Goal: Task Accomplishment & Management: Complete application form

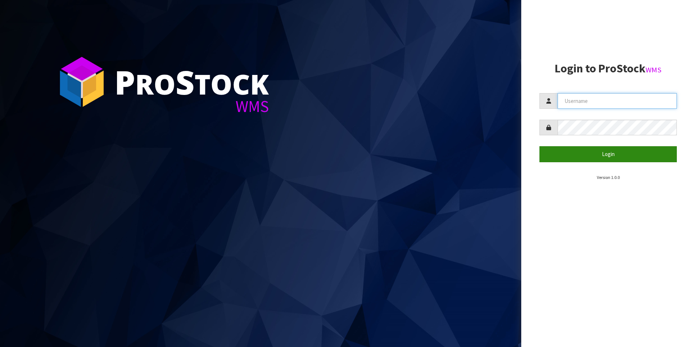
type input "[PERSON_NAME][EMAIL_ADDRESS][DOMAIN_NAME]"
click at [589, 156] on button "Login" at bounding box center [607, 154] width 137 height 16
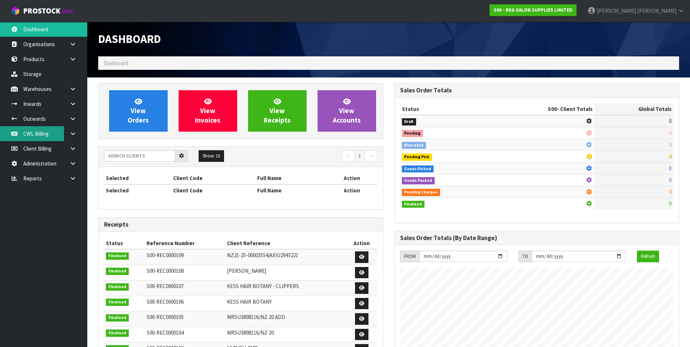
scroll to position [551, 296]
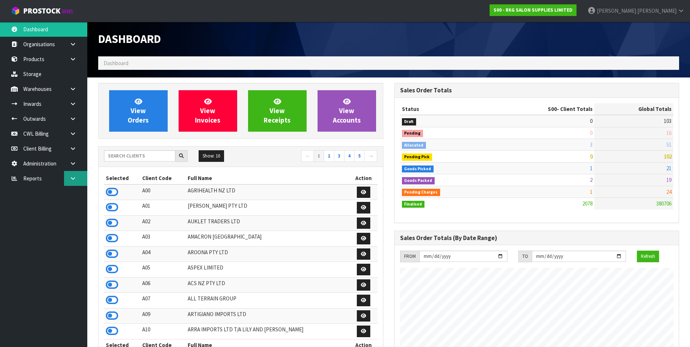
click at [73, 177] on icon at bounding box center [72, 178] width 7 height 5
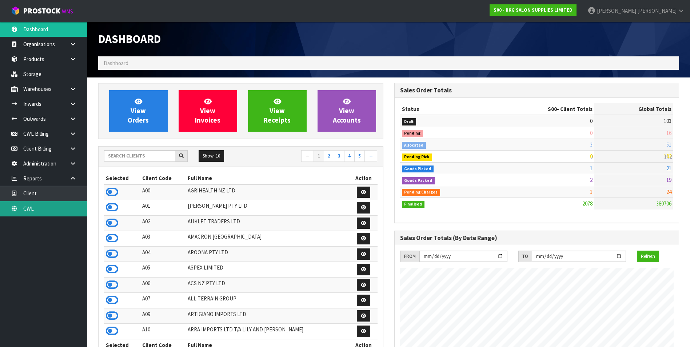
click at [63, 207] on link "CWL" at bounding box center [43, 208] width 87 height 15
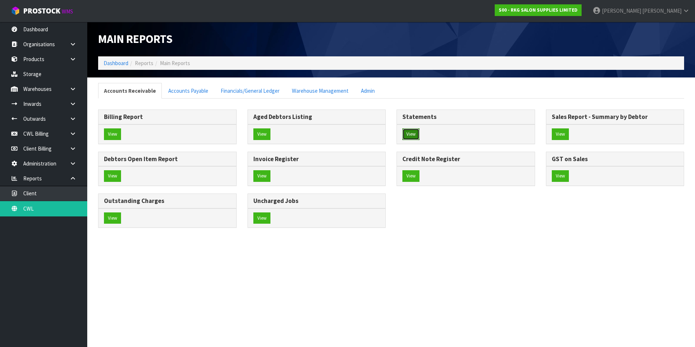
click at [409, 133] on button "View" at bounding box center [410, 134] width 17 height 12
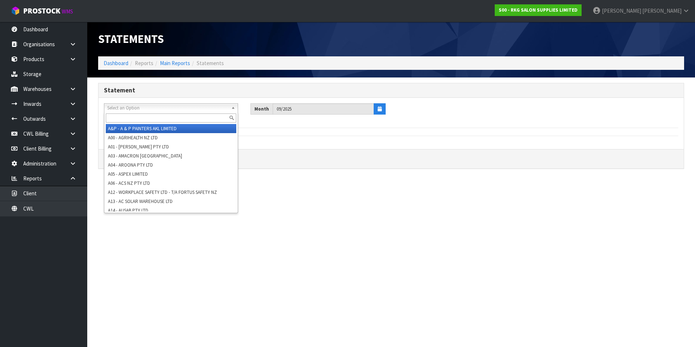
click at [130, 107] on span "Select an Option" at bounding box center [167, 108] width 121 height 9
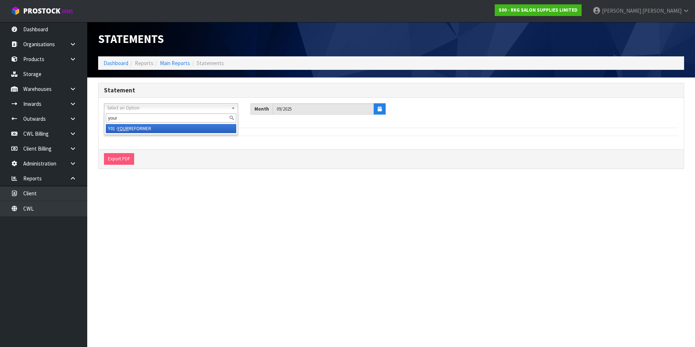
type input "your"
click at [136, 128] on li "Y01 - YOUR REFORMER" at bounding box center [171, 128] width 131 height 9
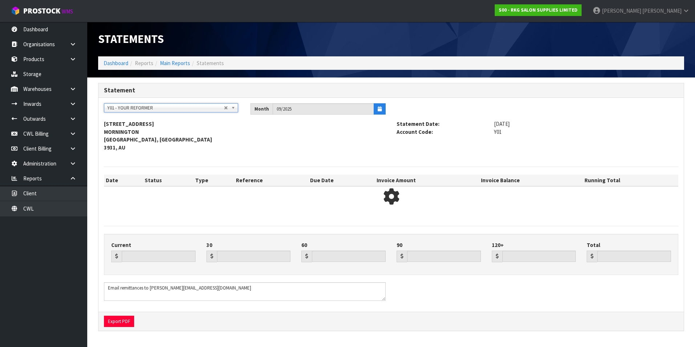
type input "4673.99"
type input "12334.84"
type input "0.00"
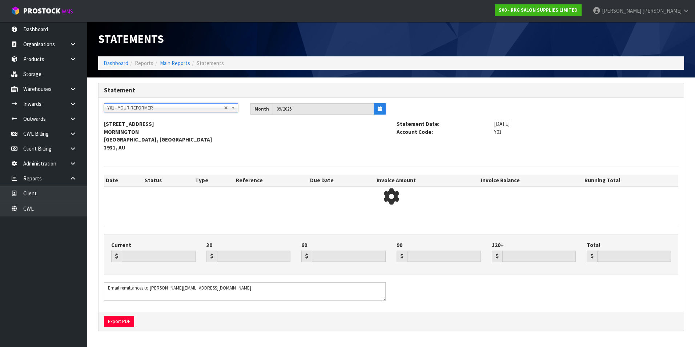
type input "17008.83"
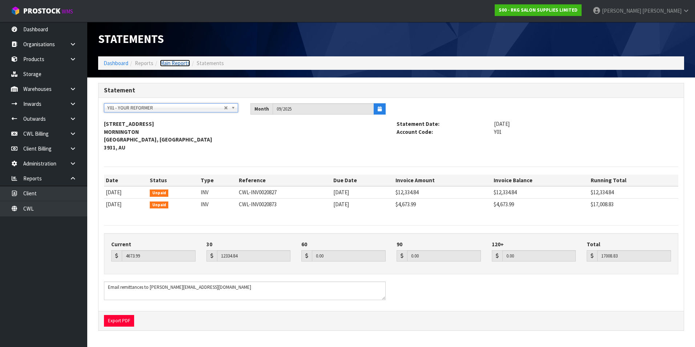
click at [176, 61] on link "Main Reports" at bounding box center [175, 63] width 30 height 7
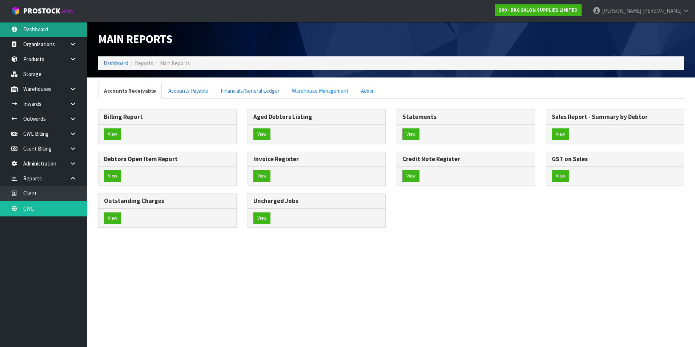
click at [29, 31] on link "Dashboard" at bounding box center [43, 29] width 87 height 15
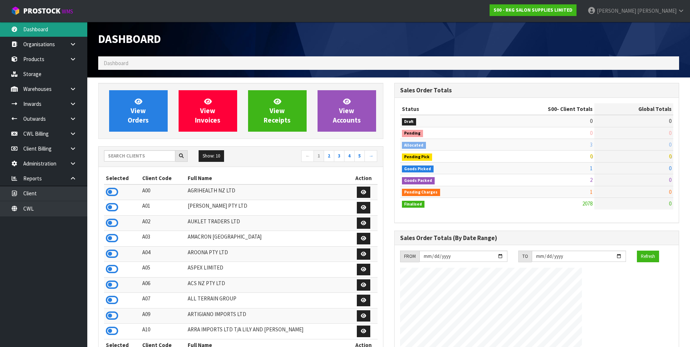
scroll to position [551, 296]
click at [116, 155] on input "text" at bounding box center [139, 155] width 71 height 11
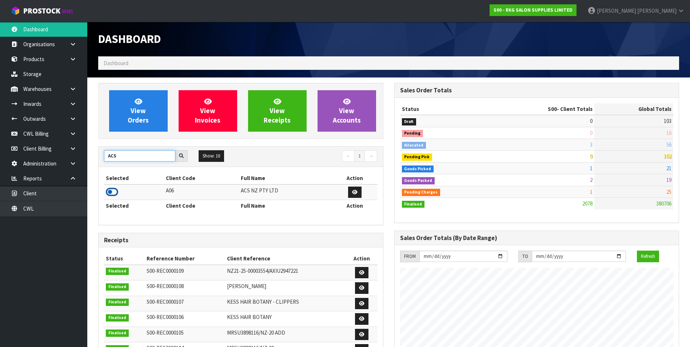
type input "ACS"
click at [111, 192] on icon at bounding box center [112, 191] width 12 height 11
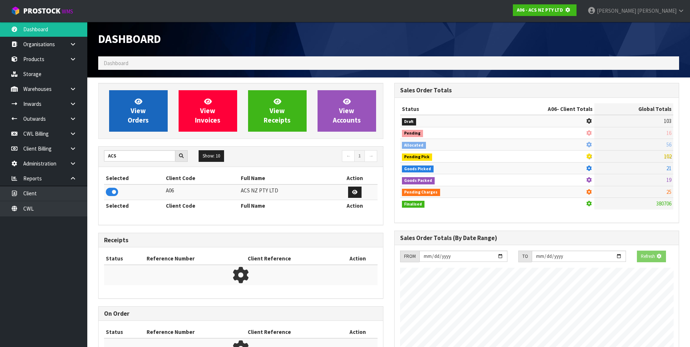
scroll to position [453, 296]
click at [145, 115] on span "View Orders" at bounding box center [138, 110] width 21 height 27
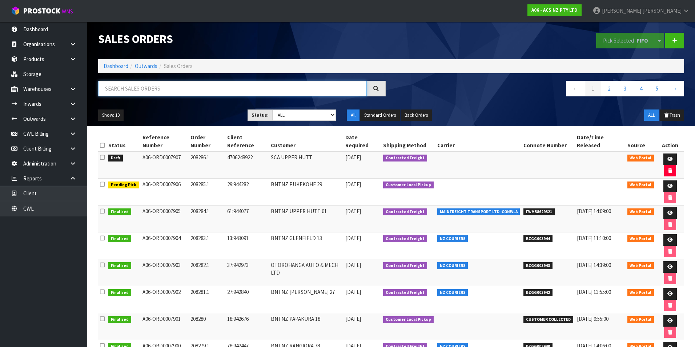
click at [128, 82] on input "text" at bounding box center [232, 89] width 269 height 16
click at [123, 87] on input "text" at bounding box center [232, 89] width 269 height 16
paste input "BZGG003935"
type input "BZGG003935"
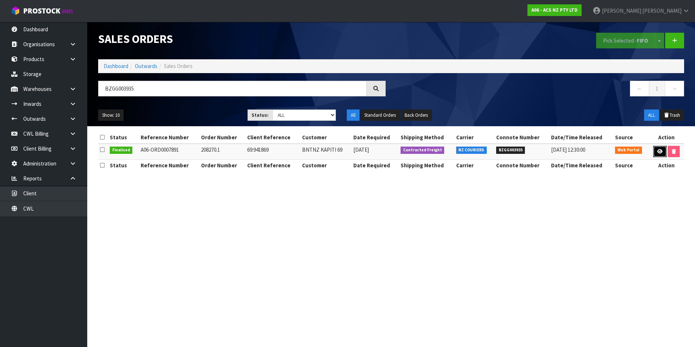
click at [658, 152] on icon at bounding box center [659, 151] width 5 height 5
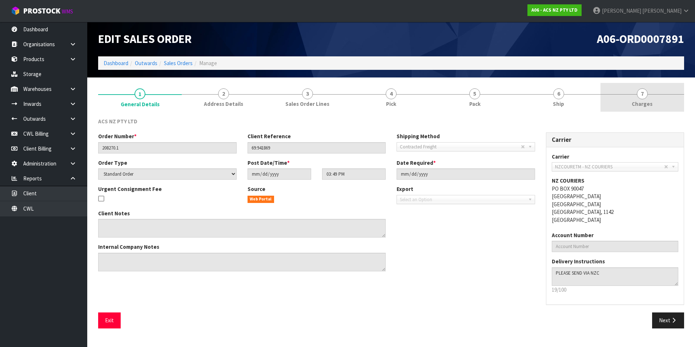
click at [642, 97] on span "7" at bounding box center [642, 93] width 11 height 11
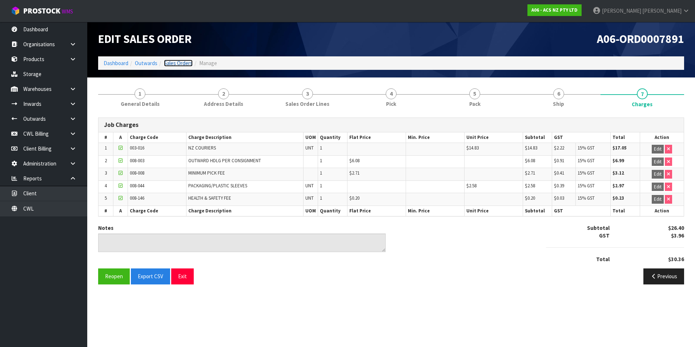
click at [181, 65] on link "Sales Orders" at bounding box center [178, 63] width 29 height 7
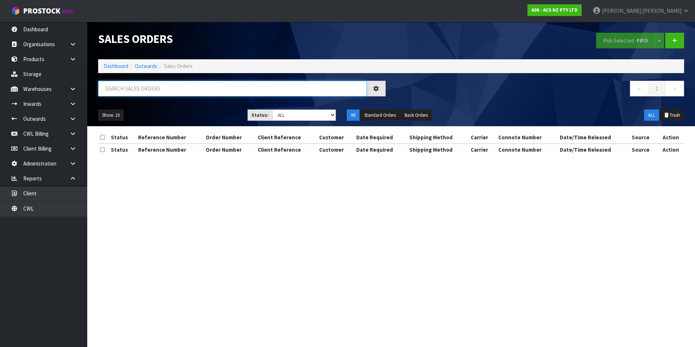
click at [131, 89] on input "text" at bounding box center [232, 89] width 269 height 16
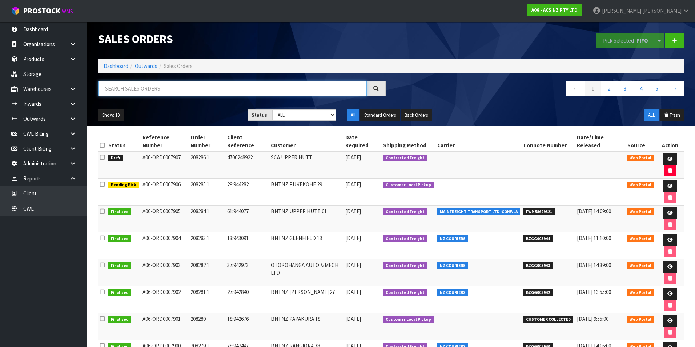
paste input "BZGG003927"
click at [173, 85] on input "BZGG003927" at bounding box center [232, 89] width 269 height 16
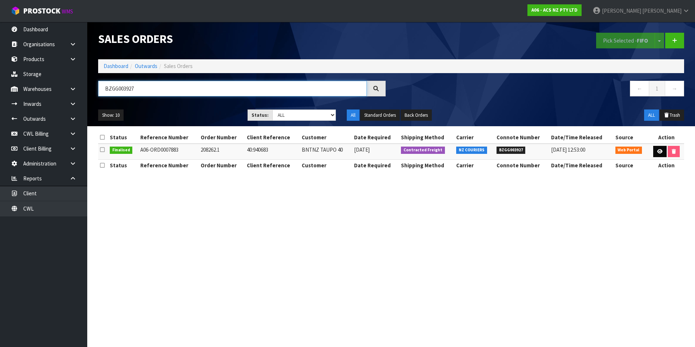
type input "BZGG003927"
click at [657, 152] on icon at bounding box center [659, 151] width 5 height 5
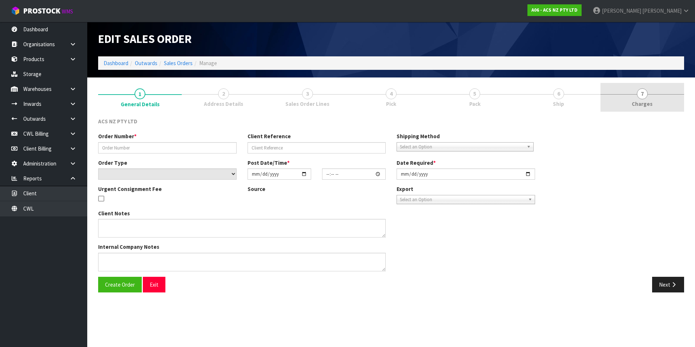
type input "208262.1"
type input "40:940683"
select select "number:0"
type input "[DATE]"
type input "16:45:00.000"
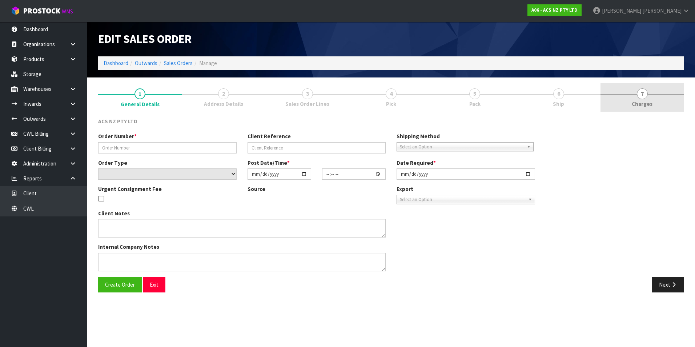
type input "[DATE]"
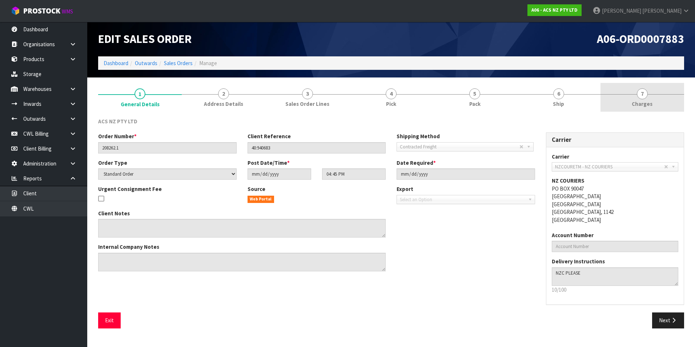
click at [641, 95] on span "7" at bounding box center [642, 93] width 11 height 11
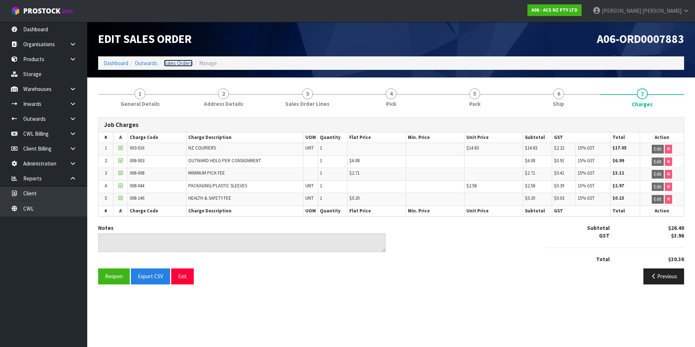
click at [184, 61] on link "Sales Orders" at bounding box center [178, 63] width 29 height 7
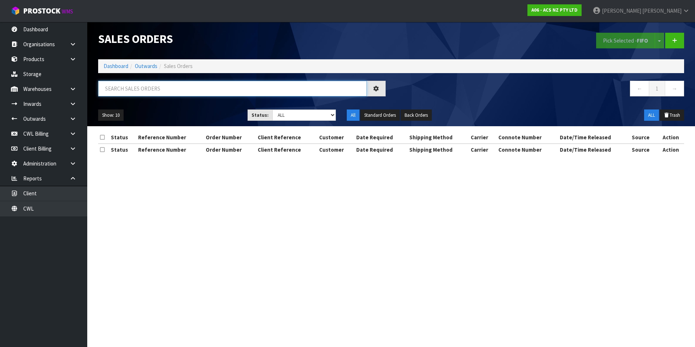
click at [136, 89] on input "text" at bounding box center [232, 89] width 269 height 16
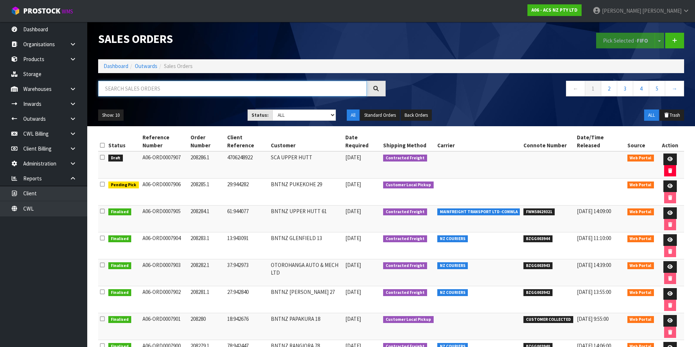
paste input "BZGG003928"
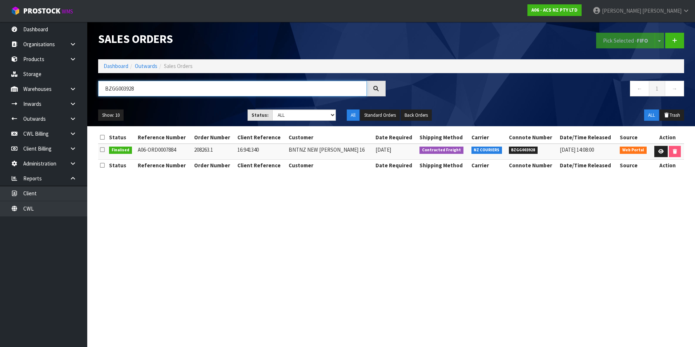
type input "BZGG003928"
click at [658, 153] on icon at bounding box center [660, 151] width 5 height 5
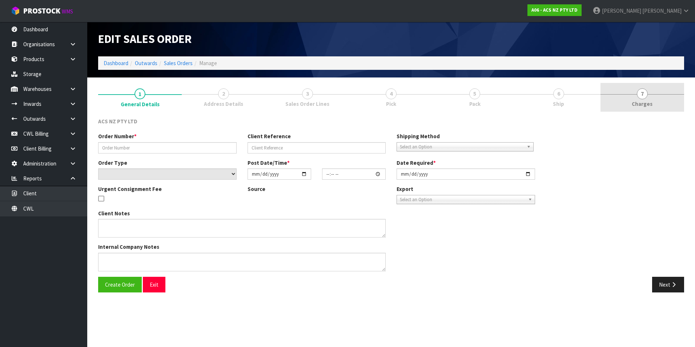
type input "208263.1"
type input "16:941340"
select select "number:0"
type input "[DATE]"
type input "13:43:00.000"
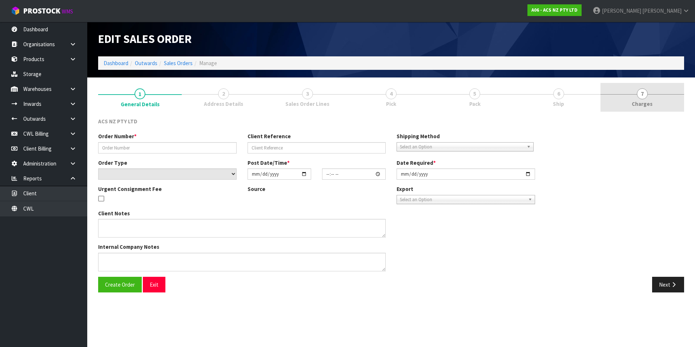
type input "[DATE]"
type textarea "URGENT CONSIGNMENT FEE"
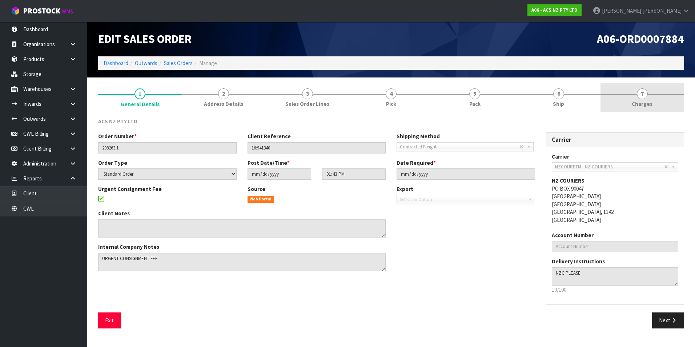
click at [642, 96] on span "7" at bounding box center [642, 93] width 11 height 11
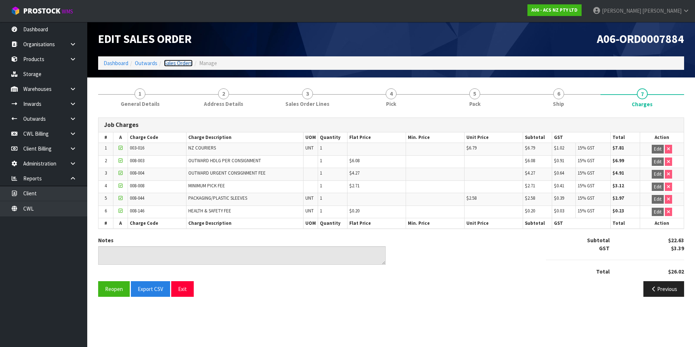
click at [185, 63] on link "Sales Orders" at bounding box center [178, 63] width 29 height 7
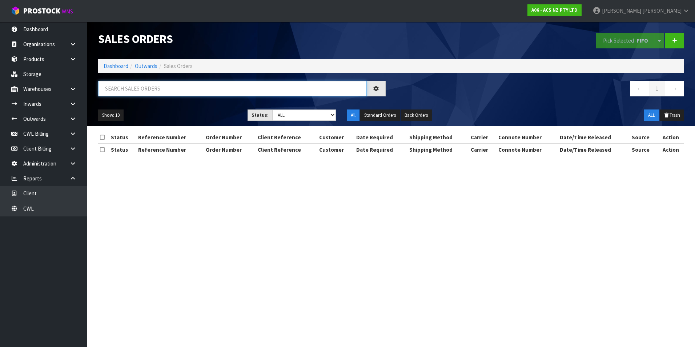
click at [126, 89] on input "text" at bounding box center [232, 89] width 269 height 16
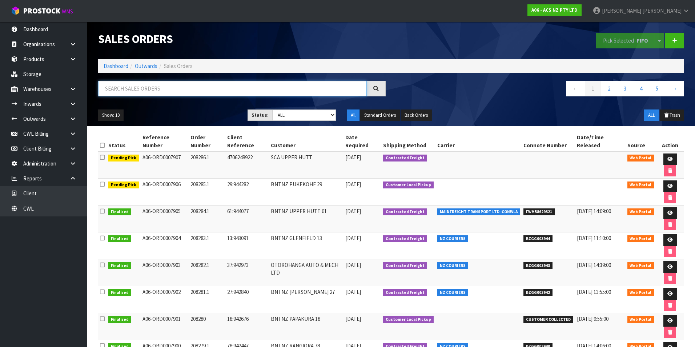
paste input "BZGG003924"
click at [165, 85] on input "BZGG003924" at bounding box center [232, 89] width 269 height 16
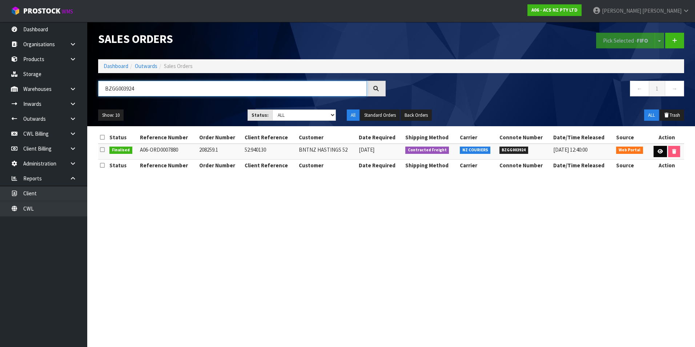
type input "BZGG003924"
click at [659, 151] on icon at bounding box center [660, 151] width 5 height 5
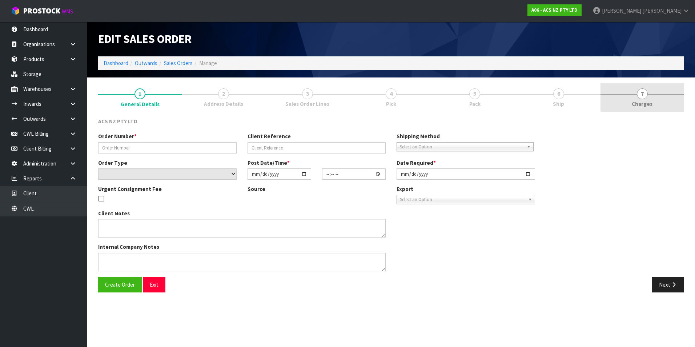
type input "208259.1"
type input "52:940130"
select select "number:0"
type input "[DATE]"
type input "08:33:00.000"
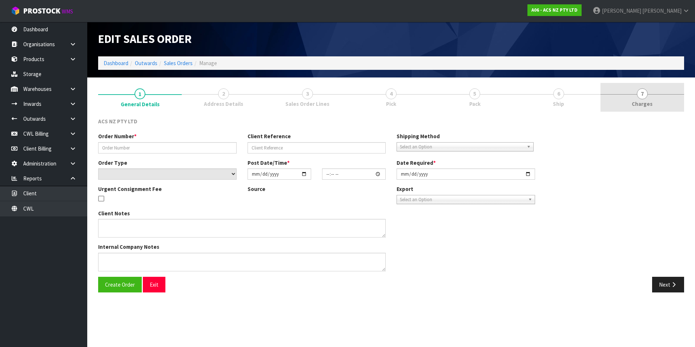
type input "[DATE]"
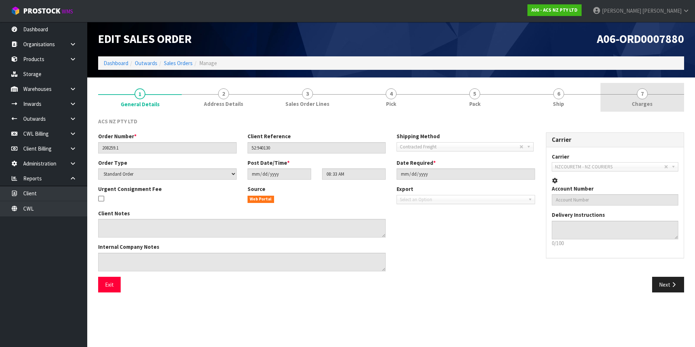
click at [643, 95] on span "7" at bounding box center [642, 93] width 11 height 11
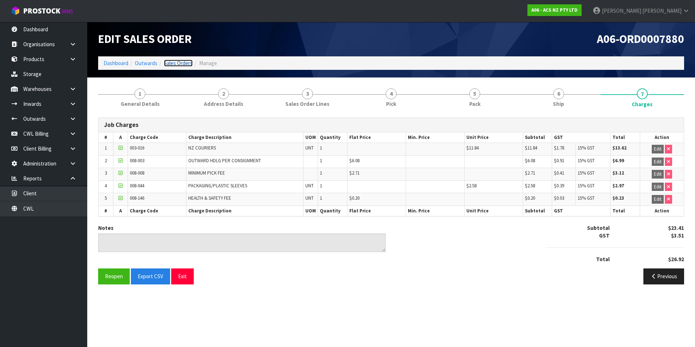
click at [180, 63] on link "Sales Orders" at bounding box center [178, 63] width 29 height 7
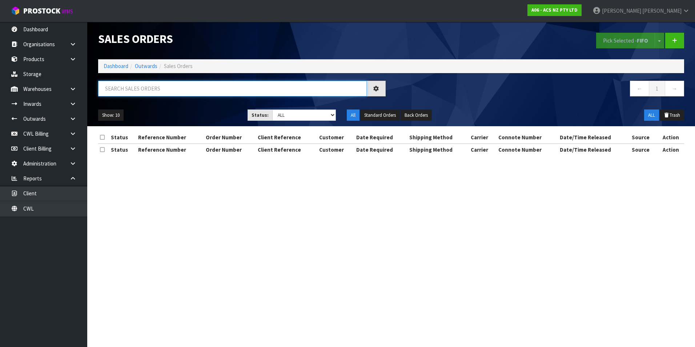
click at [128, 87] on input "text" at bounding box center [232, 89] width 269 height 16
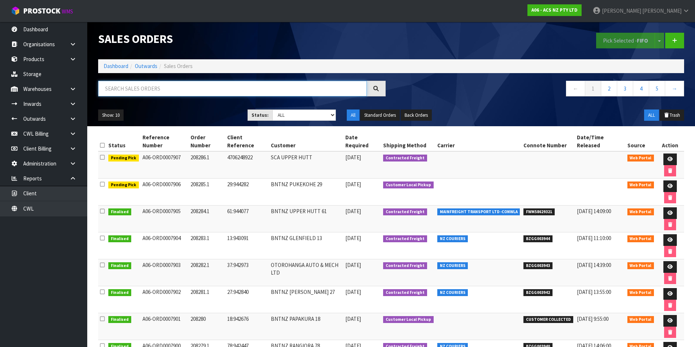
paste input "BZGG003925"
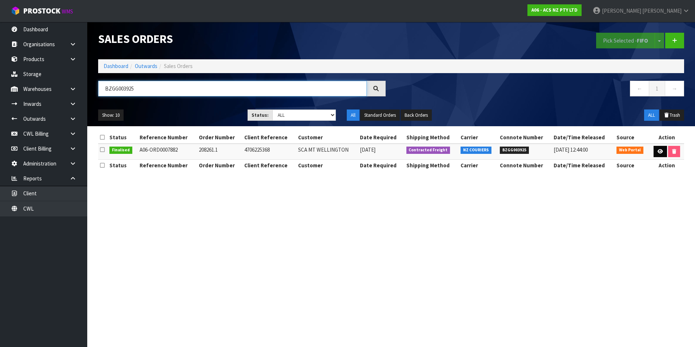
type input "BZGG003925"
click at [661, 152] on icon at bounding box center [660, 151] width 5 height 5
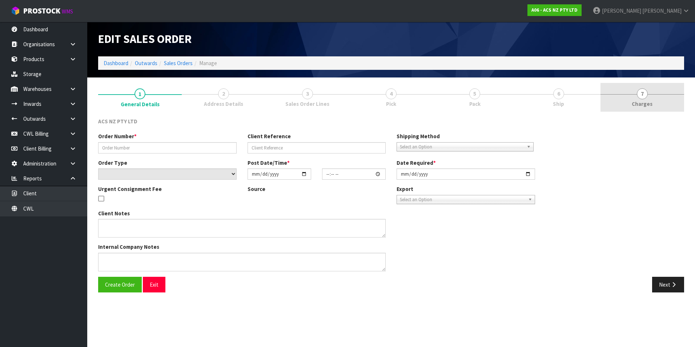
type input "208261.1"
type input "4706225368"
select select "number:0"
type input "[DATE]"
type input "10:07:00.000"
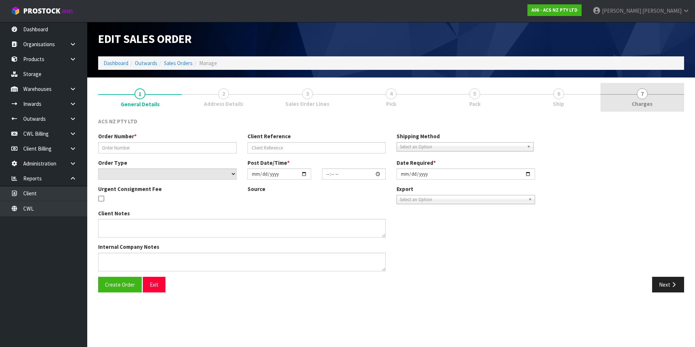
type input "[DATE]"
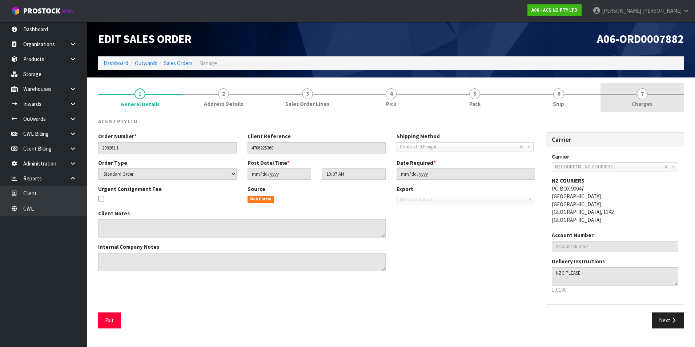
click at [644, 96] on span "7" at bounding box center [642, 93] width 11 height 11
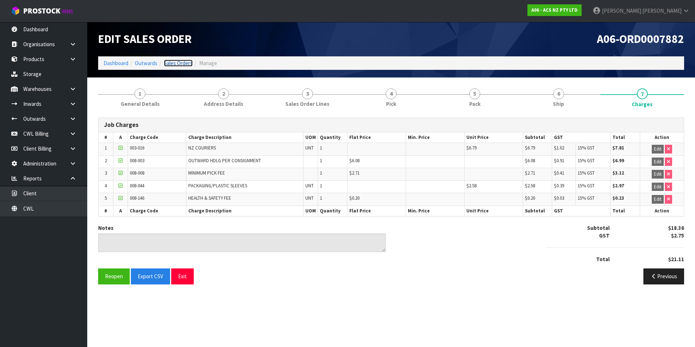
click at [185, 63] on link "Sales Orders" at bounding box center [178, 63] width 29 height 7
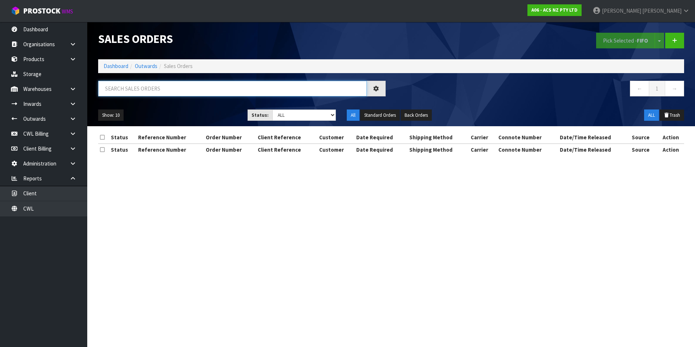
click at [122, 87] on input "text" at bounding box center [232, 89] width 269 height 16
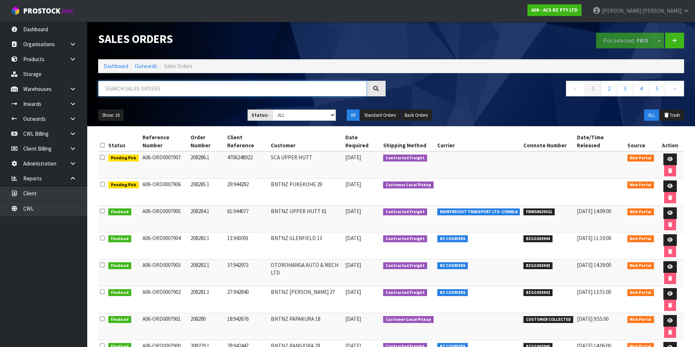
paste input "BZGG003926"
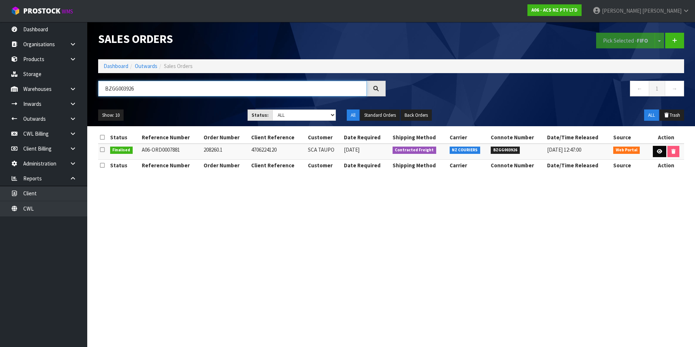
type input "BZGG003926"
click at [657, 152] on icon at bounding box center [659, 151] width 5 height 5
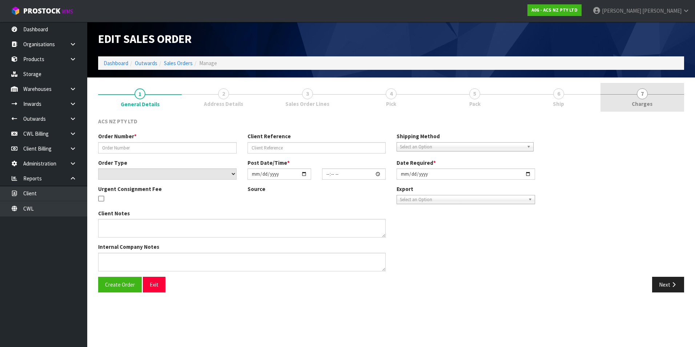
type input "208260.1"
type input "4706224120"
select select "number:0"
type input "[DATE]"
type input "10:07:00.000"
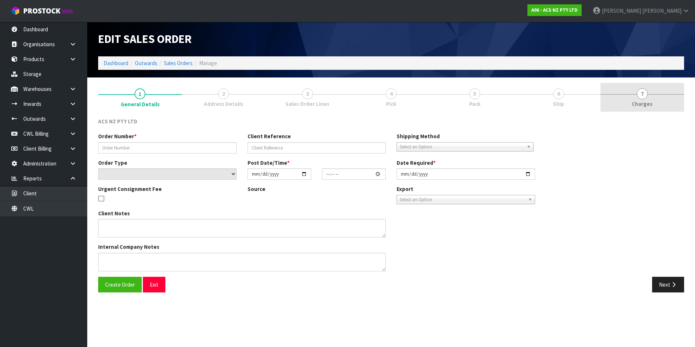
type input "[DATE]"
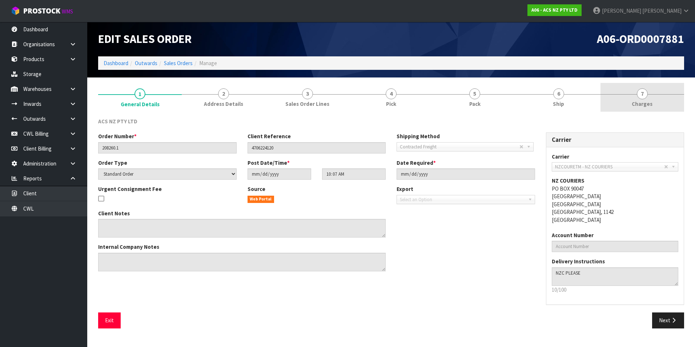
click at [643, 95] on span "7" at bounding box center [642, 93] width 11 height 11
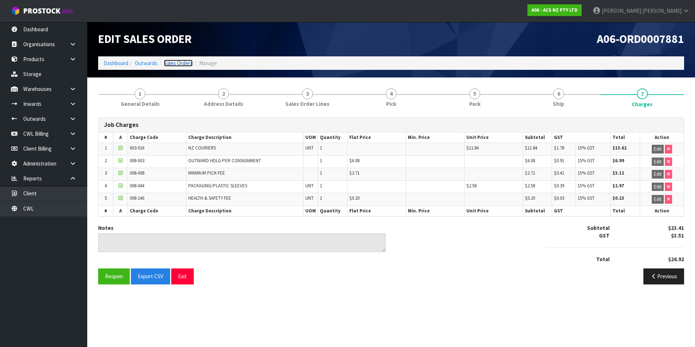
click at [186, 63] on link "Sales Orders" at bounding box center [178, 63] width 29 height 7
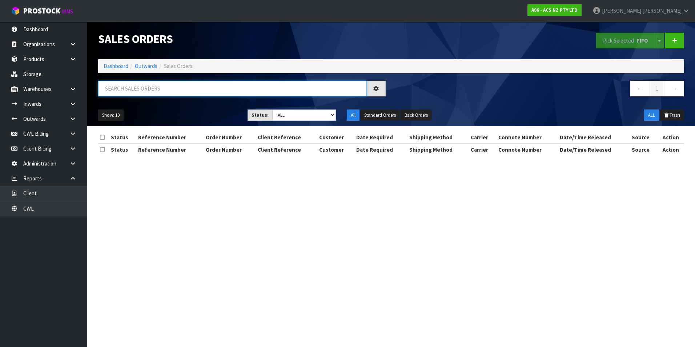
click at [130, 87] on input "text" at bounding box center [232, 89] width 269 height 16
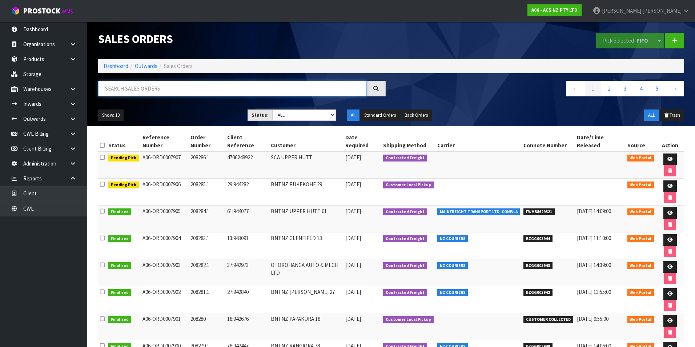
paste input "BZGG003930"
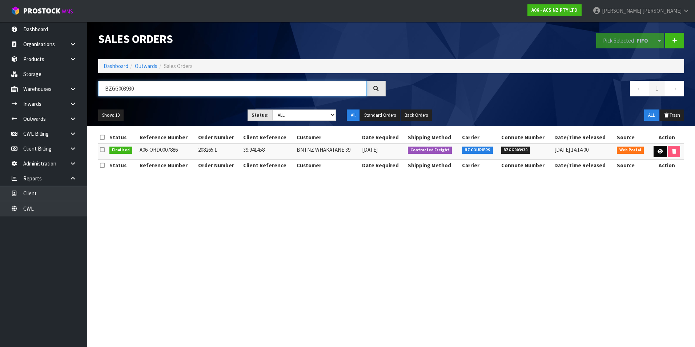
type input "BZGG003930"
click at [660, 151] on icon at bounding box center [660, 151] width 5 height 5
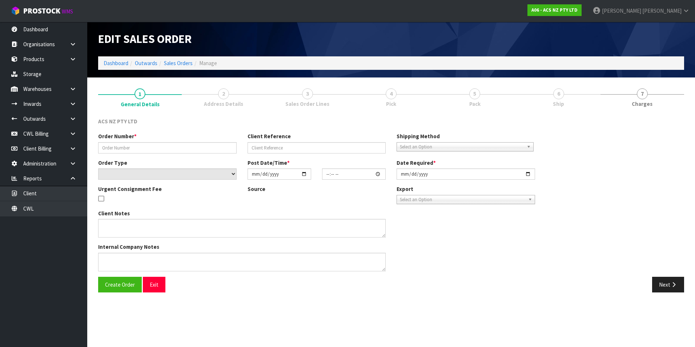
type input "208265.1"
type input "39:941458"
select select "number:0"
type input "[DATE]"
type input "16:19:00.000"
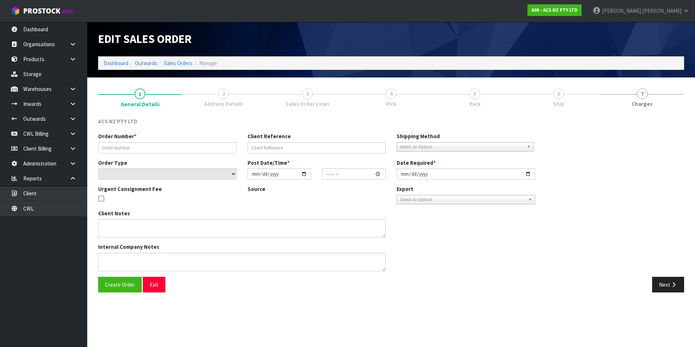
type input "[DATE]"
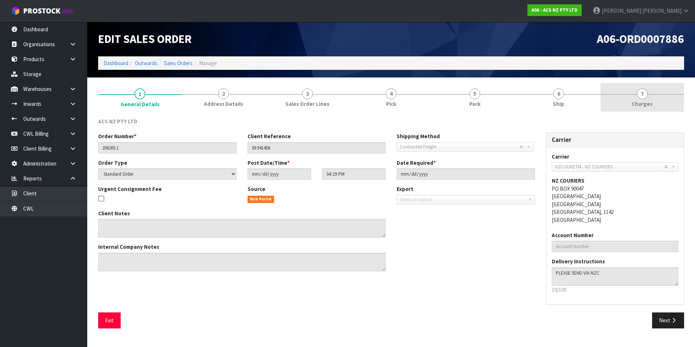
click at [640, 94] on span "7" at bounding box center [642, 93] width 11 height 11
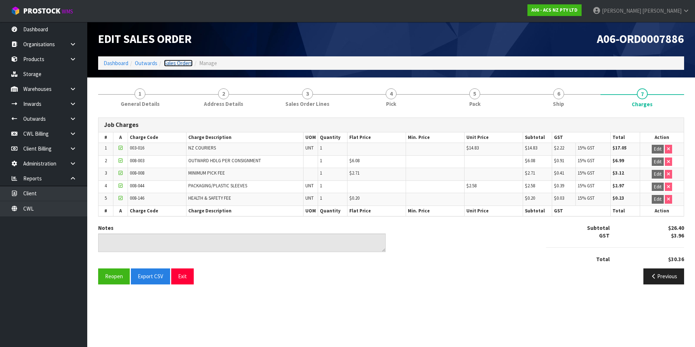
click at [191, 64] on link "Sales Orders" at bounding box center [178, 63] width 29 height 7
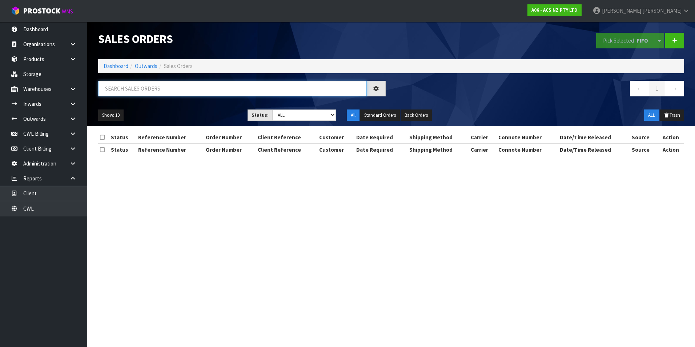
click at [138, 87] on input "text" at bounding box center [232, 89] width 269 height 16
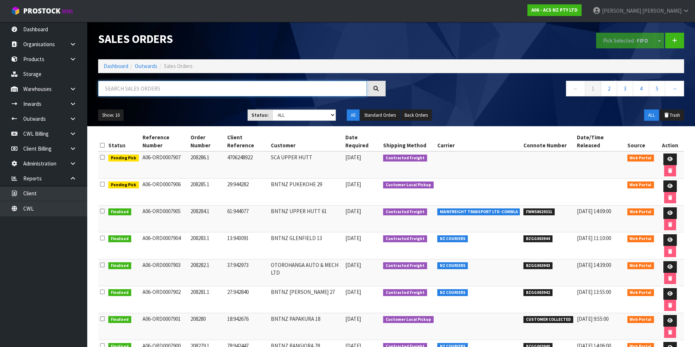
paste input "BZGG003931"
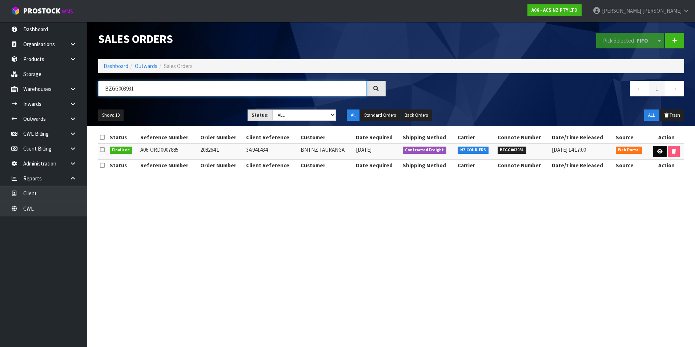
type input "BZGG003931"
click at [660, 153] on icon at bounding box center [659, 151] width 5 height 5
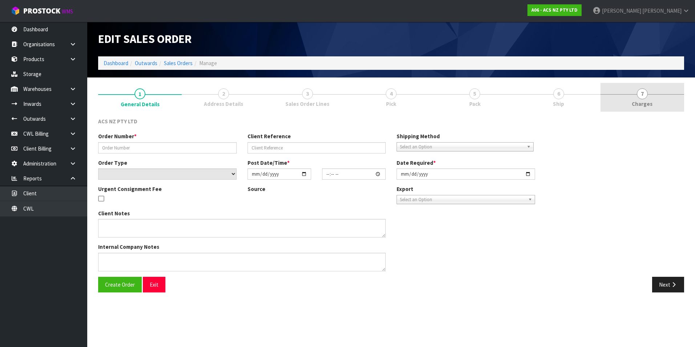
type input "208264.1"
type input "34:941434"
select select "number:0"
type input "[DATE]"
type input "16:19:00.000"
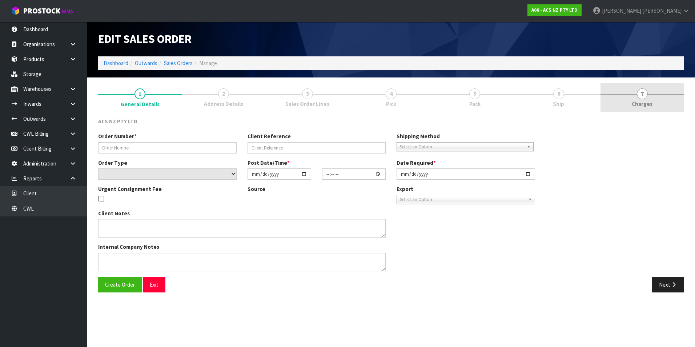
type input "[DATE]"
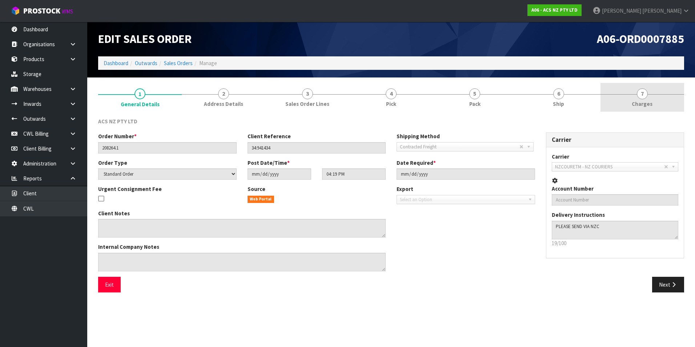
click at [643, 94] on span "7" at bounding box center [642, 93] width 11 height 11
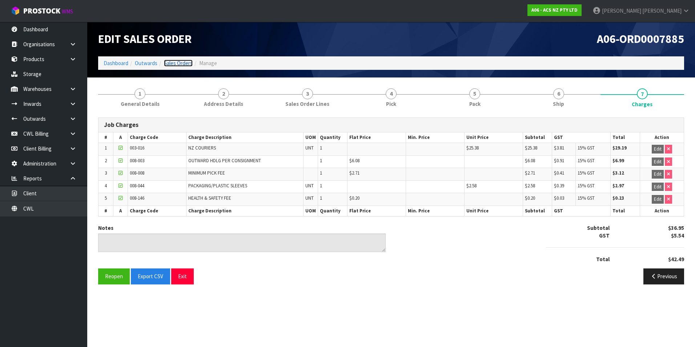
click at [189, 64] on link "Sales Orders" at bounding box center [178, 63] width 29 height 7
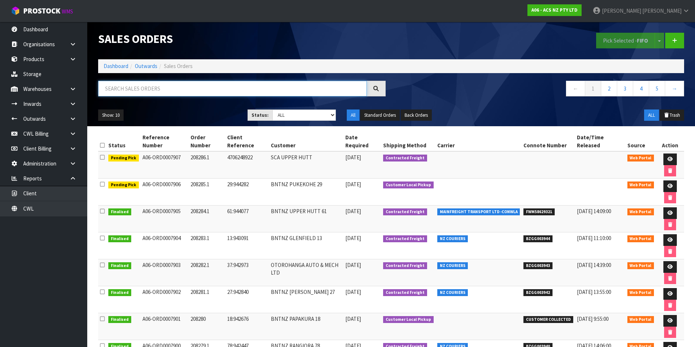
click at [121, 85] on input "text" at bounding box center [232, 89] width 269 height 16
paste input "BZGG003937"
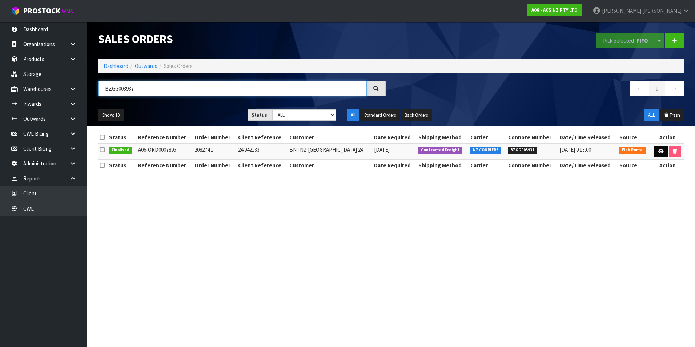
type input "BZGG003937"
click at [658, 150] on icon at bounding box center [660, 151] width 5 height 5
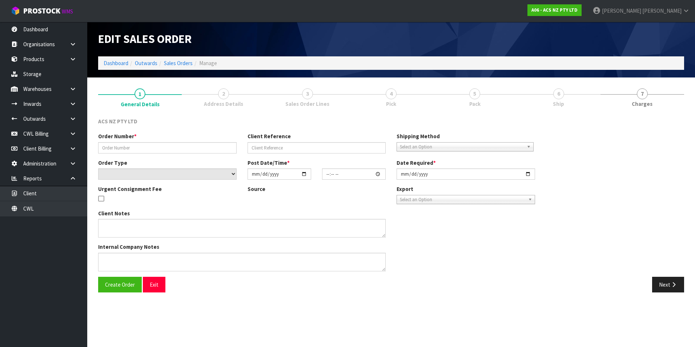
type input "208274.1"
type input "24:942133"
select select "number:0"
type input "[DATE]"
type input "14:49:00.000"
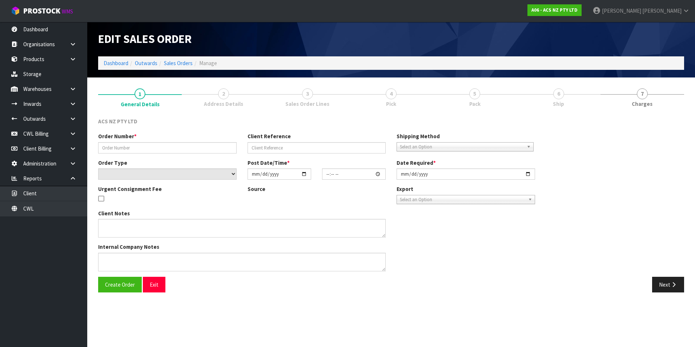
type input "[DATE]"
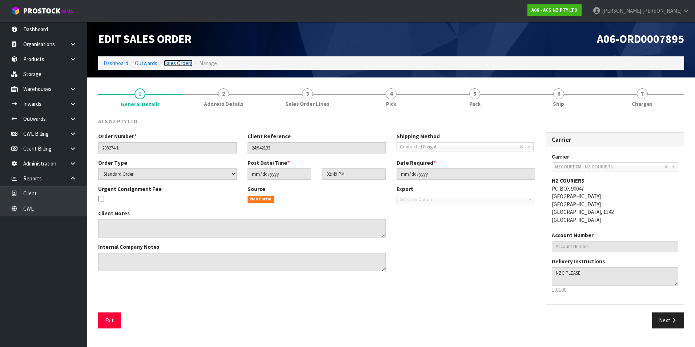
click at [178, 66] on link "Sales Orders" at bounding box center [178, 63] width 29 height 7
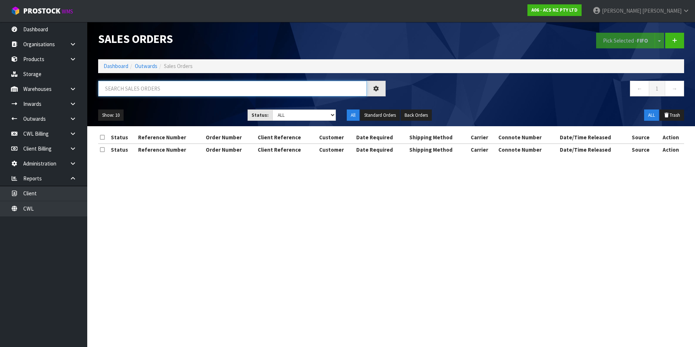
click at [127, 86] on input "text" at bounding box center [232, 89] width 269 height 16
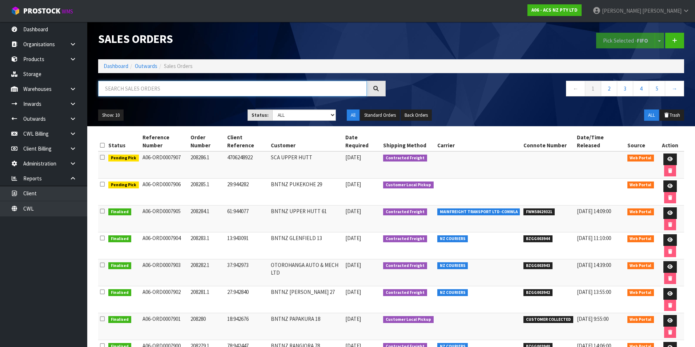
paste input "BZGG003937"
click at [163, 93] on input "BZGG003937" at bounding box center [232, 89] width 269 height 16
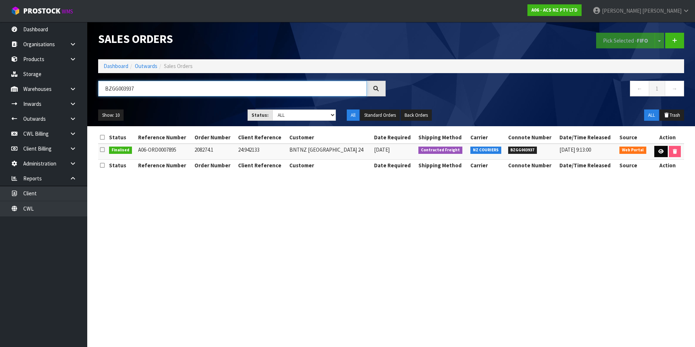
type input "BZGG003937"
click at [660, 152] on icon at bounding box center [660, 151] width 5 height 5
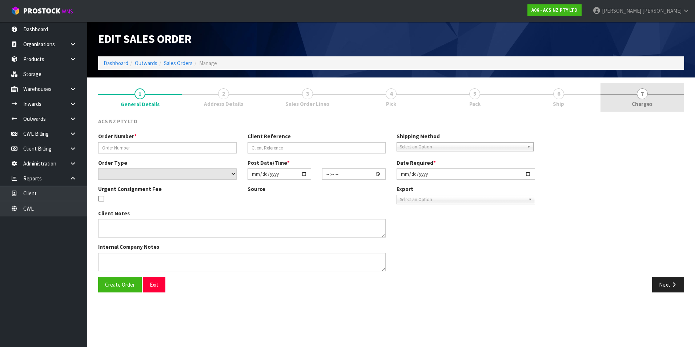
type input "208274.1"
type input "24:942133"
select select "number:0"
type input "[DATE]"
type input "14:49:00.000"
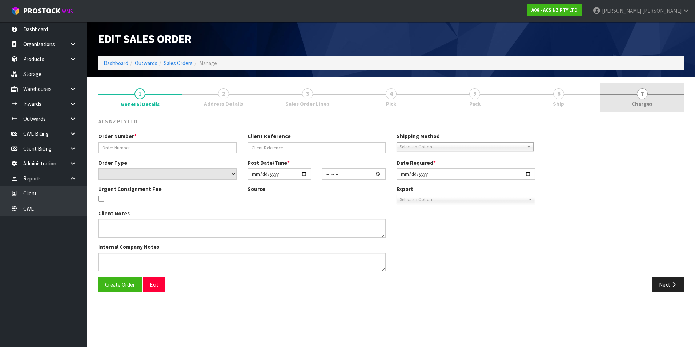
type input "[DATE]"
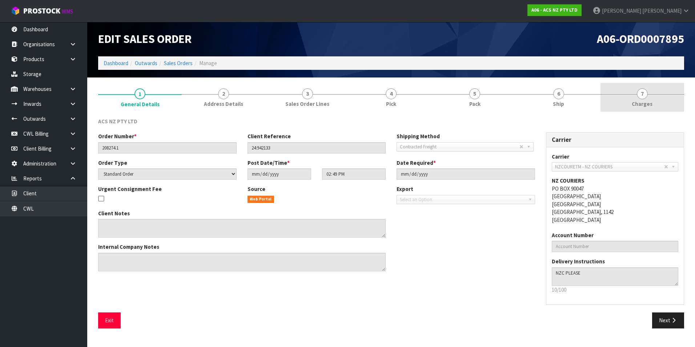
click at [641, 94] on span "7" at bounding box center [642, 93] width 11 height 11
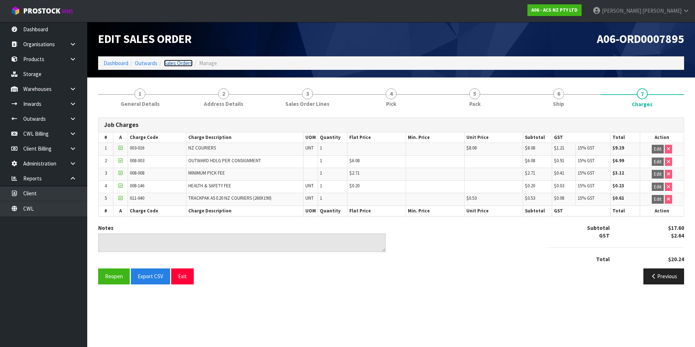
click at [179, 64] on link "Sales Orders" at bounding box center [178, 63] width 29 height 7
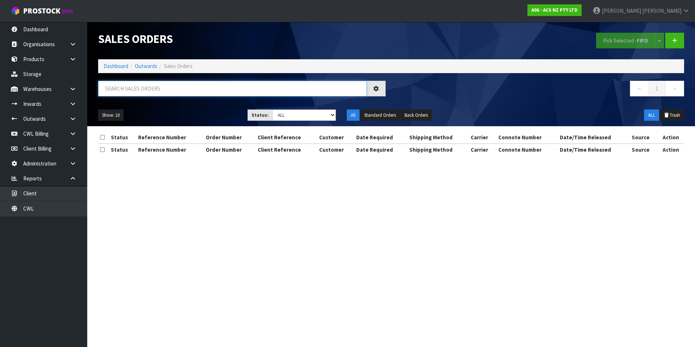
click at [124, 87] on input "text" at bounding box center [232, 89] width 269 height 16
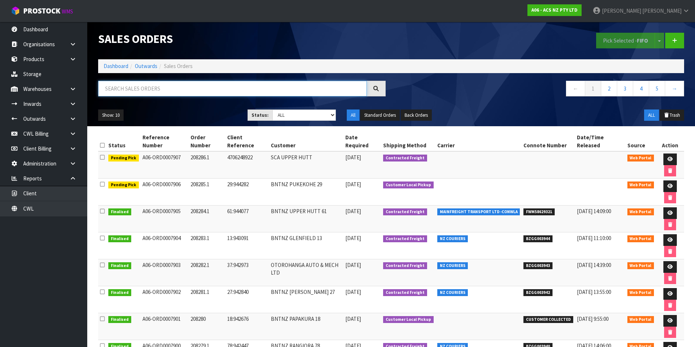
paste input "BZGG003938"
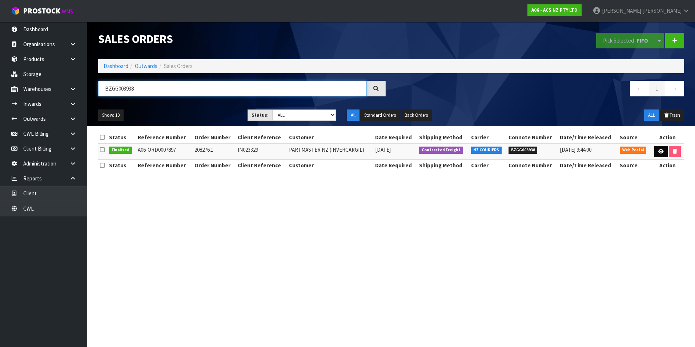
type input "BZGG003938"
click at [659, 151] on icon at bounding box center [660, 151] width 5 height 5
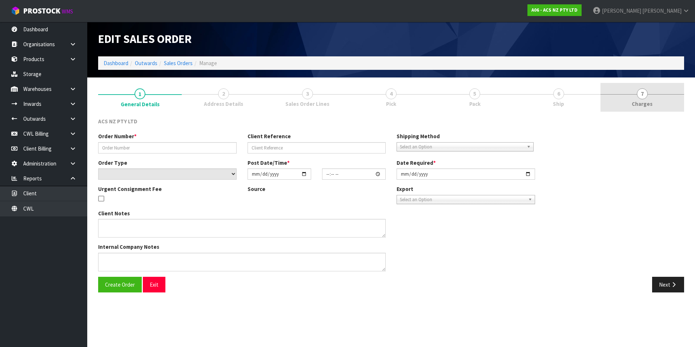
type input "208276.1"
type input "IN023329"
select select "number:0"
type input "[DATE]"
type input "15:54:00.000"
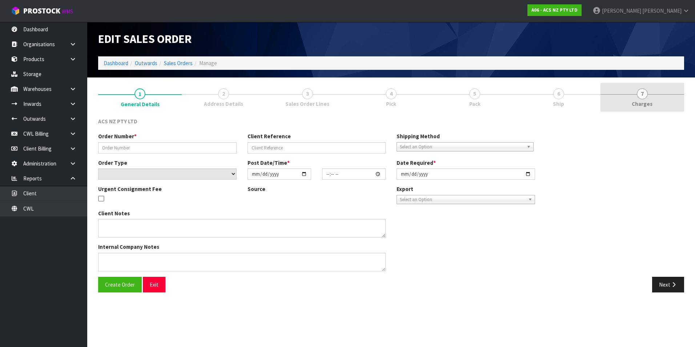
type input "[DATE]"
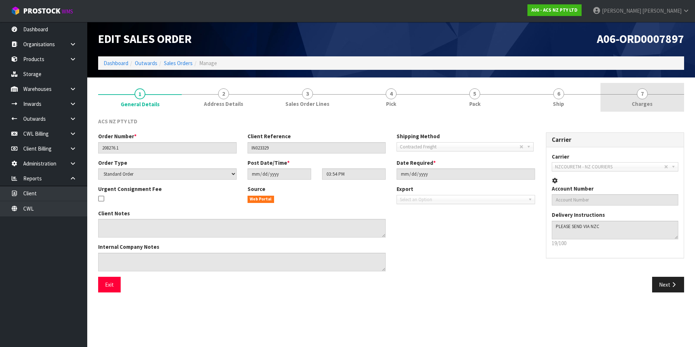
click at [642, 95] on span "7" at bounding box center [642, 93] width 11 height 11
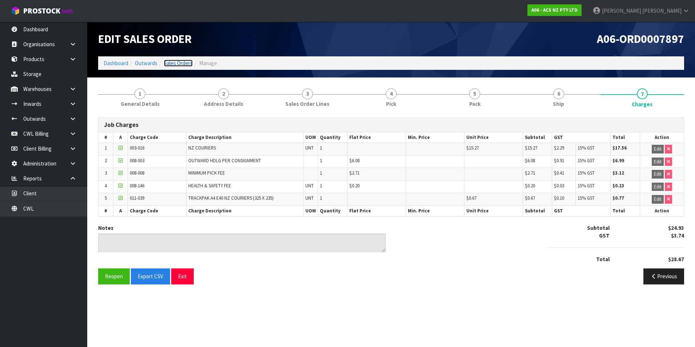
click at [177, 63] on link "Sales Orders" at bounding box center [178, 63] width 29 height 7
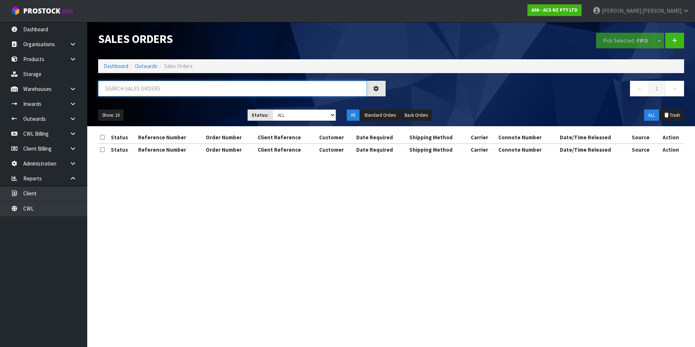
click at [147, 88] on input "text" at bounding box center [232, 89] width 269 height 16
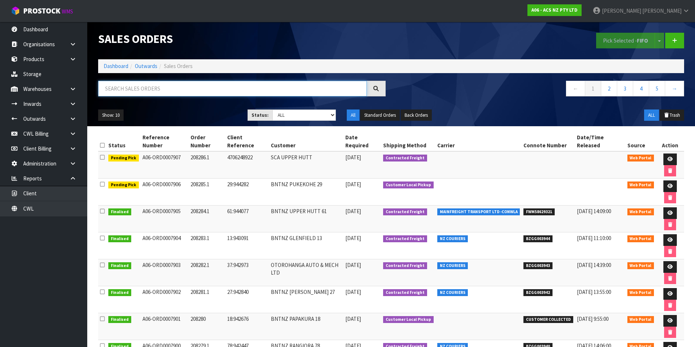
paste input "BZGG003939"
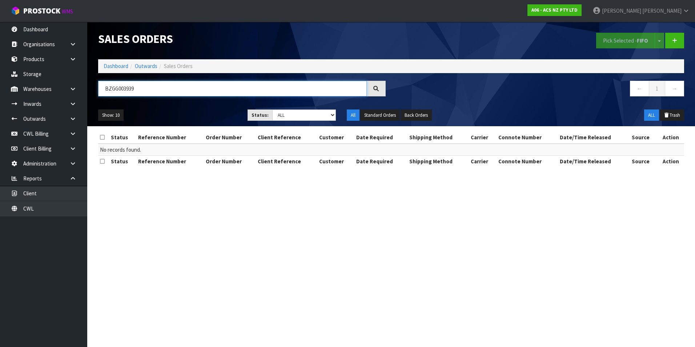
click at [162, 88] on input "BZGG003939" at bounding box center [232, 89] width 269 height 16
type input "BZGG003940"
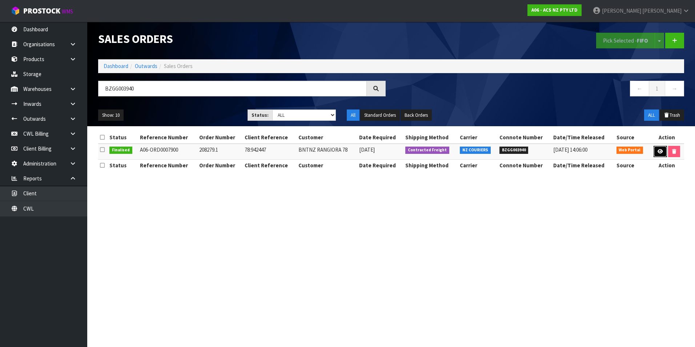
click at [658, 149] on icon at bounding box center [660, 151] width 5 height 5
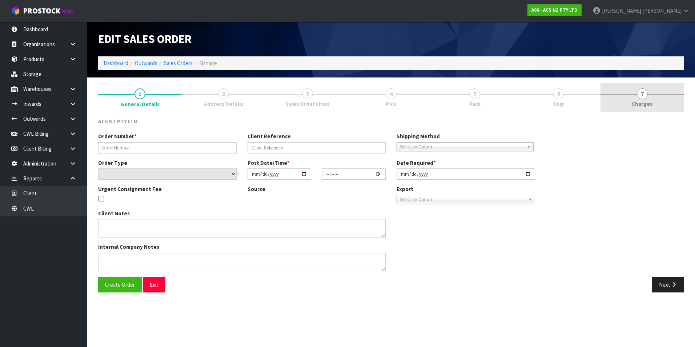
type input "208279.1"
type input "78:942447"
select select "number:0"
type input "[DATE]"
type input "12:16:00.000"
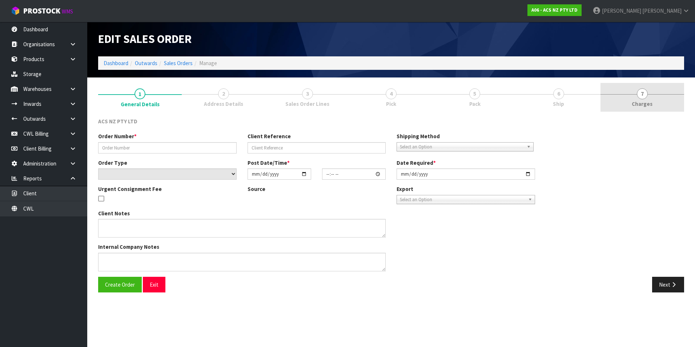
type input "[DATE]"
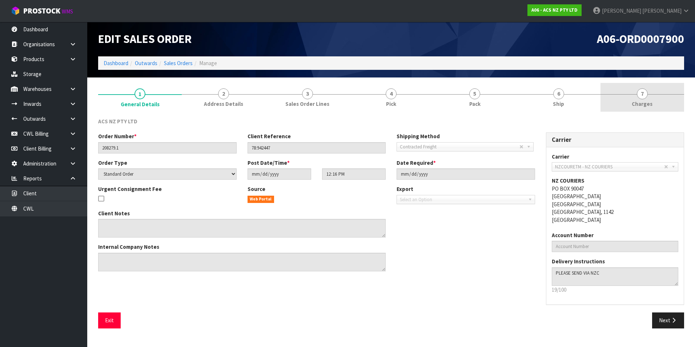
click at [642, 95] on span "7" at bounding box center [642, 93] width 11 height 11
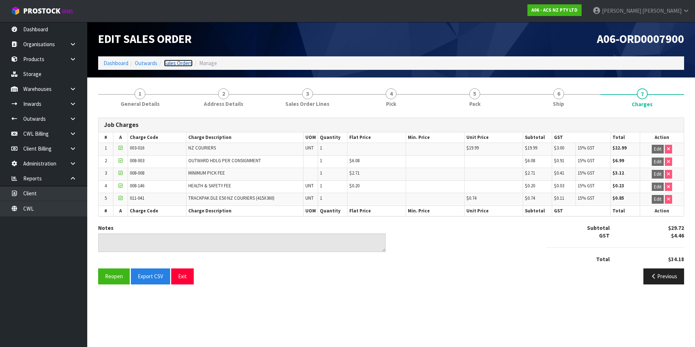
click at [173, 63] on link "Sales Orders" at bounding box center [178, 63] width 29 height 7
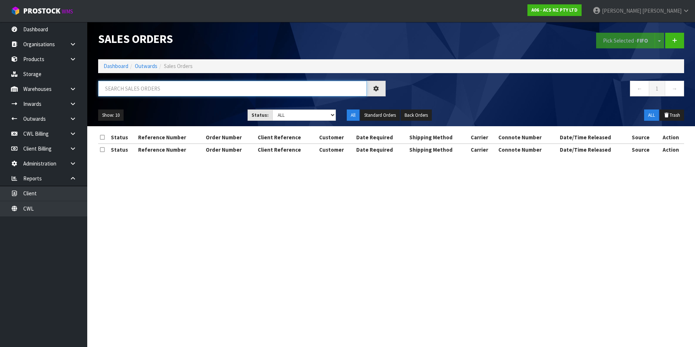
click at [130, 87] on input "text" at bounding box center [232, 89] width 269 height 16
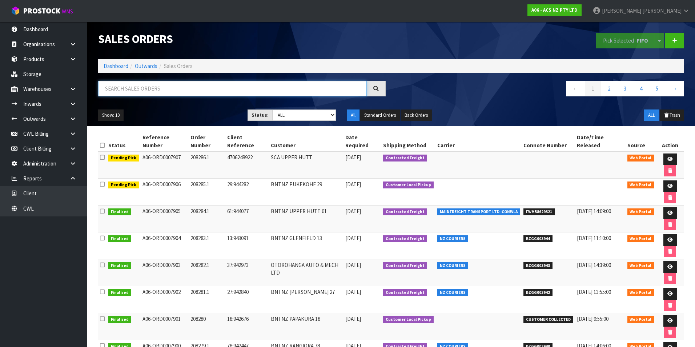
paste input "BZGG003933"
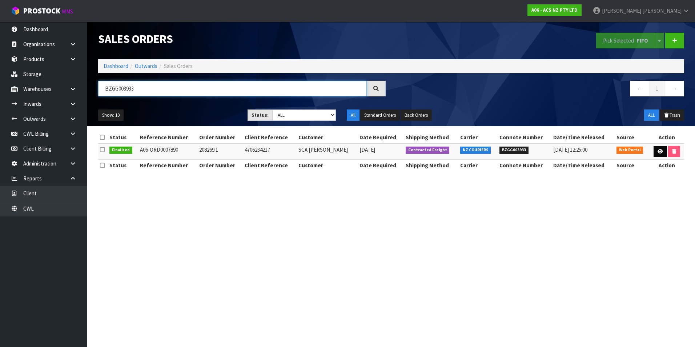
type input "BZGG003933"
click at [660, 152] on icon at bounding box center [660, 151] width 5 height 5
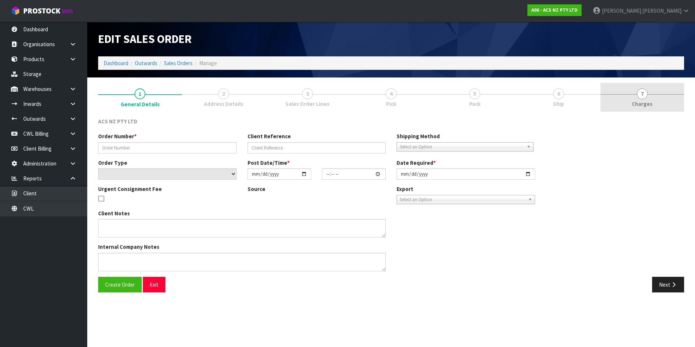
type input "208269.1"
type input "4706234217"
select select "number:0"
type input "[DATE]"
type input "14:24:00.000"
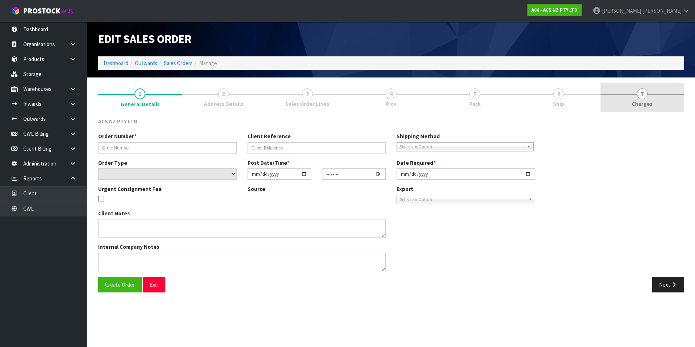
type input "[DATE]"
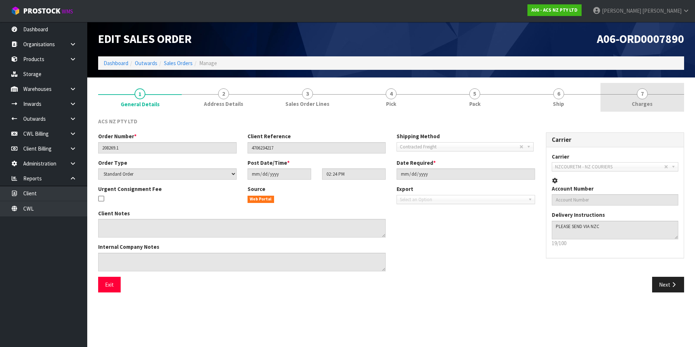
click at [644, 94] on span "7" at bounding box center [642, 93] width 11 height 11
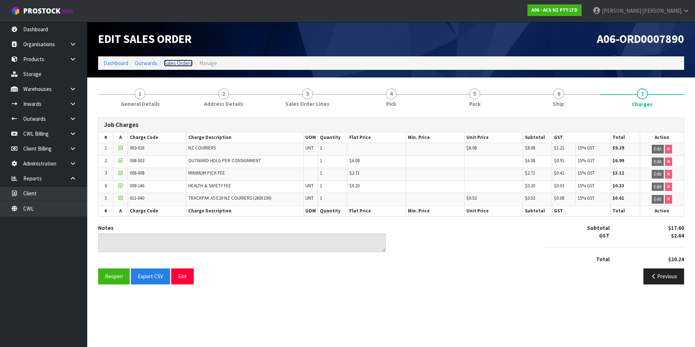
click at [187, 65] on link "Sales Orders" at bounding box center [178, 63] width 29 height 7
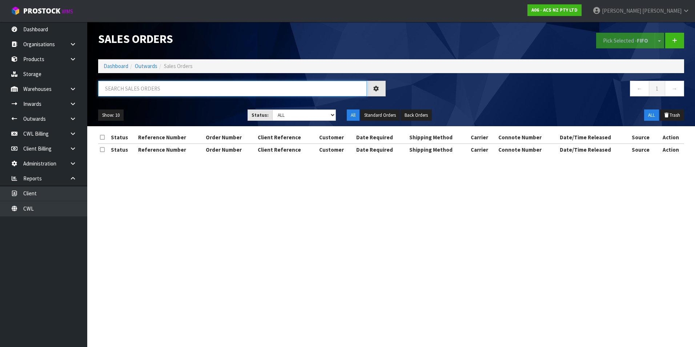
click at [129, 89] on input "text" at bounding box center [232, 89] width 269 height 16
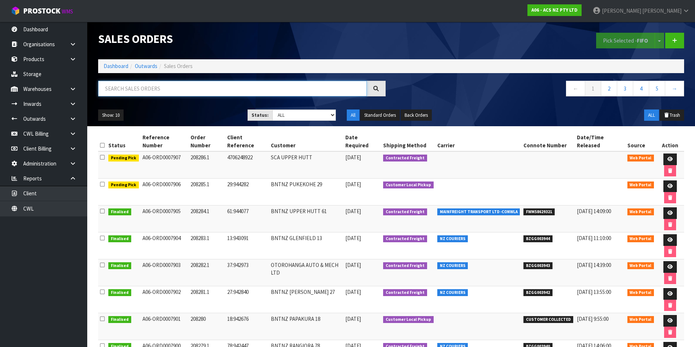
paste input "BZGG003939"
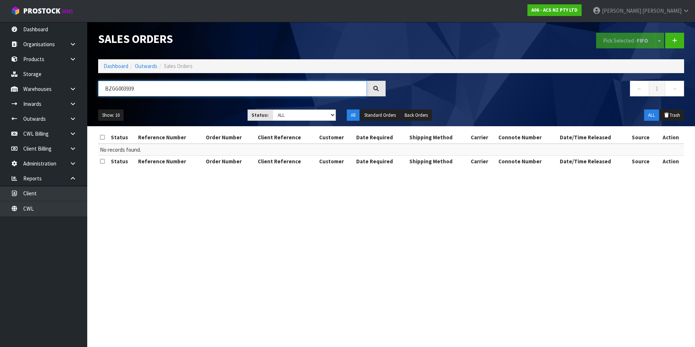
drag, startPoint x: 142, startPoint y: 91, endPoint x: 146, endPoint y: 87, distance: 4.6
click at [146, 87] on input "BZGG003939" at bounding box center [232, 89] width 269 height 16
click at [144, 87] on input "BZGG003939" at bounding box center [232, 89] width 269 height 16
type input "B"
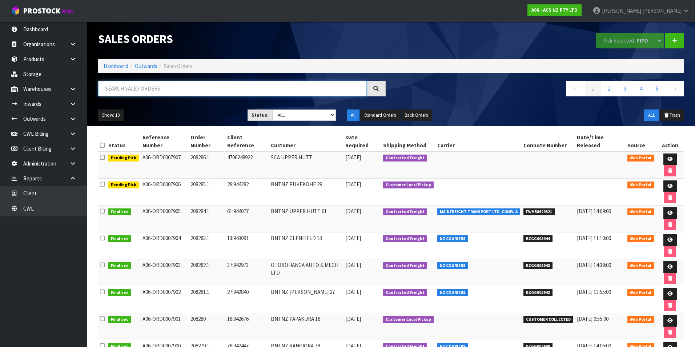
paste input "BZGG003934"
type input "BZGG003934"
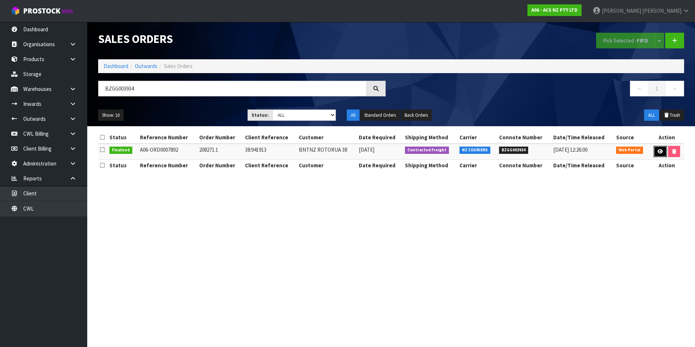
click at [661, 153] on icon at bounding box center [660, 151] width 5 height 5
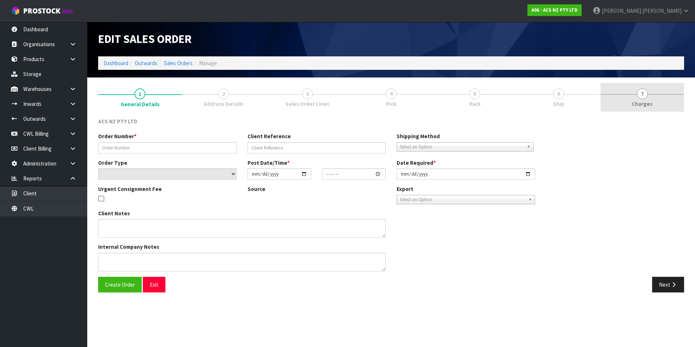
type input "208271.1"
type input "38:941913"
select select "number:0"
type input "[DATE]"
type input "16:52:00.000"
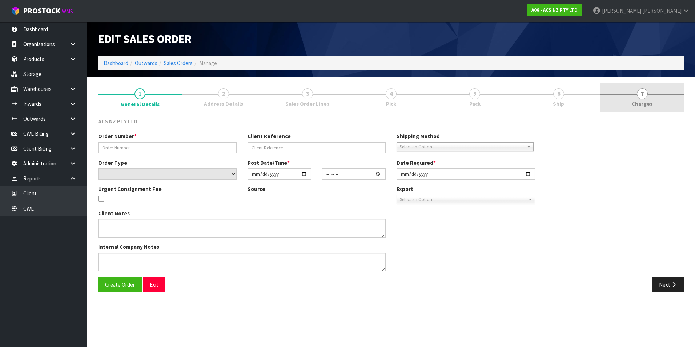
type input "[DATE]"
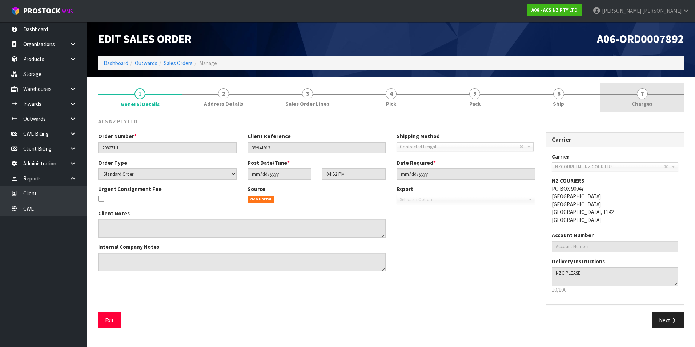
click at [642, 97] on span "7" at bounding box center [642, 93] width 11 height 11
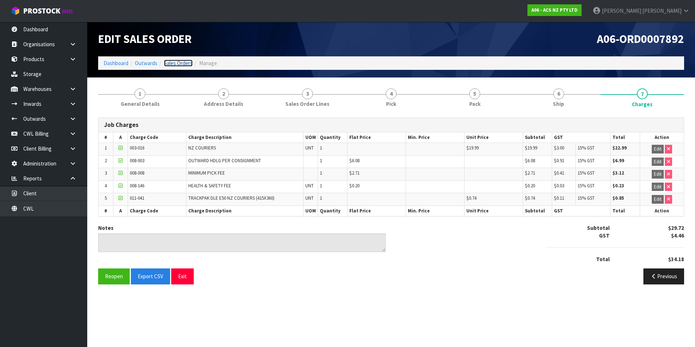
click at [180, 63] on link "Sales Orders" at bounding box center [178, 63] width 29 height 7
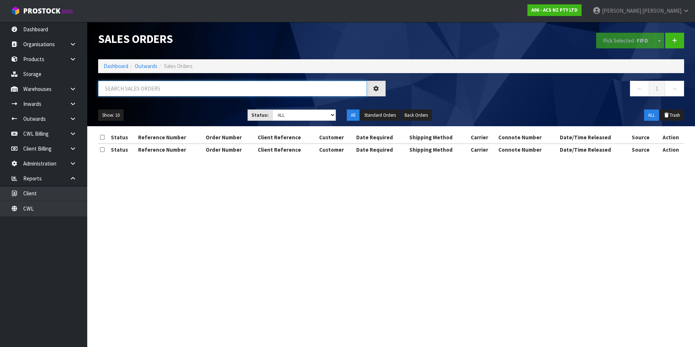
click at [135, 89] on input "text" at bounding box center [232, 89] width 269 height 16
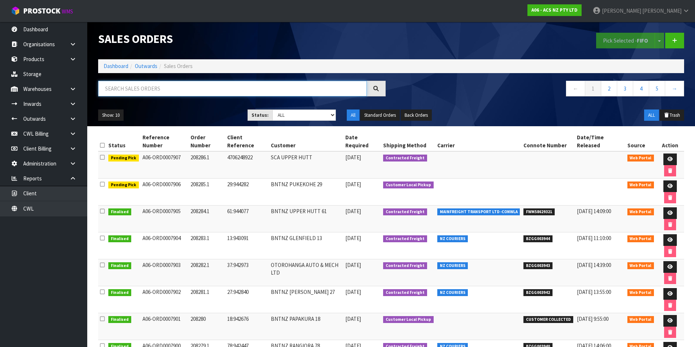
paste input "BZGG003929"
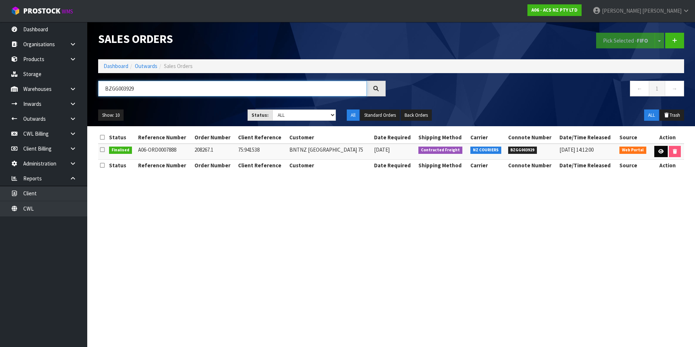
type input "BZGG003929"
click at [654, 150] on link at bounding box center [660, 152] width 13 height 12
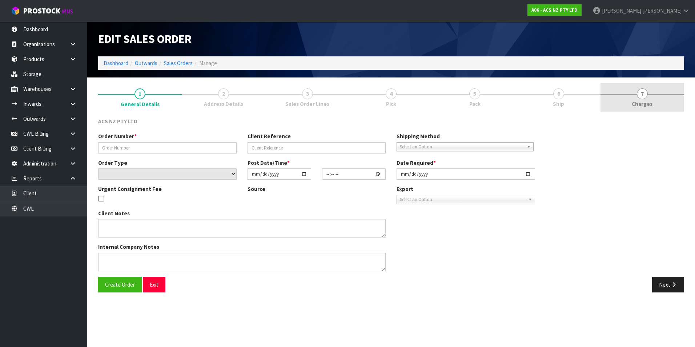
type input "208267.1"
type input "75:941538"
select select "number:0"
type input "[DATE]"
type input "12:48:00.000"
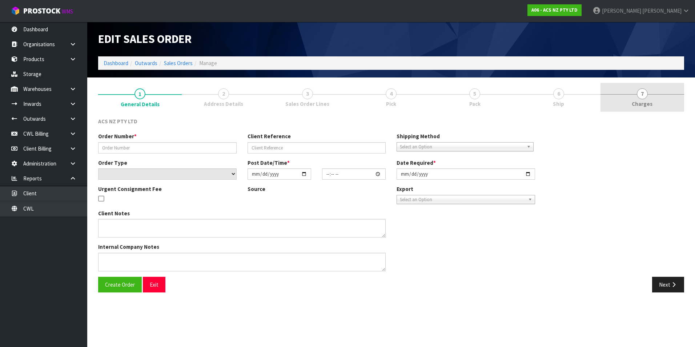
type input "[DATE]"
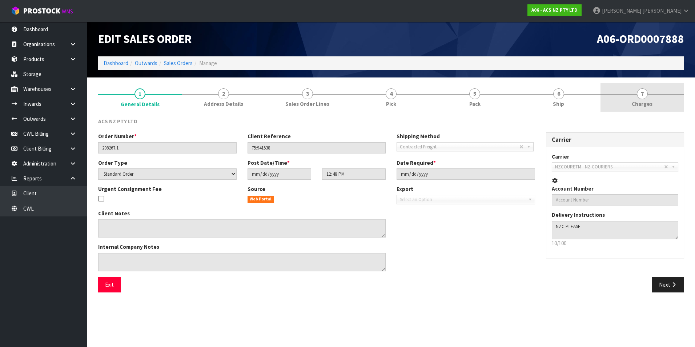
click at [641, 95] on span "7" at bounding box center [642, 93] width 11 height 11
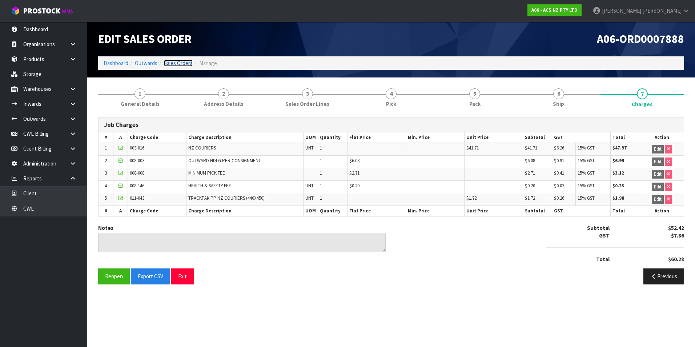
click at [190, 64] on link "Sales Orders" at bounding box center [178, 63] width 29 height 7
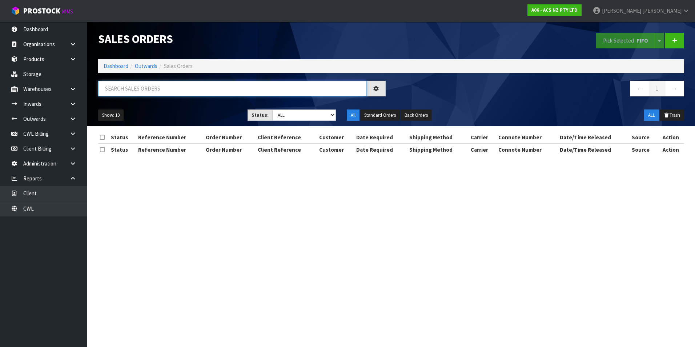
click at [137, 88] on input "text" at bounding box center [232, 89] width 269 height 16
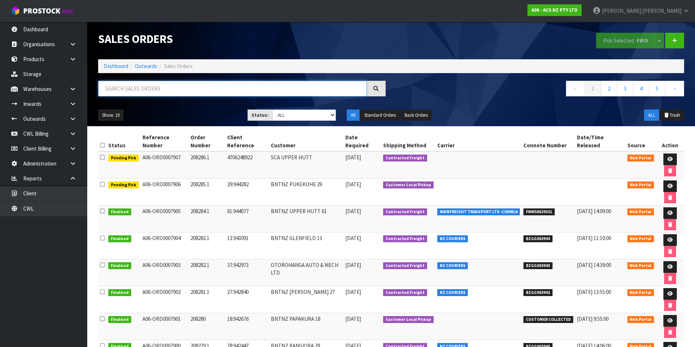
paste input "BZGG003936"
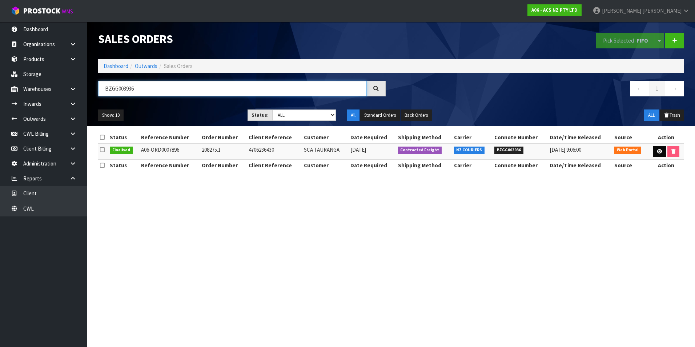
type input "BZGG003936"
click at [662, 150] on link at bounding box center [659, 152] width 13 height 12
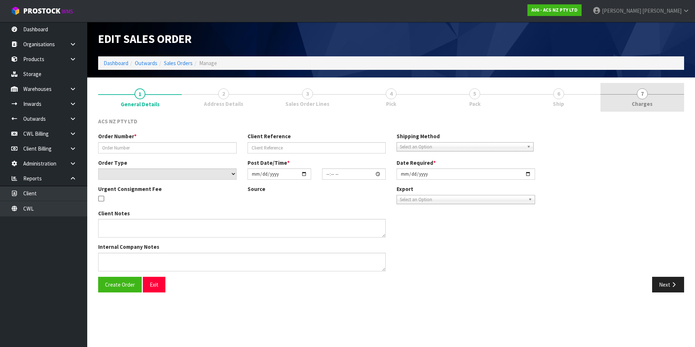
type input "208275.1"
type input "4706236430"
select select "number:0"
type input "[DATE]"
type input "15:44:00.000"
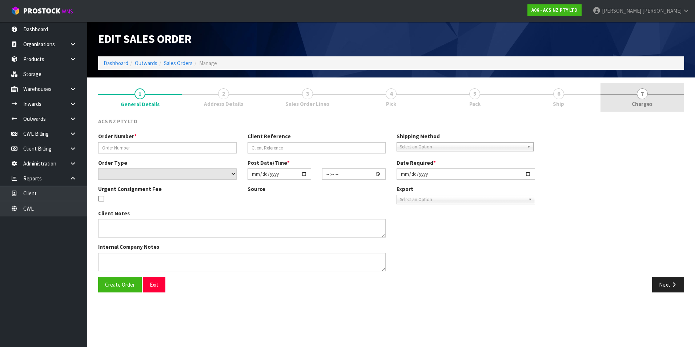
type input "[DATE]"
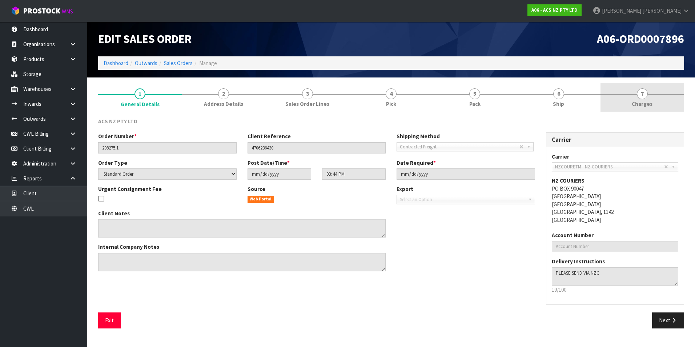
click at [643, 95] on span "7" at bounding box center [642, 93] width 11 height 11
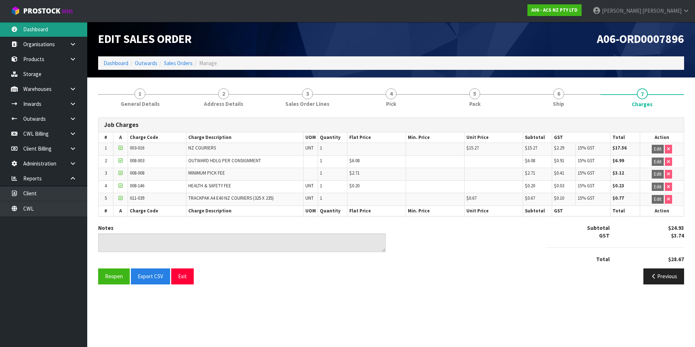
click at [58, 26] on link "Dashboard" at bounding box center [43, 29] width 87 height 15
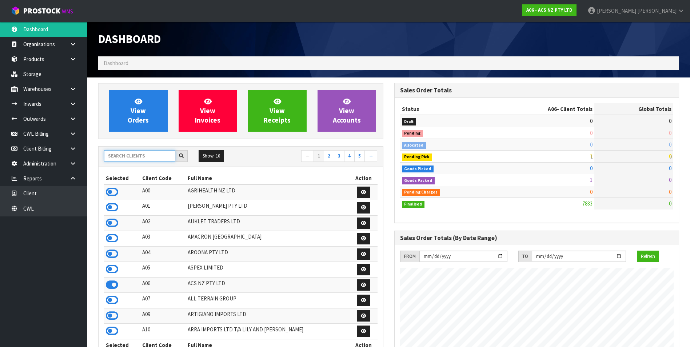
scroll to position [551, 296]
click at [117, 157] on input "text" at bounding box center [139, 155] width 71 height 11
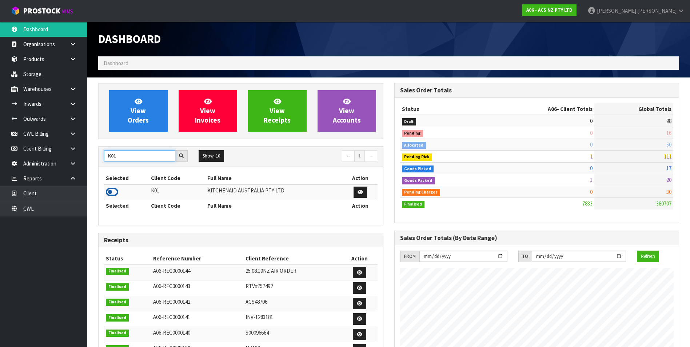
type input "K01"
drag, startPoint x: 110, startPoint y: 192, endPoint x: 150, endPoint y: 106, distance: 95.0
click at [110, 192] on icon at bounding box center [112, 191] width 12 height 11
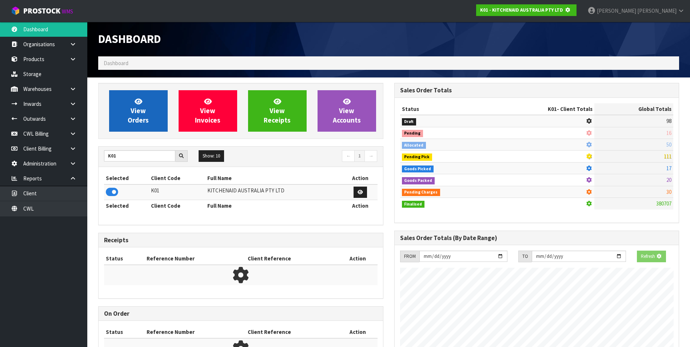
scroll to position [363062, 363220]
click at [150, 103] on link "View Orders" at bounding box center [138, 110] width 59 height 41
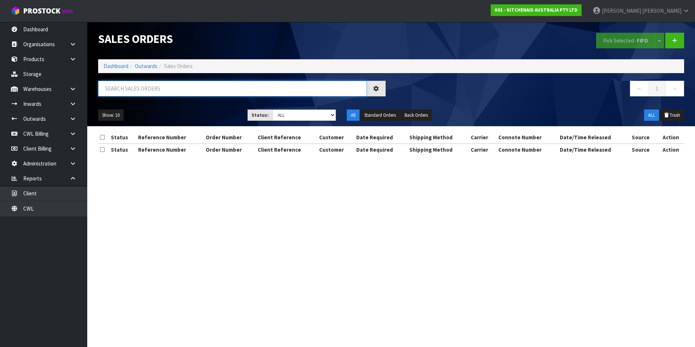
click at [115, 87] on input "text" at bounding box center [232, 89] width 269 height 16
paste input "BZGG003939"
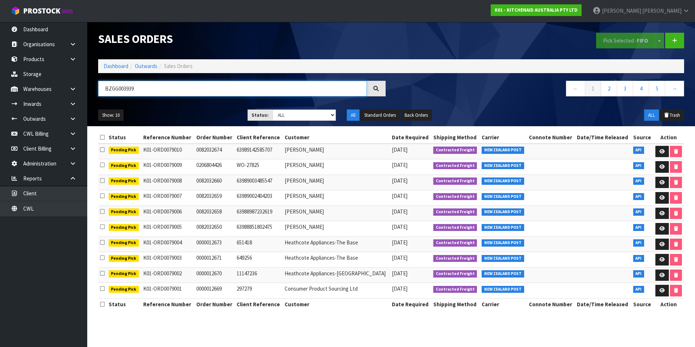
type input "BZGG003939"
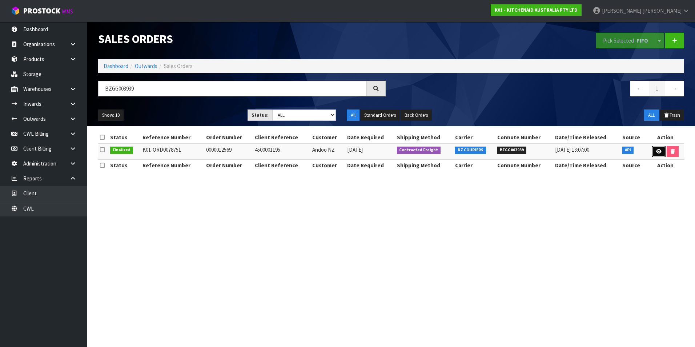
click at [658, 152] on icon at bounding box center [658, 151] width 5 height 5
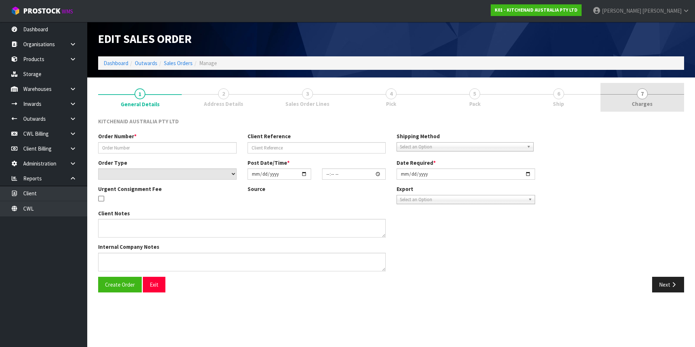
type input "0000012569"
type input "4500001195"
select select "number:0"
type input "[DATE]"
type input "15:33:03.000"
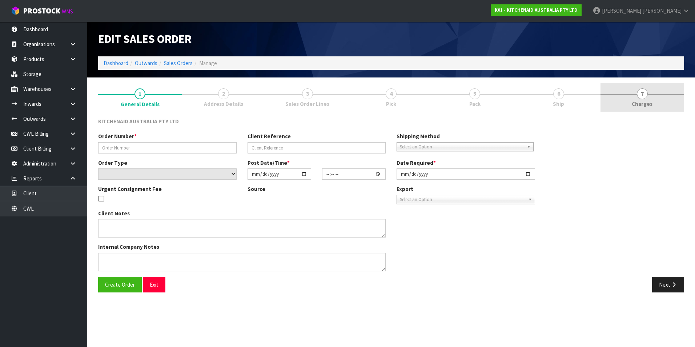
type input "[DATE]"
type textarea "NZ COURIERS"
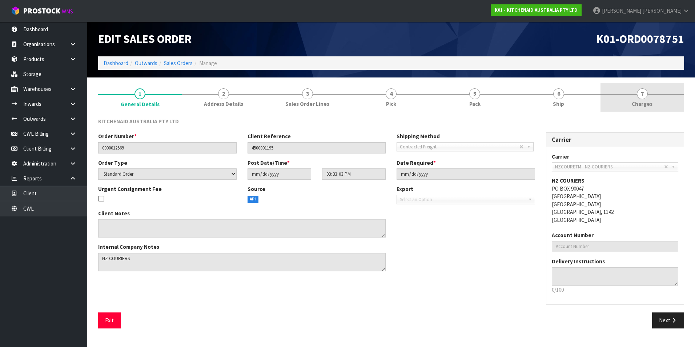
click at [644, 95] on span "7" at bounding box center [642, 93] width 11 height 11
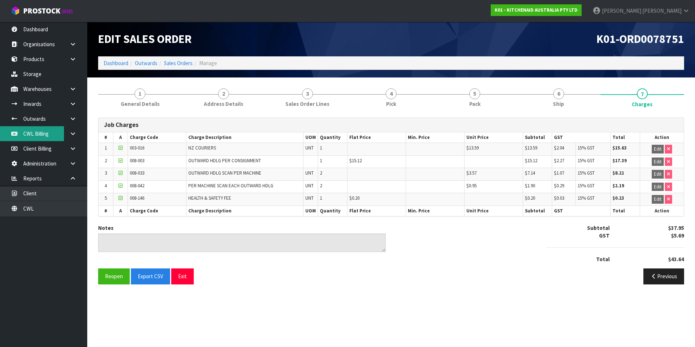
click at [43, 133] on link "CWL Billing" at bounding box center [43, 133] width 87 height 15
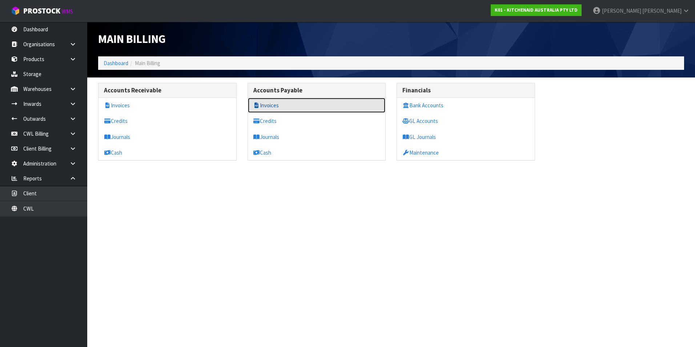
click at [277, 108] on link "Invoices" at bounding box center [317, 105] width 138 height 15
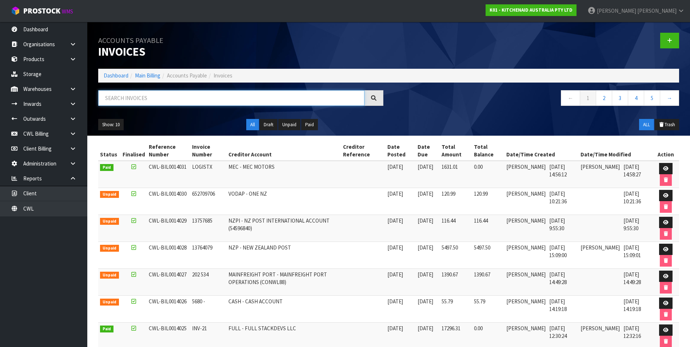
click at [159, 96] on input "text" at bounding box center [231, 98] width 266 height 16
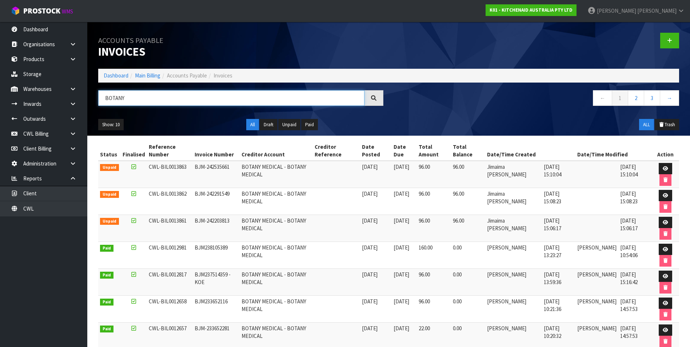
type input "BOTANY"
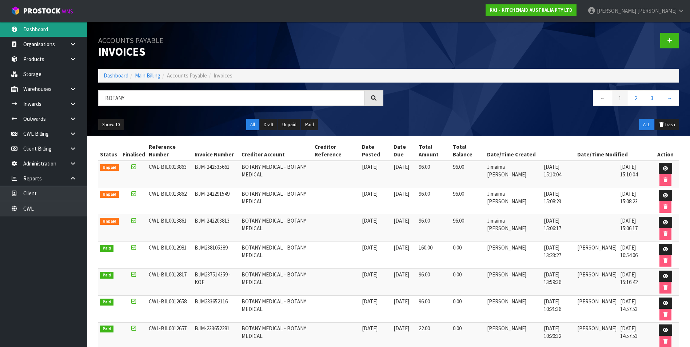
click at [30, 27] on link "Dashboard" at bounding box center [43, 29] width 87 height 15
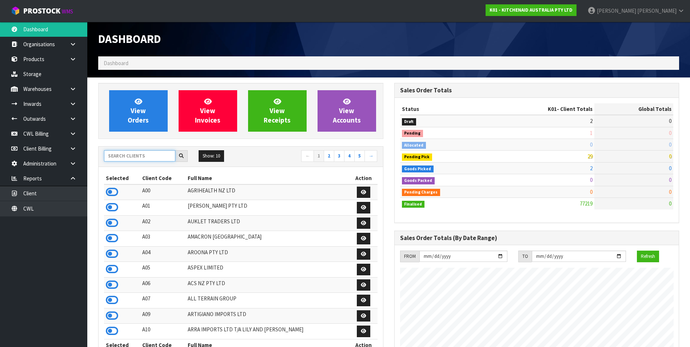
click at [122, 156] on input "text" at bounding box center [139, 155] width 71 height 11
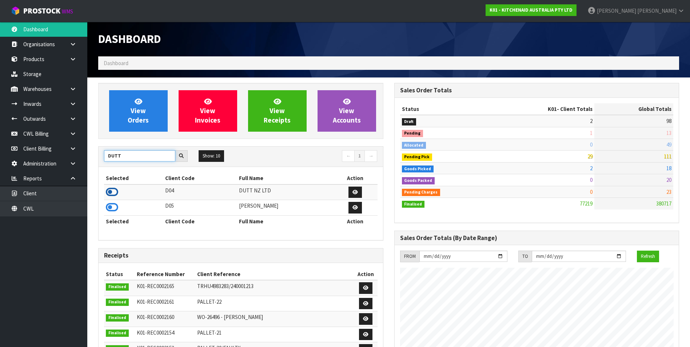
type input "DUTT"
click at [112, 189] on icon at bounding box center [112, 191] width 12 height 11
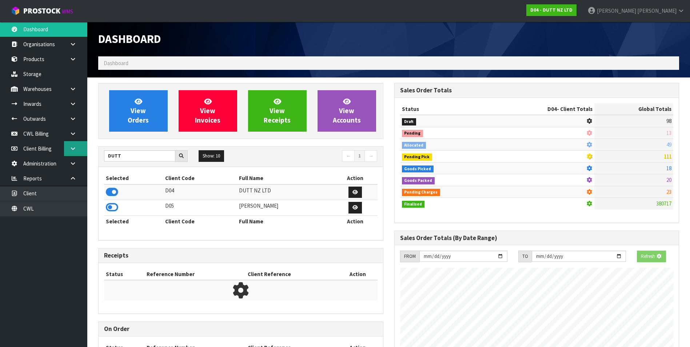
scroll to position [363071, 363220]
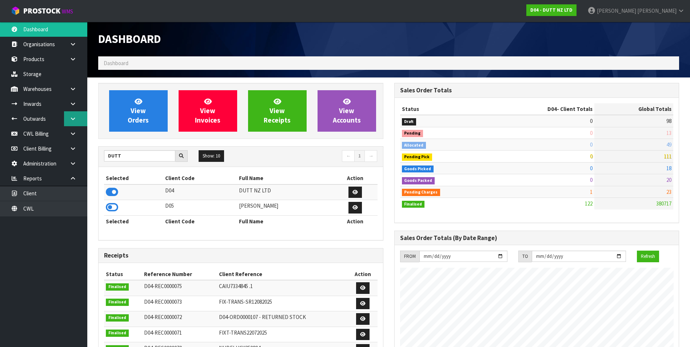
click at [75, 121] on link at bounding box center [75, 118] width 23 height 15
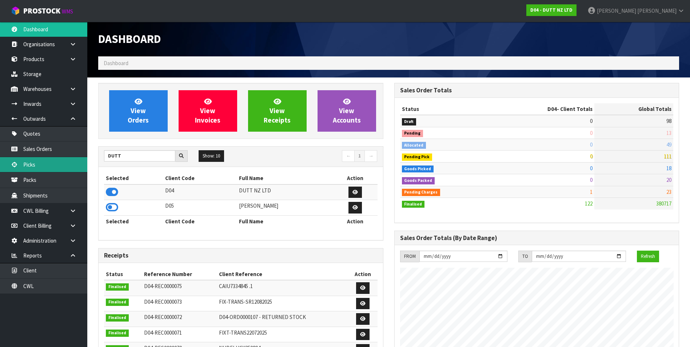
click at [48, 166] on link "Picks" at bounding box center [43, 164] width 87 height 15
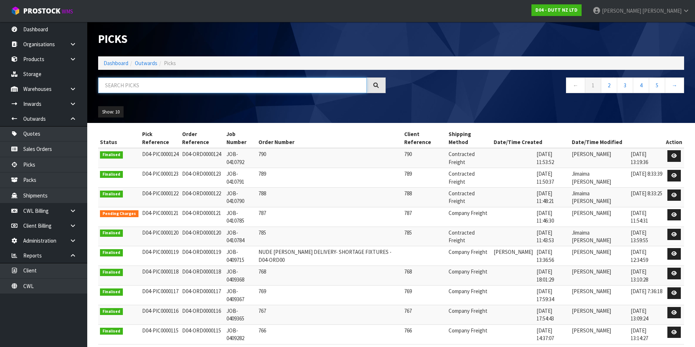
click at [123, 85] on input "text" at bounding box center [232, 85] width 269 height 16
type input "39"
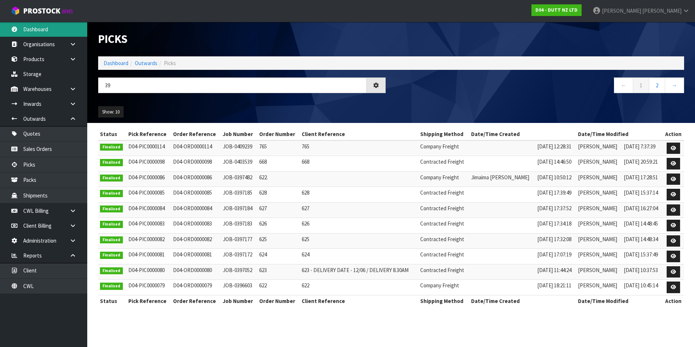
click at [29, 32] on link "Dashboard" at bounding box center [43, 29] width 87 height 15
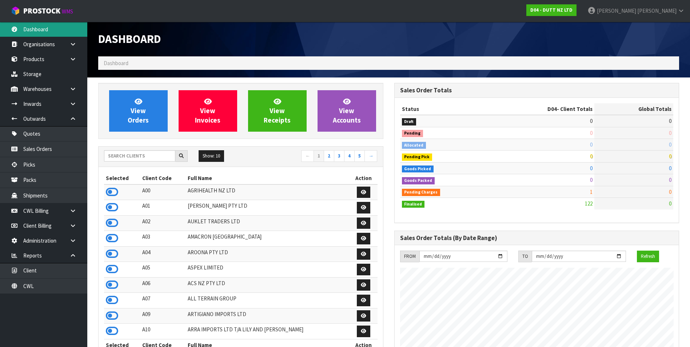
scroll to position [445, 296]
click at [128, 158] on input "text" at bounding box center [139, 155] width 71 height 11
type input "d"
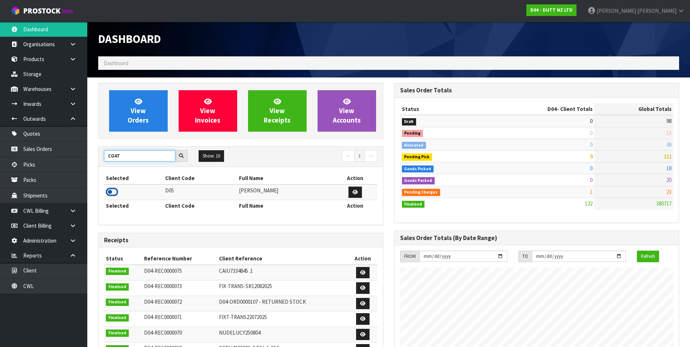
type input "COAT"
click at [112, 191] on icon at bounding box center [112, 191] width 12 height 11
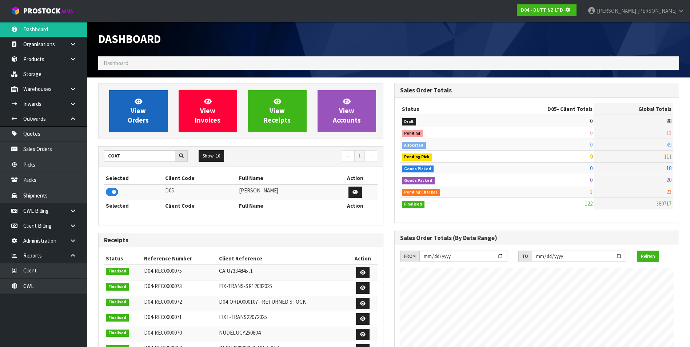
scroll to position [453, 296]
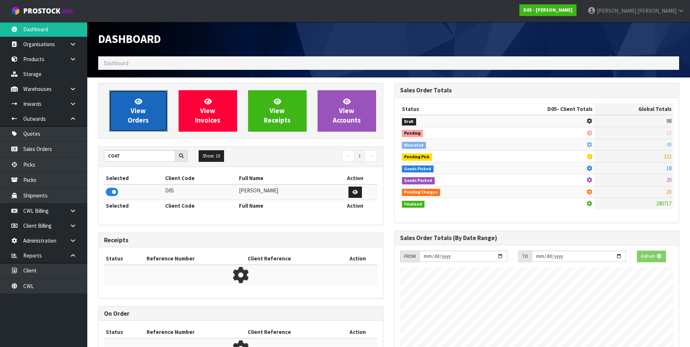
click at [138, 116] on span "View Orders" at bounding box center [138, 110] width 21 height 27
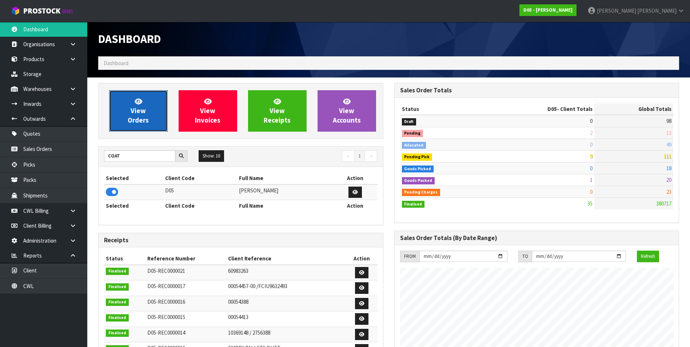
scroll to position [597, 296]
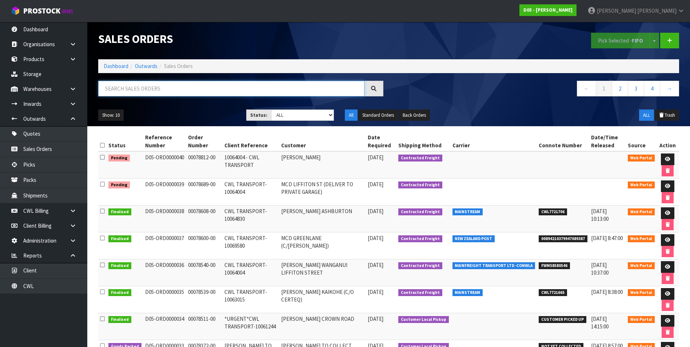
click at [122, 89] on input "text" at bounding box center [231, 89] width 266 height 16
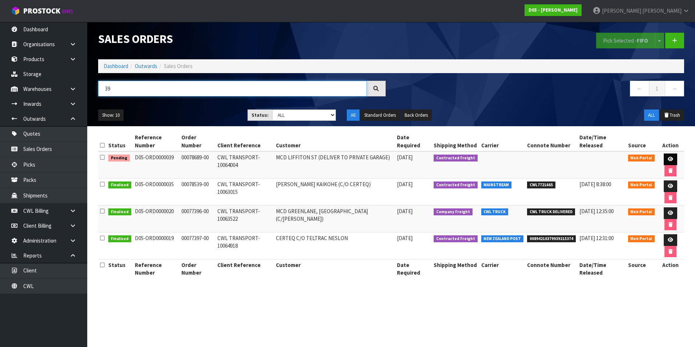
type input "39"
click at [668, 159] on icon at bounding box center [670, 159] width 5 height 5
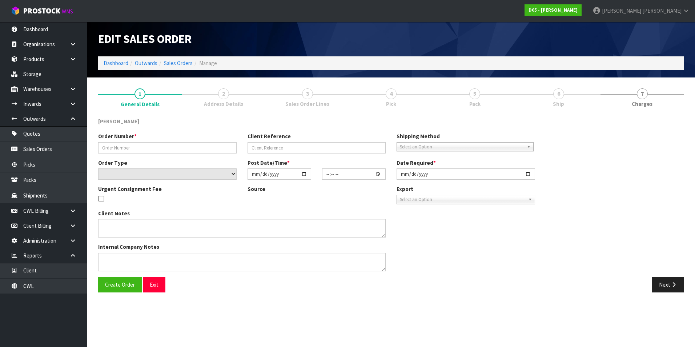
type input "00078689-00"
type input "CWL TRANSPORT-10064004"
select select "number:0"
type input "[DATE]"
type input "10:02:00.000"
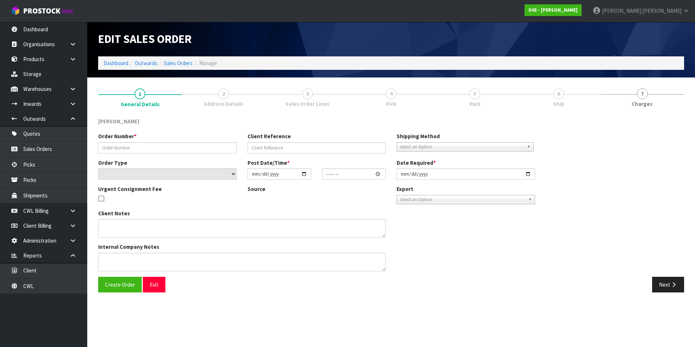
type input "[DATE]"
type textarea "DELIVERY TO PRIVATE GARAGE - CALL [PERSON_NAME] [PHONE_NUMBER] PRIOR SO HE CAN …"
type textarea "I AM TRYING TO FIND OUT WHERE THESE SCREENS ARE. I HAVE SENT EMAILS THERE IS 1 …"
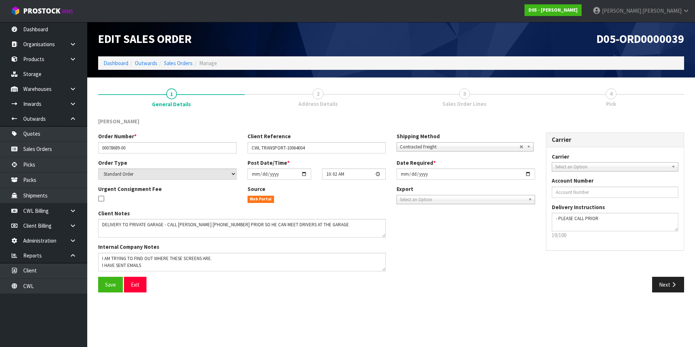
click at [320, 98] on span "2" at bounding box center [318, 93] width 11 height 11
click at [669, 286] on button "Next" at bounding box center [668, 285] width 32 height 16
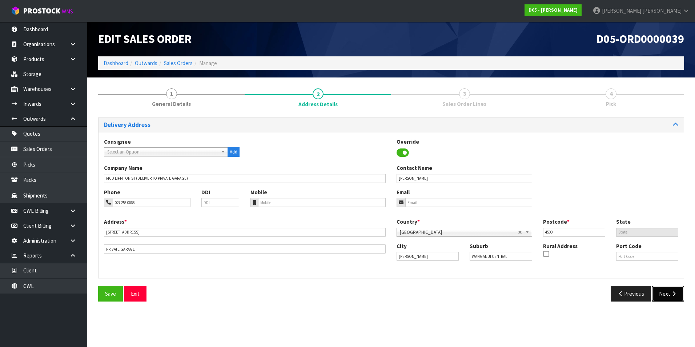
click at [669, 295] on button "Next" at bounding box center [668, 294] width 32 height 16
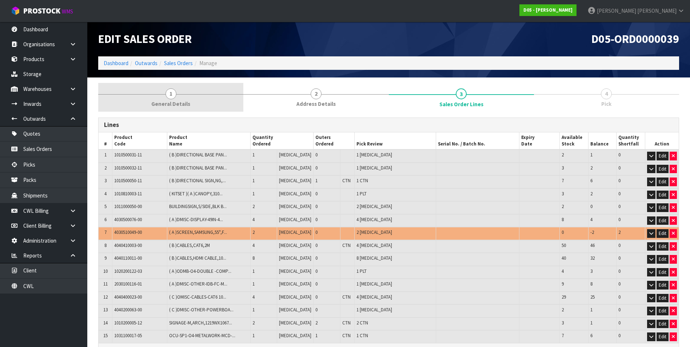
click at [170, 93] on span "1" at bounding box center [170, 93] width 11 height 11
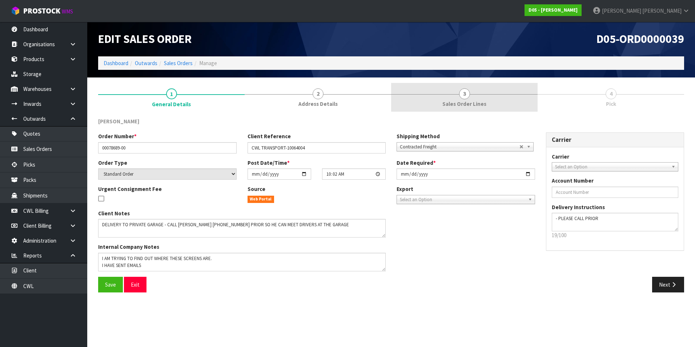
click at [466, 93] on span "3" at bounding box center [464, 93] width 11 height 11
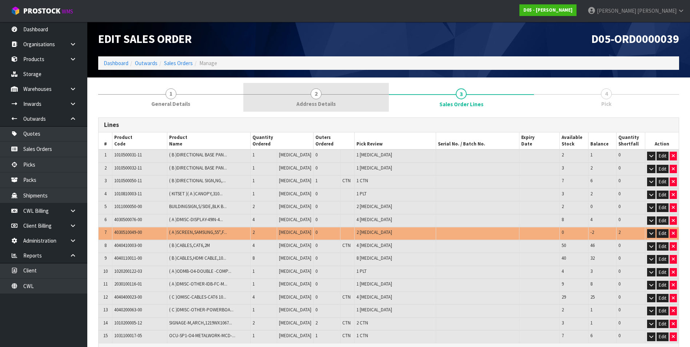
click at [318, 93] on span "2" at bounding box center [315, 93] width 11 height 11
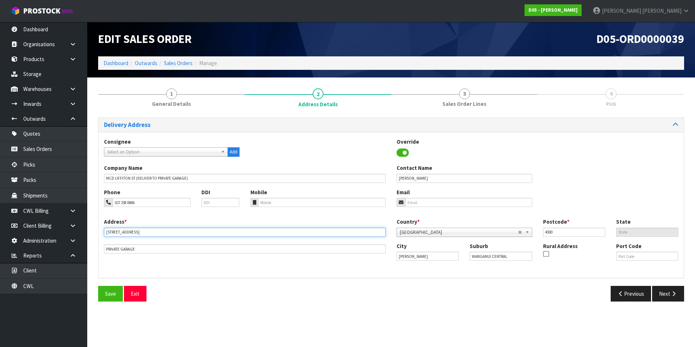
drag, startPoint x: 150, startPoint y: 233, endPoint x: 104, endPoint y: 232, distance: 45.8
click at [104, 232] on input "[STREET_ADDRESS]" at bounding box center [245, 232] width 282 height 9
click at [153, 65] on link "Outwards" at bounding box center [146, 63] width 23 height 7
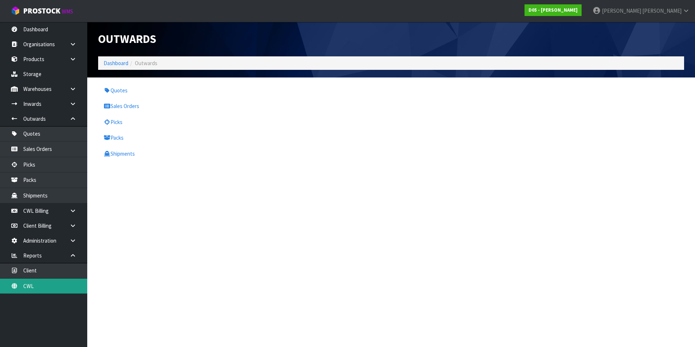
click at [63, 289] on section "Outwards Dashboard Outwards Quotes Sales Orders Picks Packs Shipments" at bounding box center [347, 173] width 695 height 347
click at [49, 285] on link "CWL" at bounding box center [43, 285] width 87 height 15
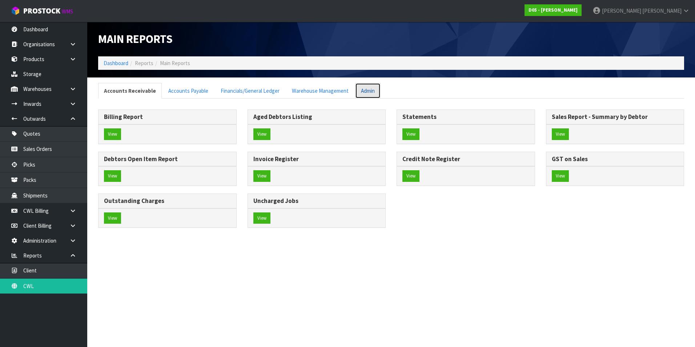
click at [361, 91] on link "Admin" at bounding box center [367, 91] width 25 height 16
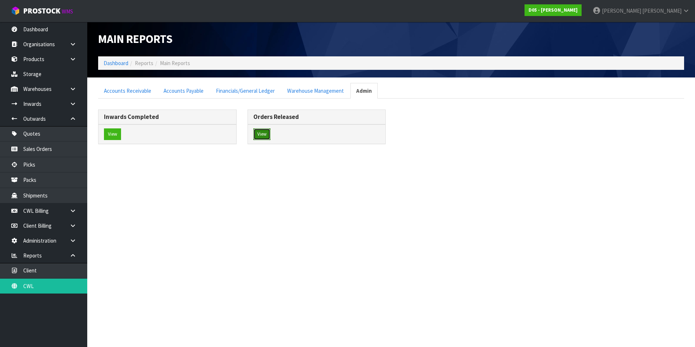
click at [258, 132] on button "View" at bounding box center [261, 134] width 17 height 12
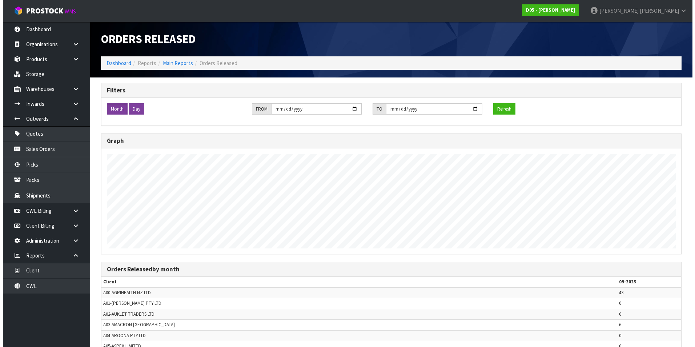
scroll to position [347, 690]
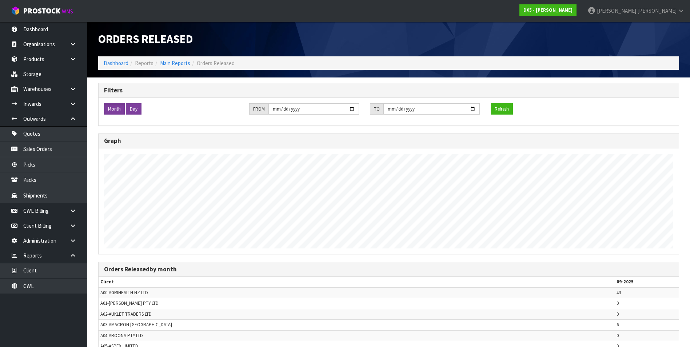
click at [134, 110] on label "Day" at bounding box center [134, 109] width 16 height 12
click at [501, 111] on button "Refresh" at bounding box center [501, 109] width 22 height 12
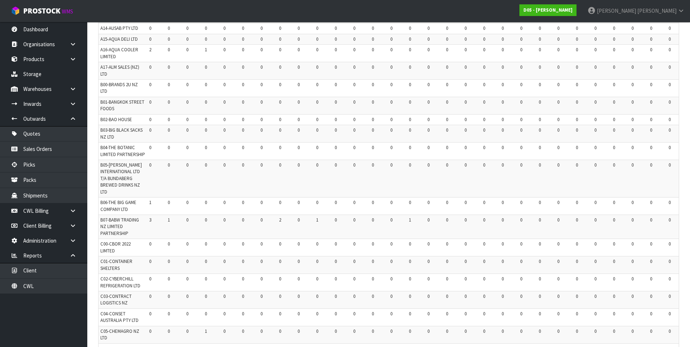
scroll to position [0, 0]
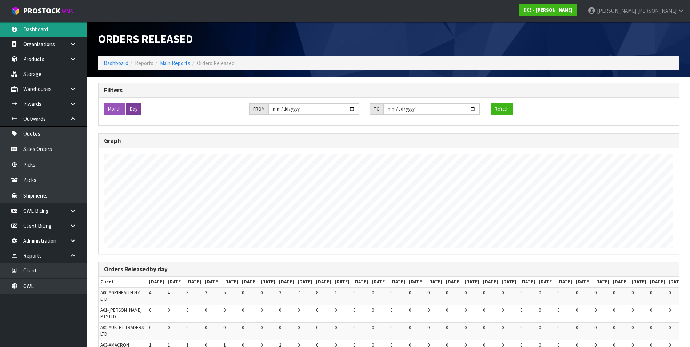
click at [25, 28] on link "Dashboard" at bounding box center [43, 29] width 87 height 15
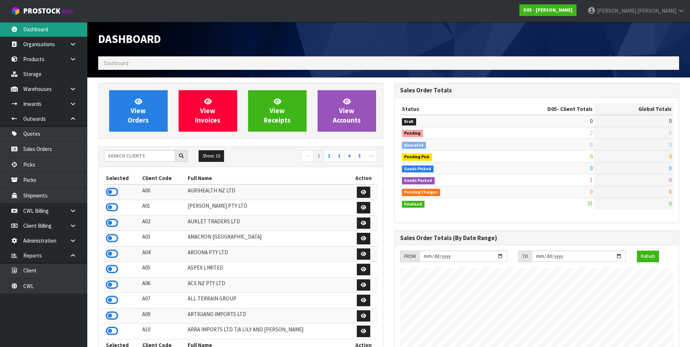
scroll to position [636, 296]
click at [143, 150] on input "text" at bounding box center [139, 155] width 71 height 11
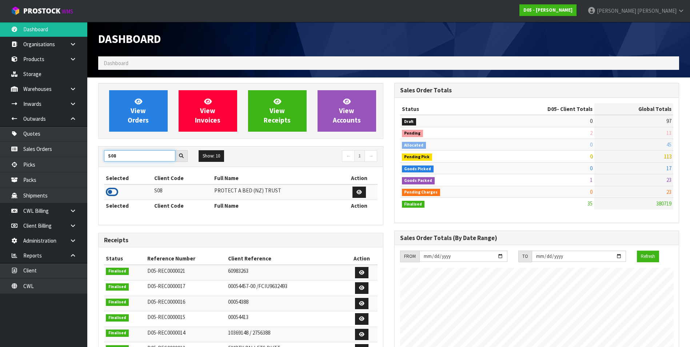
type input "S08"
drag, startPoint x: 112, startPoint y: 191, endPoint x: 140, endPoint y: 149, distance: 50.4
click at [112, 190] on icon at bounding box center [112, 191] width 12 height 11
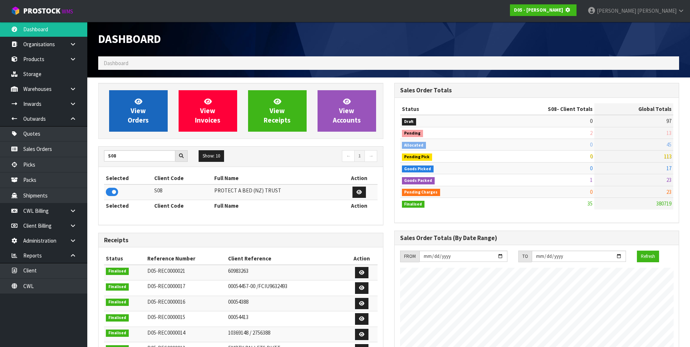
scroll to position [363062, 363220]
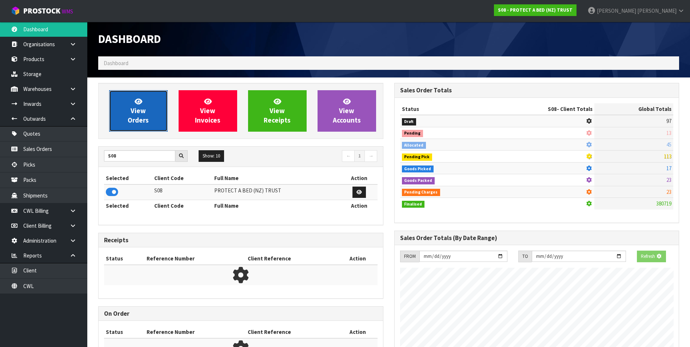
click at [144, 117] on span "View Orders" at bounding box center [138, 110] width 21 height 27
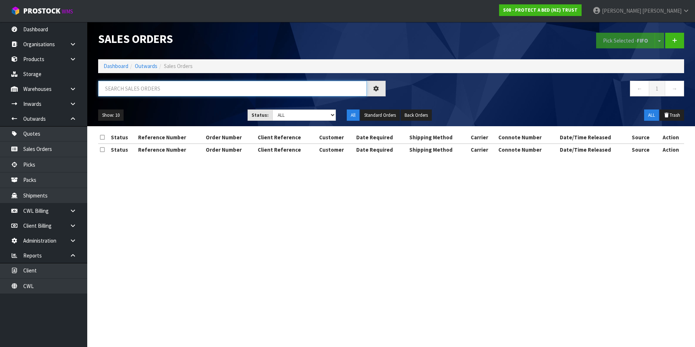
click at [153, 89] on input "text" at bounding box center [232, 89] width 269 height 16
paste input "00894210379948148465"
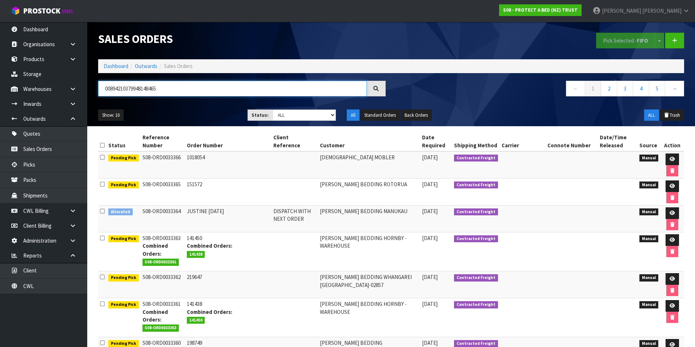
type input "00894210379948148465"
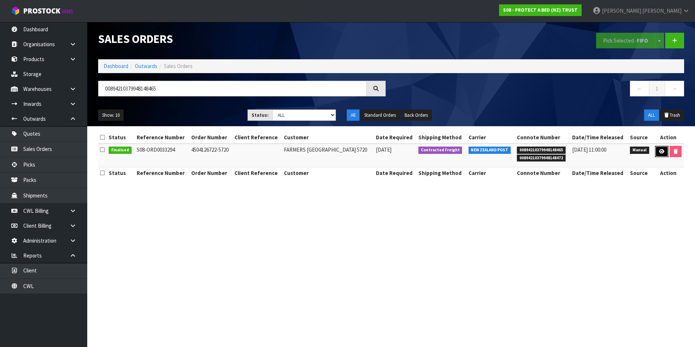
click at [659, 152] on icon at bounding box center [661, 151] width 5 height 5
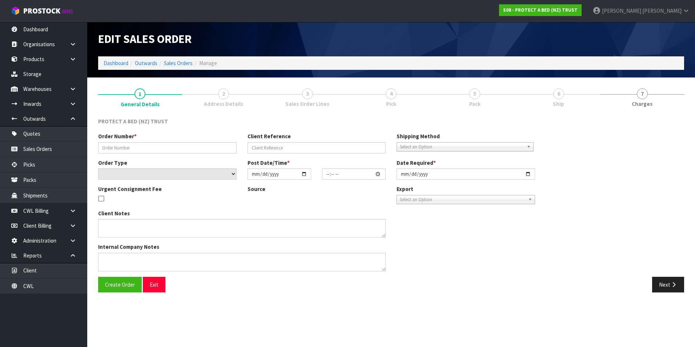
type input "4504126722-5720"
select select "number:0"
type input "[DATE]"
type input "09:26:00.000"
type input "[DATE]"
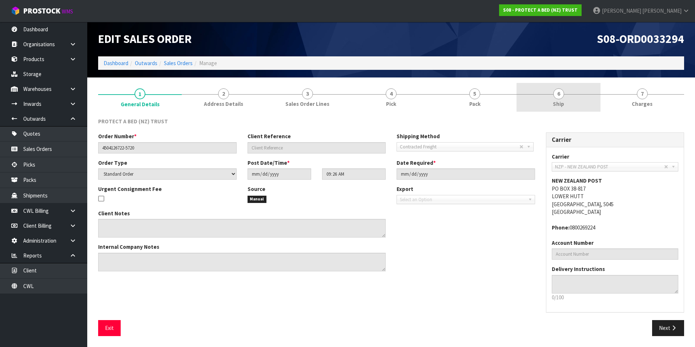
click at [558, 97] on span "6" at bounding box center [558, 93] width 11 height 11
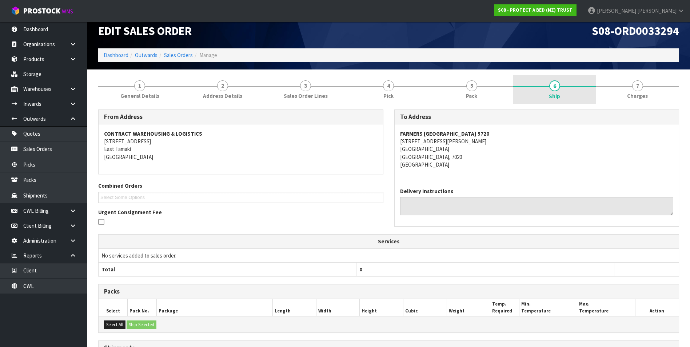
scroll to position [4, 0]
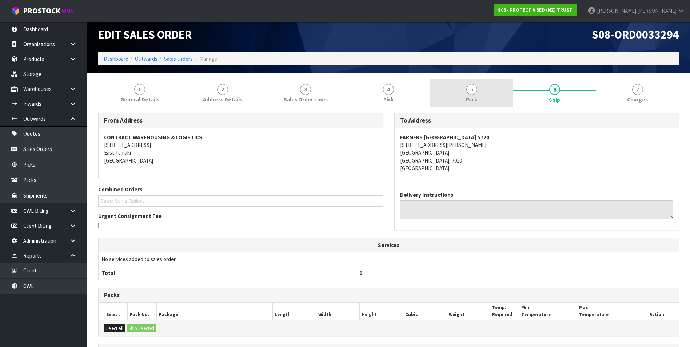
click at [474, 91] on span "5" at bounding box center [471, 89] width 11 height 11
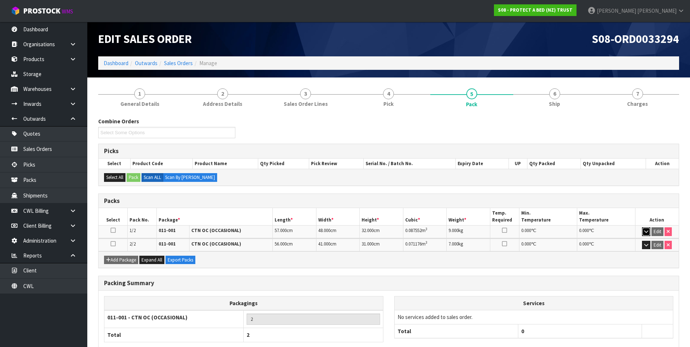
click at [642, 230] on button "button" at bounding box center [646, 231] width 8 height 9
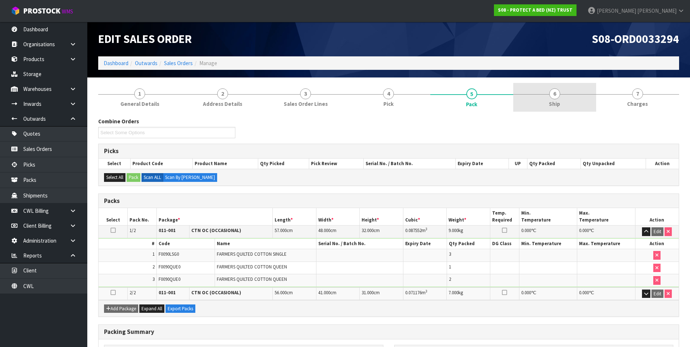
click at [554, 99] on span "6" at bounding box center [554, 93] width 11 height 11
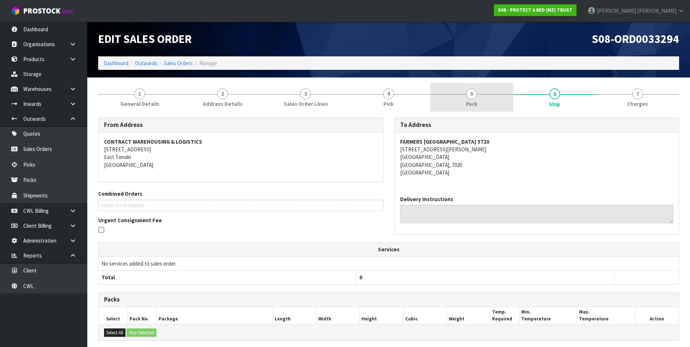
click at [474, 93] on span "5" at bounding box center [471, 93] width 11 height 11
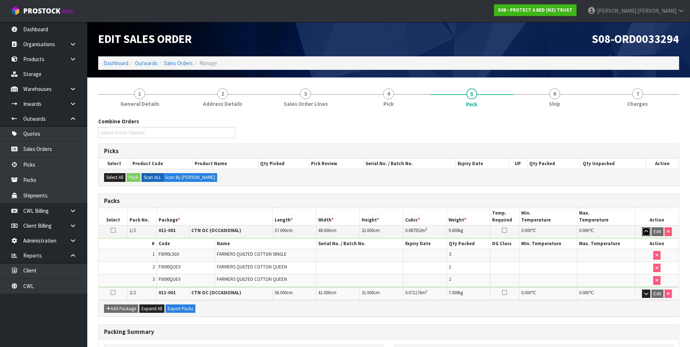
click at [645, 233] on icon "button" at bounding box center [646, 231] width 4 height 5
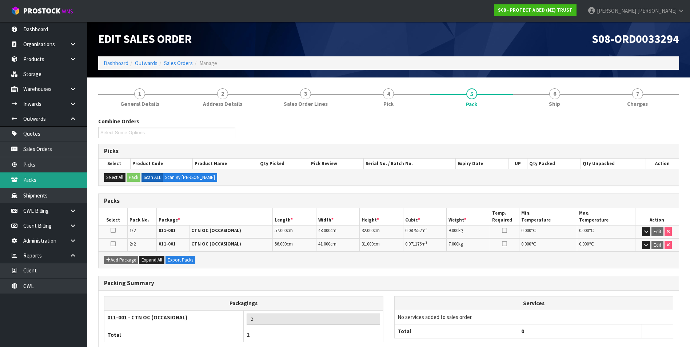
click at [34, 181] on link "Packs" at bounding box center [43, 179] width 87 height 15
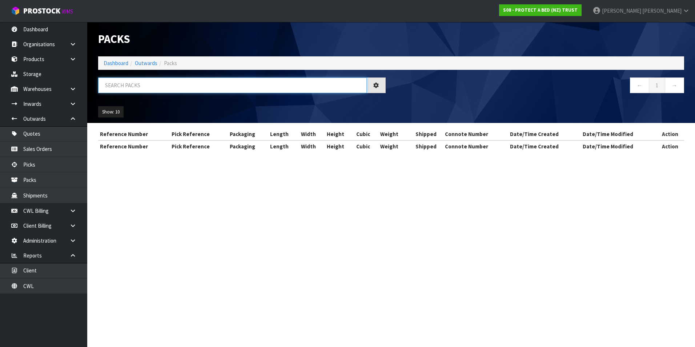
click at [116, 85] on input "text" at bounding box center [232, 85] width 269 height 16
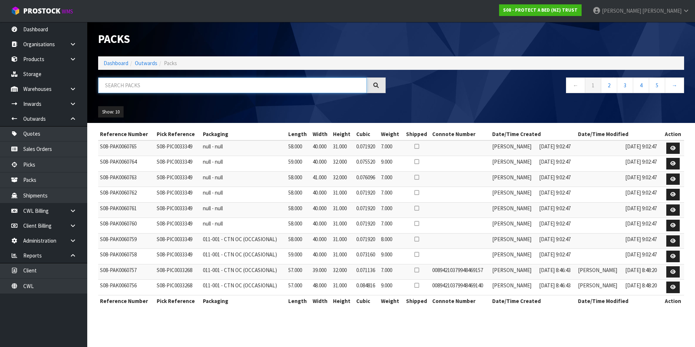
click at [119, 84] on input "text" at bounding box center [232, 85] width 269 height 16
paste input "00894210379948148465"
type input "00894210379948148465"
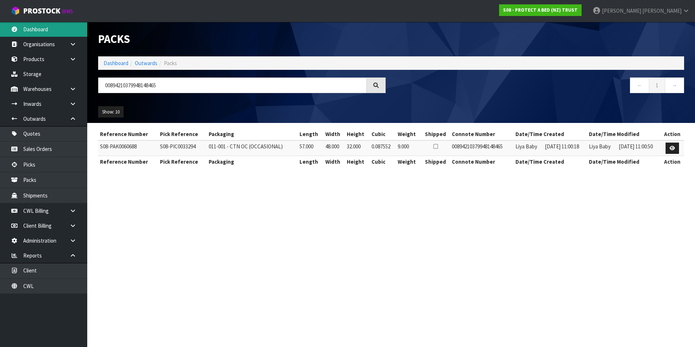
click at [43, 30] on link "Dashboard" at bounding box center [43, 29] width 87 height 15
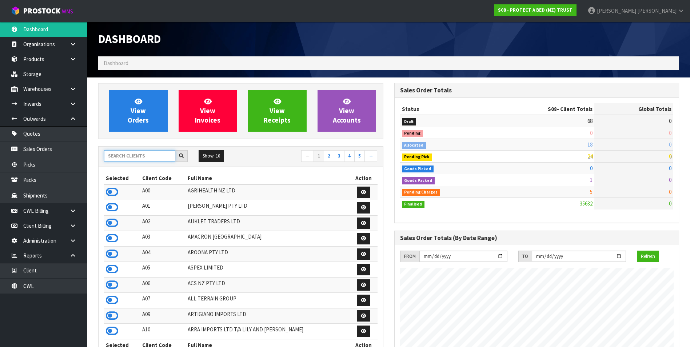
scroll to position [453, 296]
drag, startPoint x: 119, startPoint y: 156, endPoint x: 119, endPoint y: 152, distance: 4.4
click at [119, 154] on input "text" at bounding box center [139, 155] width 71 height 11
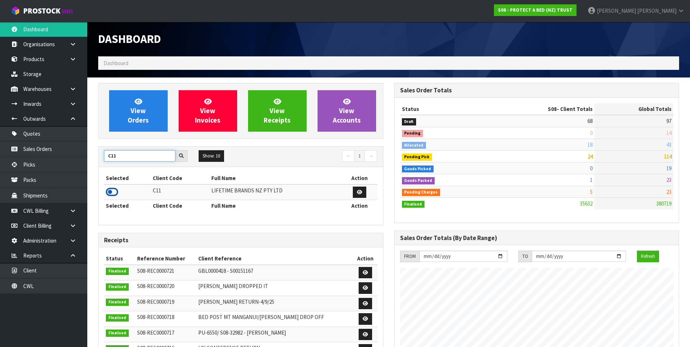
type input "C11"
click at [110, 192] on icon at bounding box center [112, 191] width 12 height 11
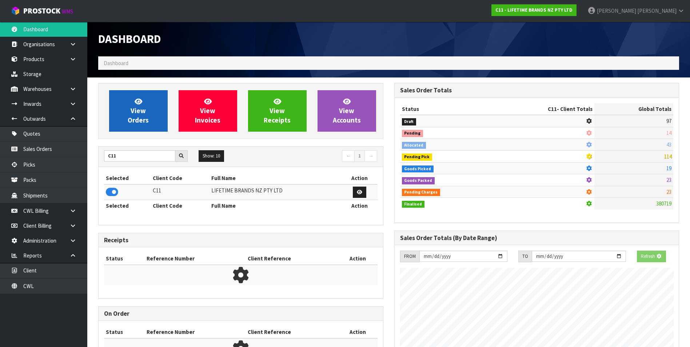
scroll to position [363062, 363220]
click at [134, 107] on span "View Orders" at bounding box center [138, 110] width 21 height 27
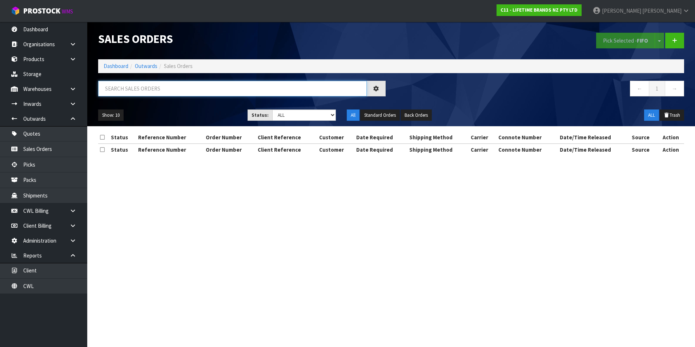
click at [121, 88] on input "text" at bounding box center [232, 89] width 269 height 16
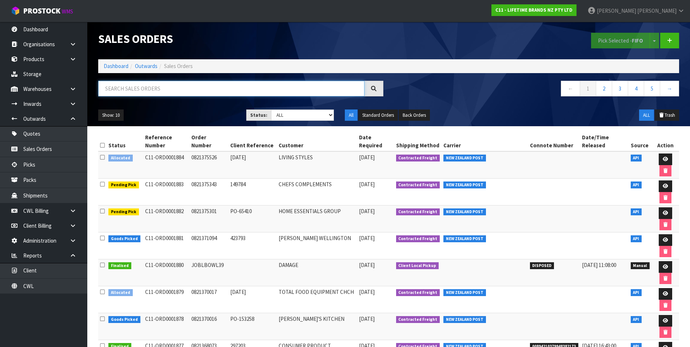
paste input "00894210379948282961"
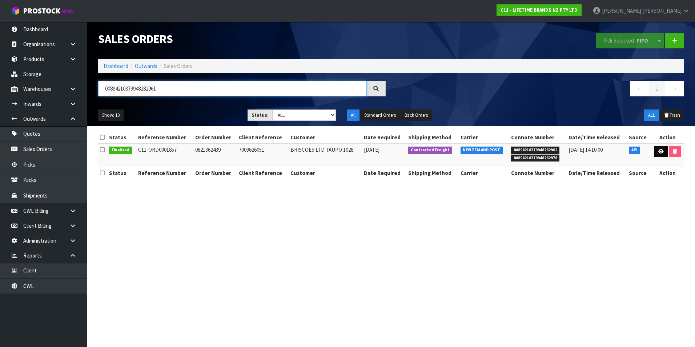
type input "00894210379948282961"
click at [658, 149] on icon at bounding box center [660, 151] width 5 height 5
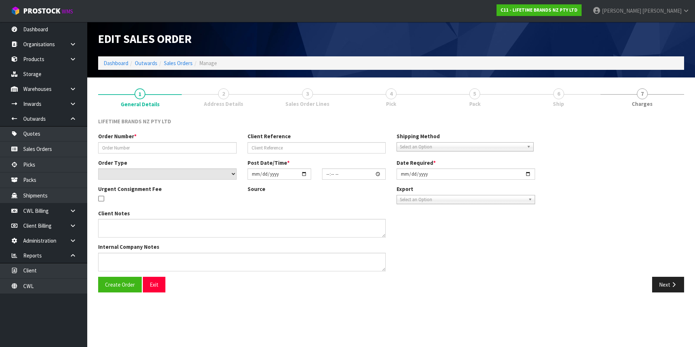
type input "0821362439"
type input "7009626051"
select select "number:0"
type input "[DATE]"
type input "11:43:56.000"
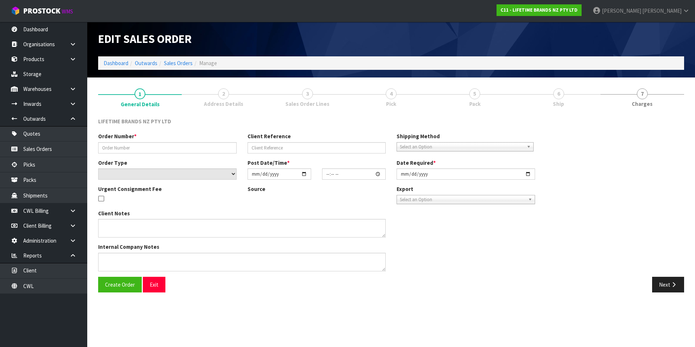
type input "[DATE]"
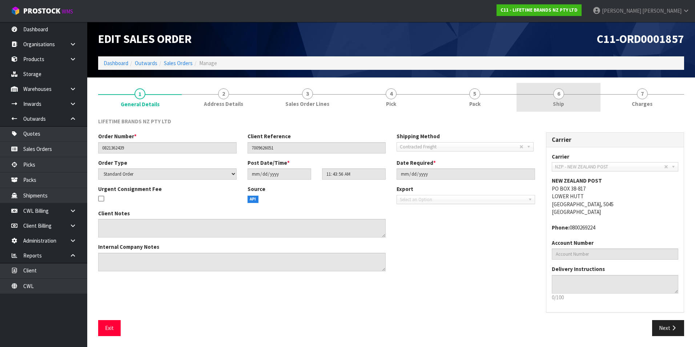
click at [555, 95] on span "6" at bounding box center [558, 93] width 11 height 11
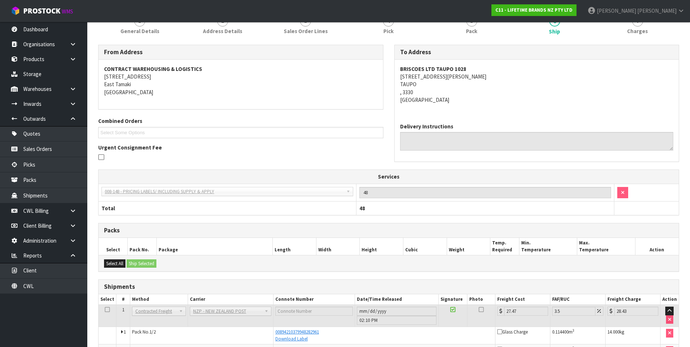
scroll to position [8, 0]
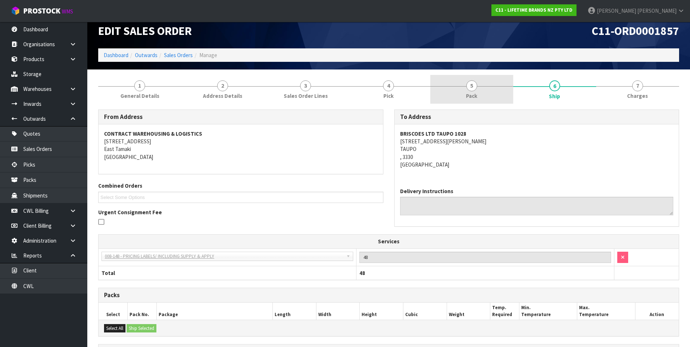
click at [474, 87] on span "5" at bounding box center [471, 85] width 11 height 11
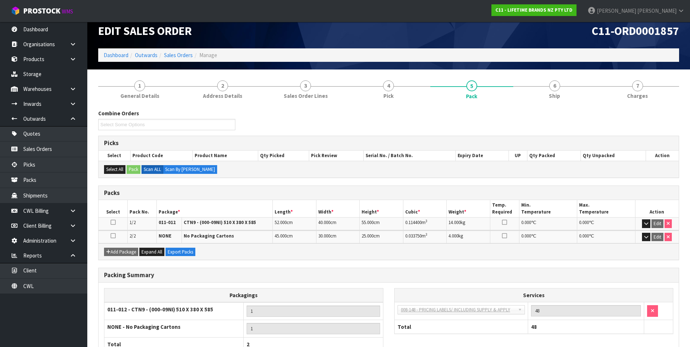
scroll to position [44, 0]
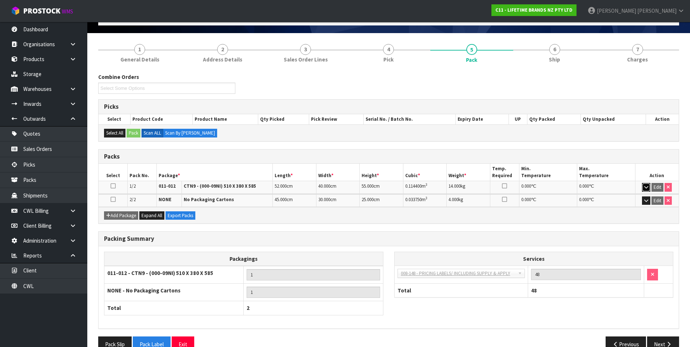
click at [645, 184] on button "button" at bounding box center [646, 187] width 8 height 9
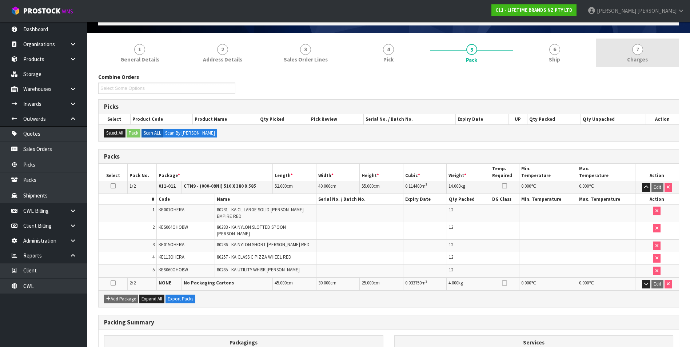
click at [639, 51] on span "7" at bounding box center [637, 49] width 11 height 11
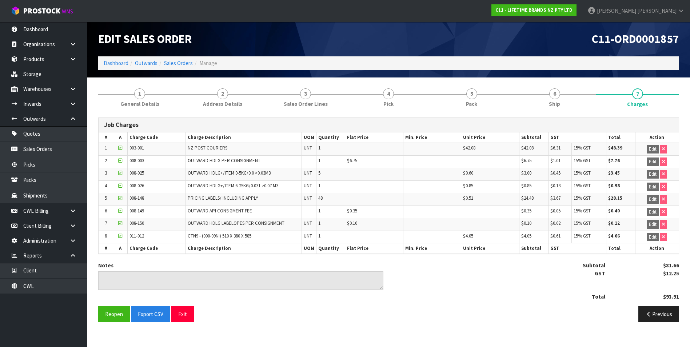
scroll to position [0, 0]
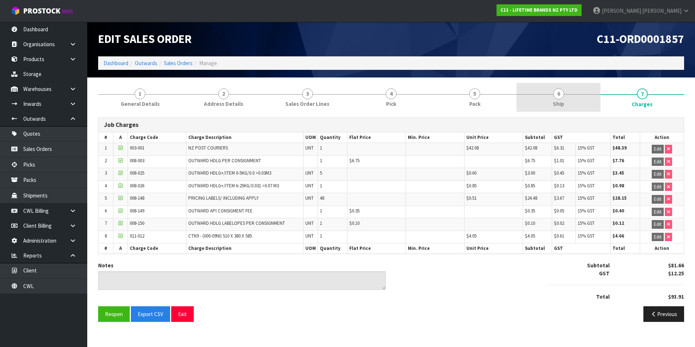
drag, startPoint x: 563, startPoint y: 97, endPoint x: 558, endPoint y: 103, distance: 8.3
click at [562, 97] on span "6" at bounding box center [558, 93] width 11 height 11
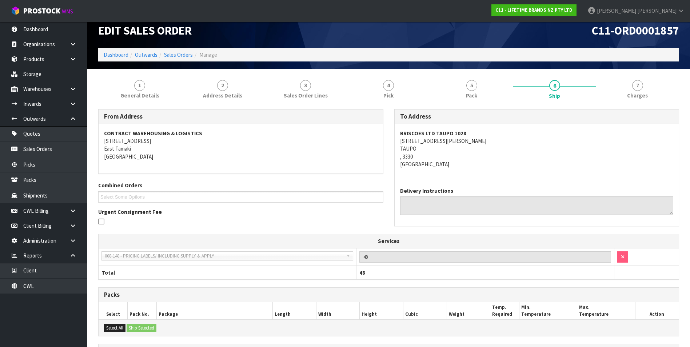
scroll to position [8, 0]
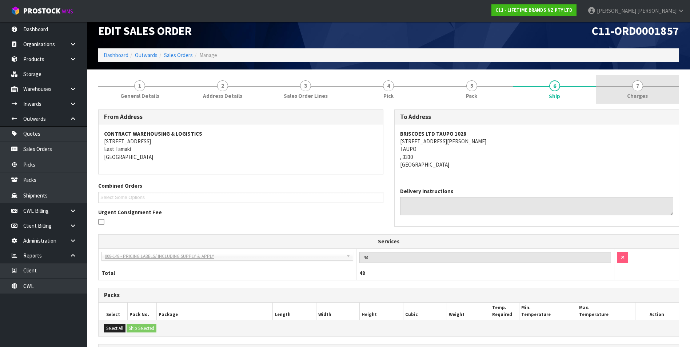
click at [635, 91] on span "7" at bounding box center [637, 85] width 11 height 11
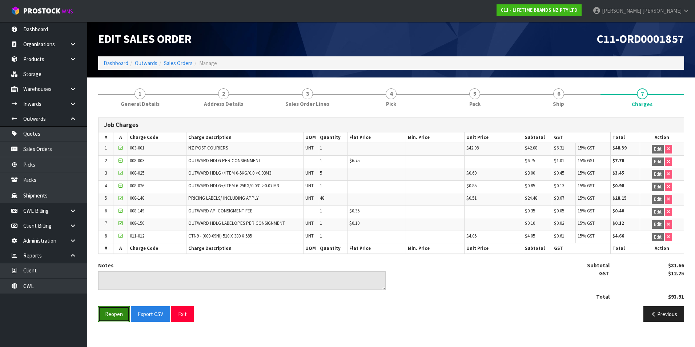
click at [118, 312] on button "Reopen" at bounding box center [114, 314] width 32 height 16
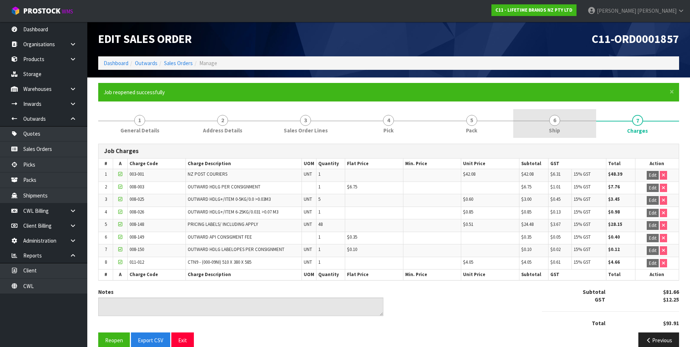
click at [557, 121] on span "6" at bounding box center [554, 120] width 11 height 11
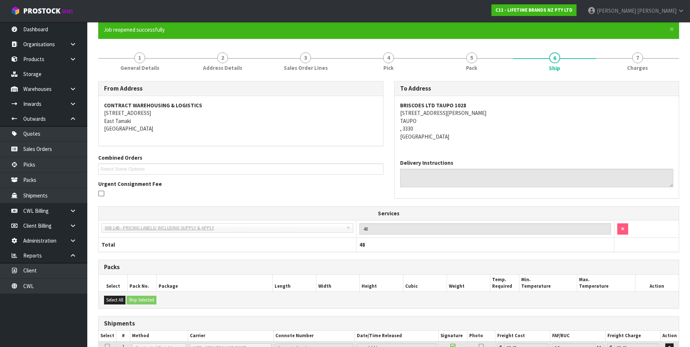
scroll to position [143, 0]
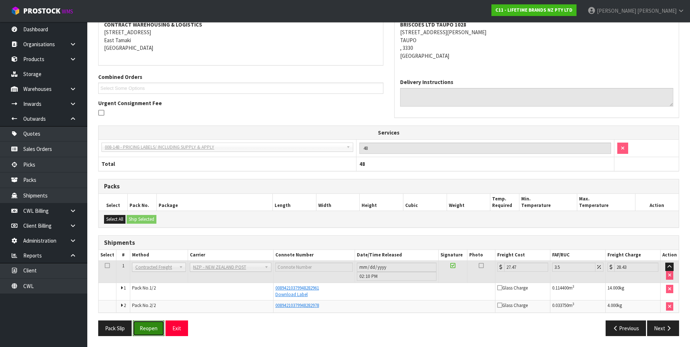
click at [146, 332] on button "Reopen" at bounding box center [149, 328] width 32 height 16
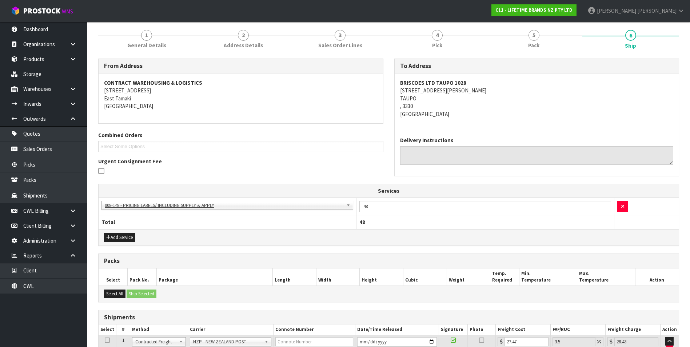
scroll to position [164, 0]
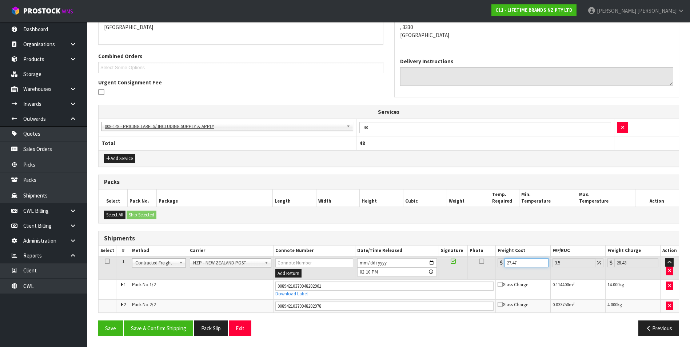
click at [521, 263] on input "27.47" at bounding box center [526, 262] width 44 height 9
type input "27.4"
type input "28.36"
type input "27"
type input "27.94"
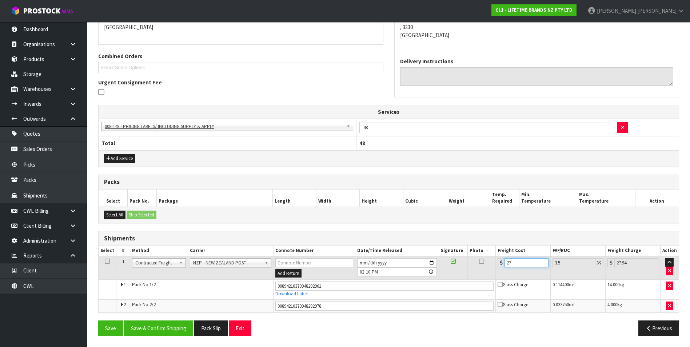
type input "2"
type input "2.07"
type input "0"
type input "3"
type input "3.1"
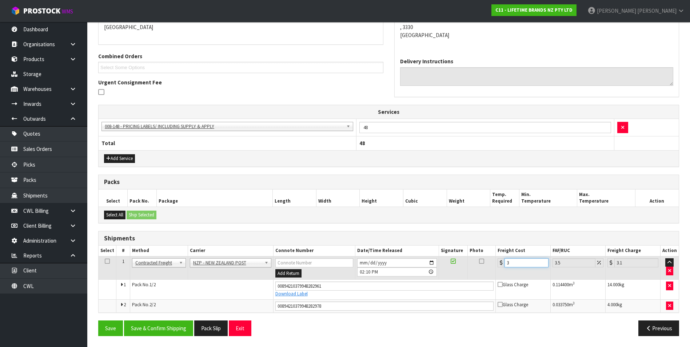
type input "35"
type input "36.22"
type input "35.4"
type input "36.64"
type input "35.41"
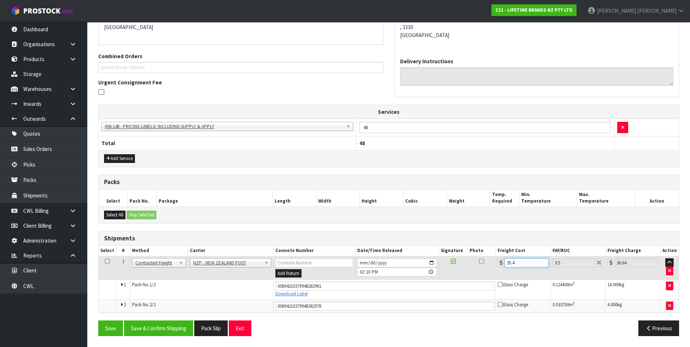
type input "36.65"
type input "35.41"
click at [164, 328] on button "Save & Confirm Shipping" at bounding box center [158, 328] width 69 height 16
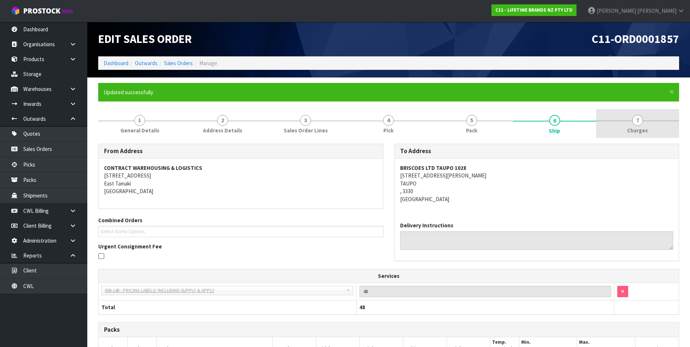
click at [637, 117] on span "7" at bounding box center [637, 120] width 11 height 11
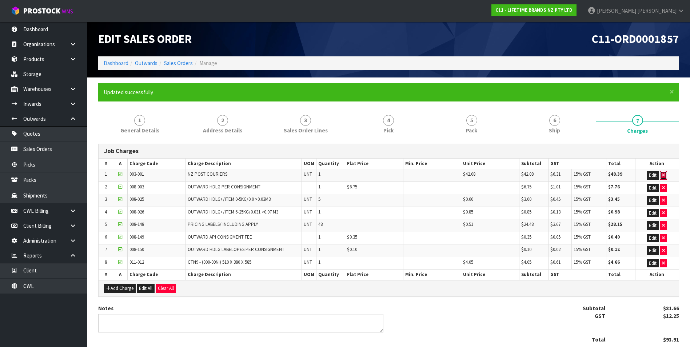
click at [665, 174] on button "button" at bounding box center [662, 175] width 7 height 9
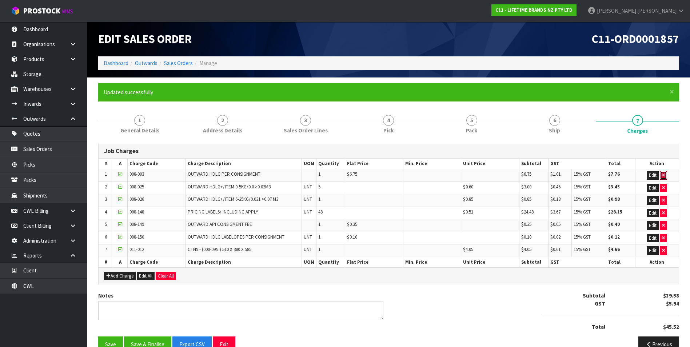
click at [665, 174] on button "button" at bounding box center [662, 175] width 7 height 9
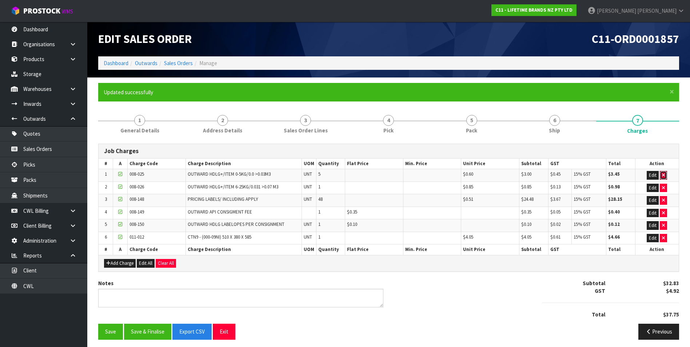
click at [665, 174] on button "button" at bounding box center [662, 175] width 7 height 9
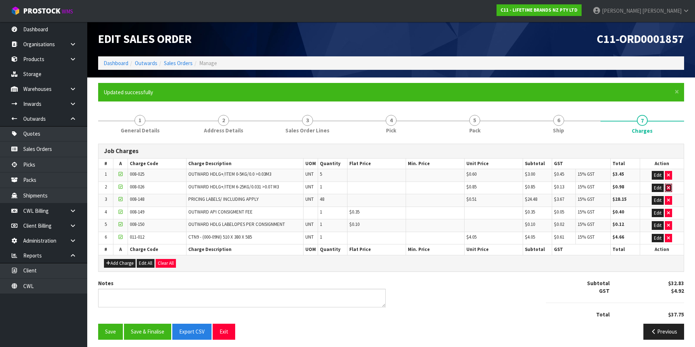
click at [665, 184] on button "button" at bounding box center [668, 188] width 7 height 9
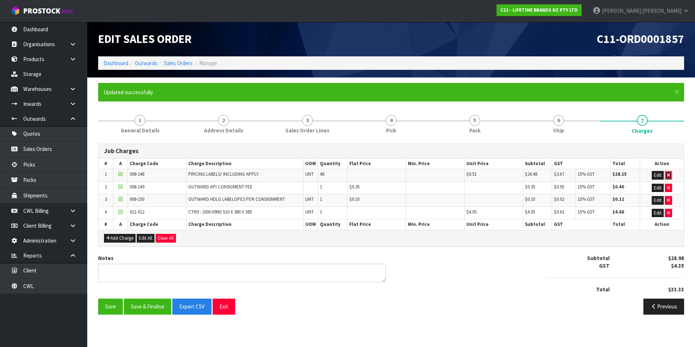
click at [670, 173] on button "button" at bounding box center [668, 175] width 7 height 9
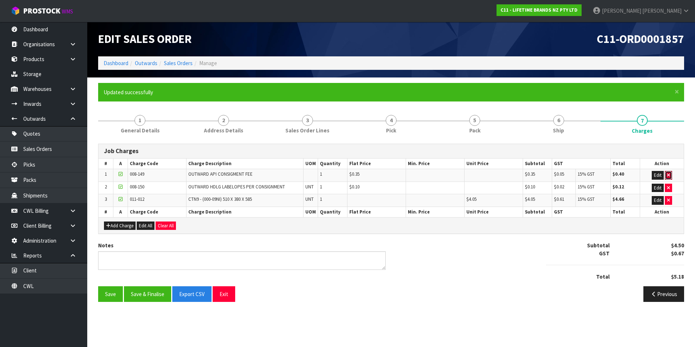
click at [670, 173] on button "button" at bounding box center [668, 175] width 7 height 9
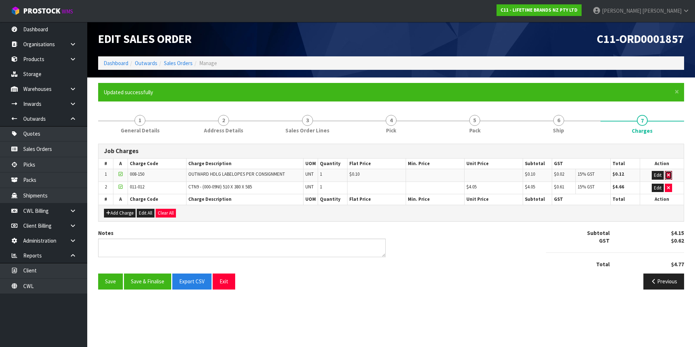
click at [670, 173] on button "button" at bounding box center [668, 175] width 7 height 9
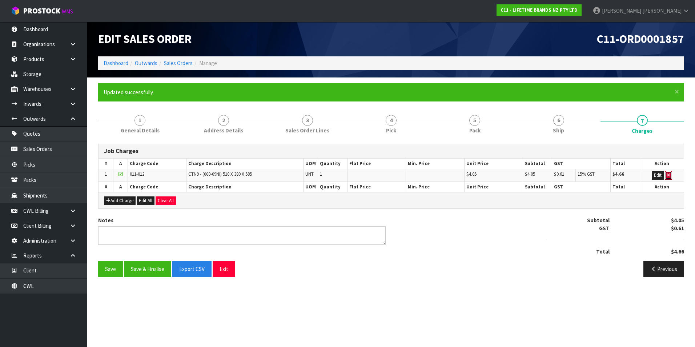
click at [670, 173] on button "button" at bounding box center [668, 175] width 7 height 9
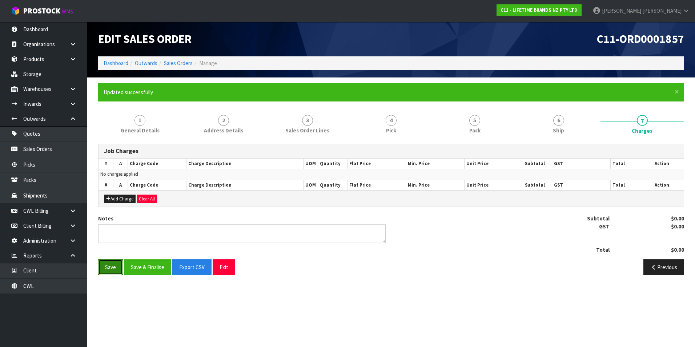
click at [109, 267] on button "Save" at bounding box center [110, 267] width 25 height 16
click at [116, 233] on textarea at bounding box center [242, 233] width 288 height 19
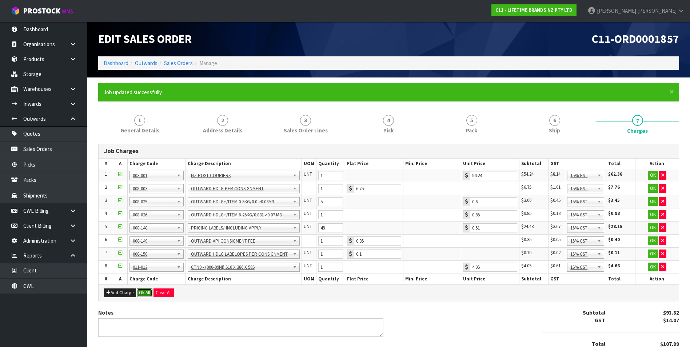
click at [149, 294] on button "Ok All" at bounding box center [145, 292] width 16 height 9
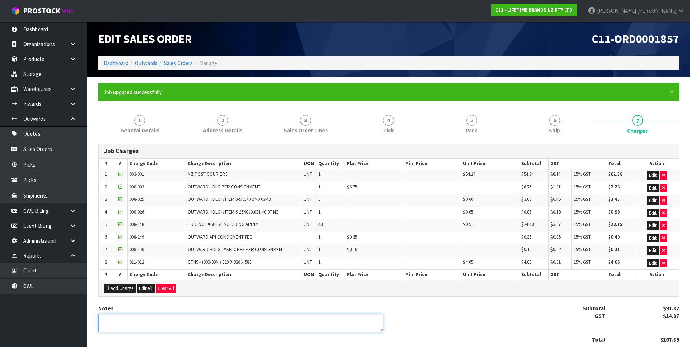
click at [124, 321] on textarea at bounding box center [240, 323] width 285 height 19
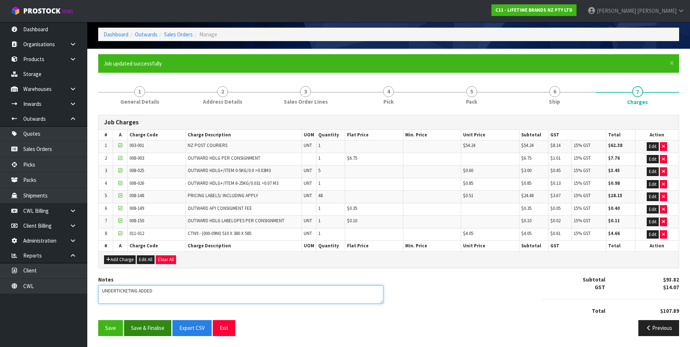
type textarea "UNDERTICKETING ADDED"
click at [154, 328] on button "Save & Finalise" at bounding box center [147, 328] width 47 height 16
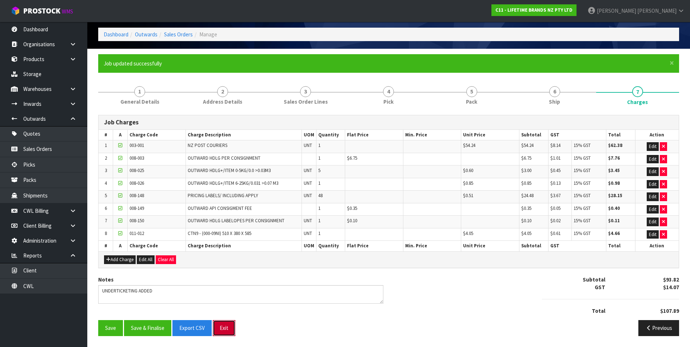
click at [223, 326] on button "Exit" at bounding box center [224, 328] width 23 height 16
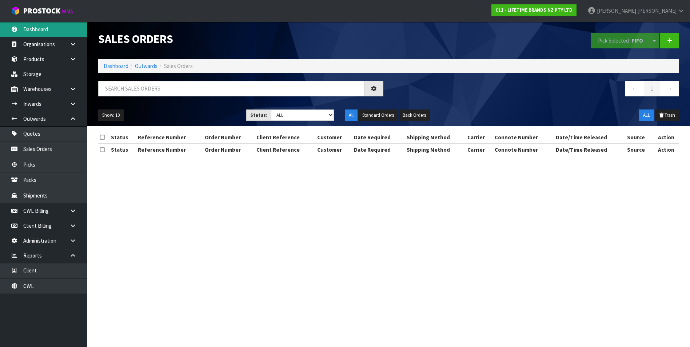
click at [32, 27] on link "Dashboard" at bounding box center [43, 29] width 87 height 15
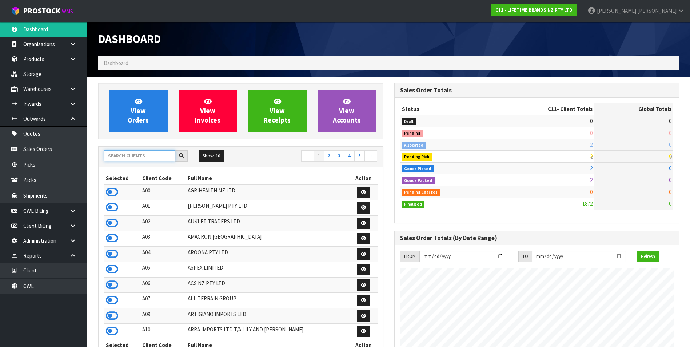
click at [118, 154] on input "text" at bounding box center [139, 155] width 71 height 11
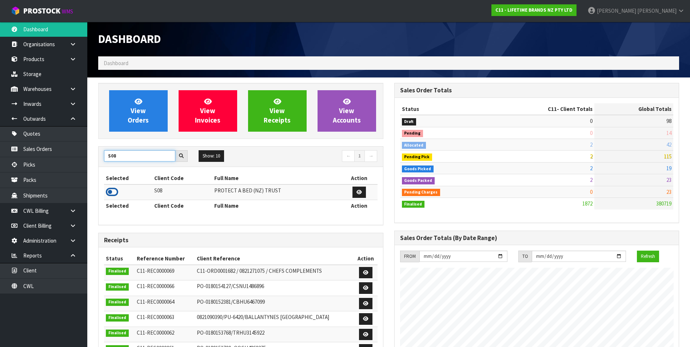
type input "S08"
drag, startPoint x: 112, startPoint y: 192, endPoint x: 122, endPoint y: 168, distance: 25.7
click at [112, 190] on icon at bounding box center [112, 191] width 12 height 11
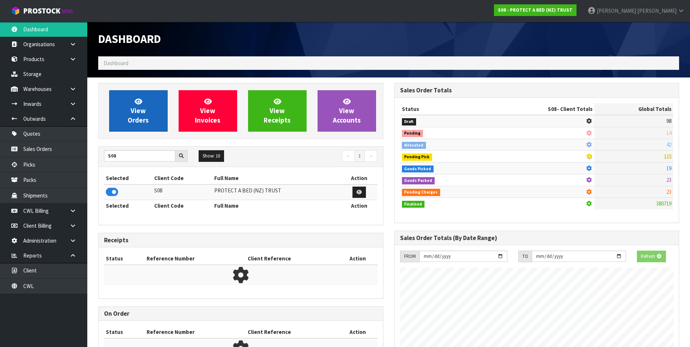
scroll to position [363062, 363220]
click at [139, 111] on span "View Orders" at bounding box center [138, 110] width 21 height 27
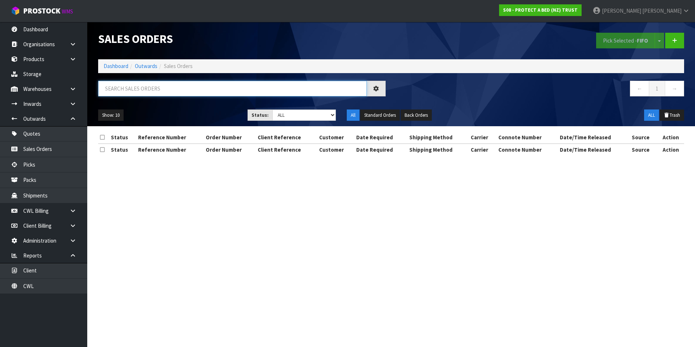
click at [127, 88] on input "text" at bounding box center [232, 89] width 269 height 16
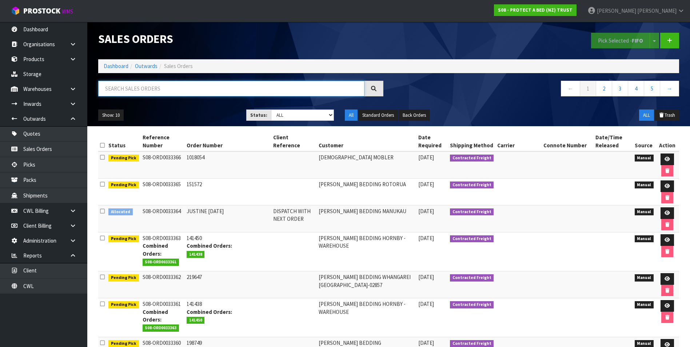
paste input "00894210379948148465"
type input "00894210379948148465"
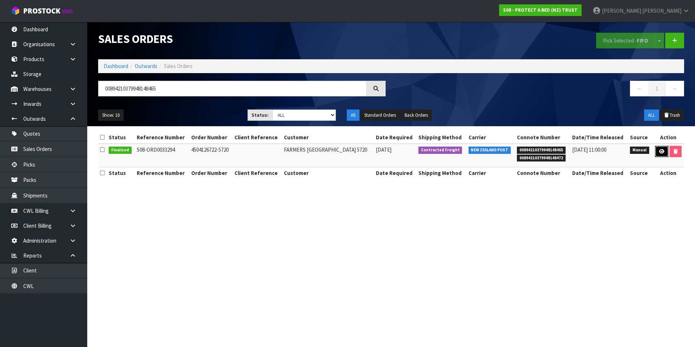
click at [662, 150] on icon at bounding box center [661, 151] width 5 height 5
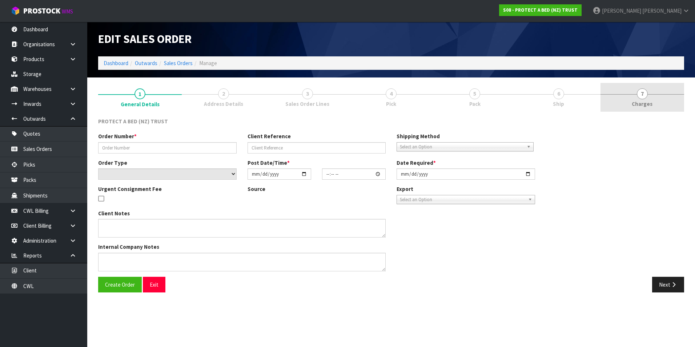
type input "4504126722-5720"
select select "number:0"
type input "[DATE]"
type input "09:26:00.000"
type input "[DATE]"
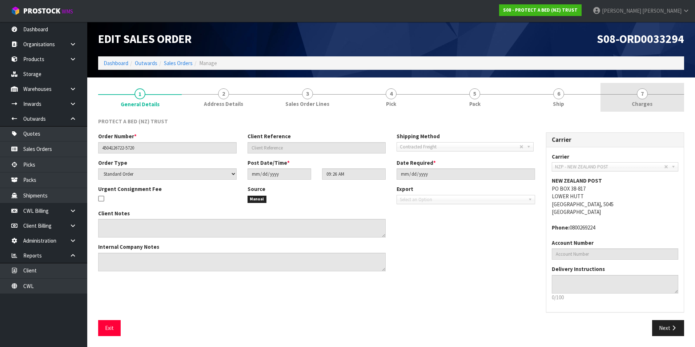
click at [644, 95] on span "7" at bounding box center [642, 93] width 11 height 11
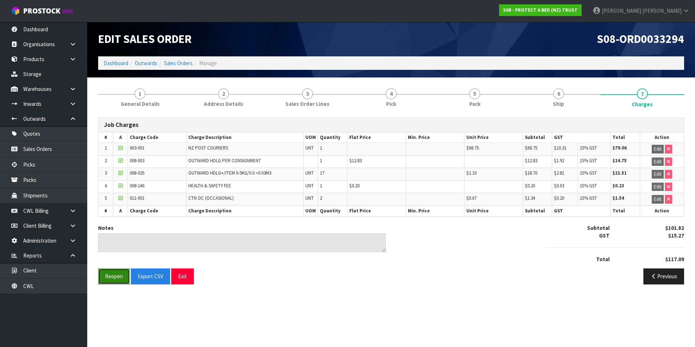
click at [108, 275] on button "Reopen" at bounding box center [114, 276] width 32 height 16
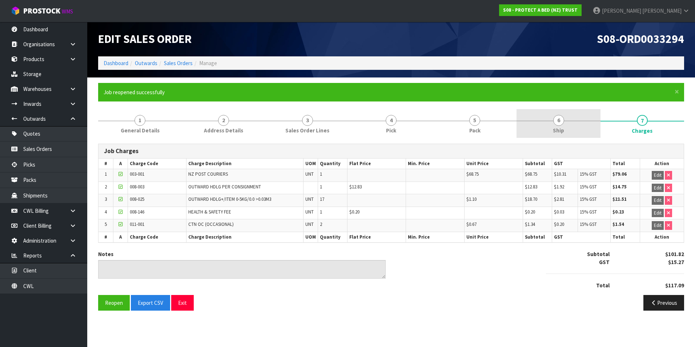
click at [560, 118] on span "6" at bounding box center [558, 120] width 11 height 11
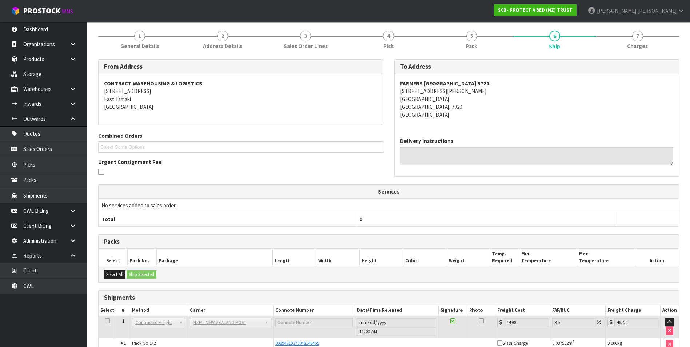
scroll to position [140, 0]
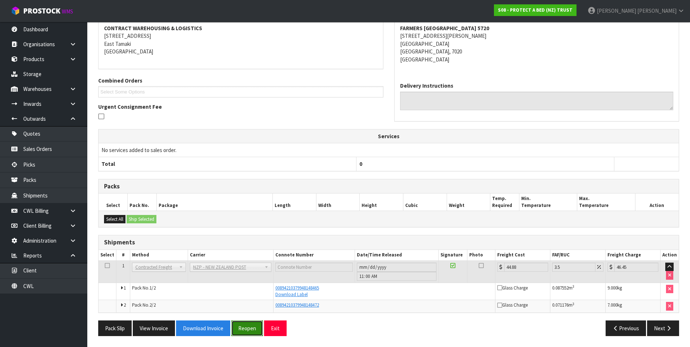
click at [248, 326] on button "Reopen" at bounding box center [247, 328] width 32 height 16
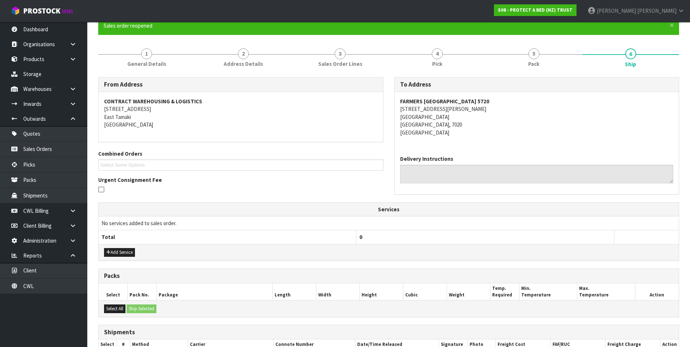
scroll to position [160, 0]
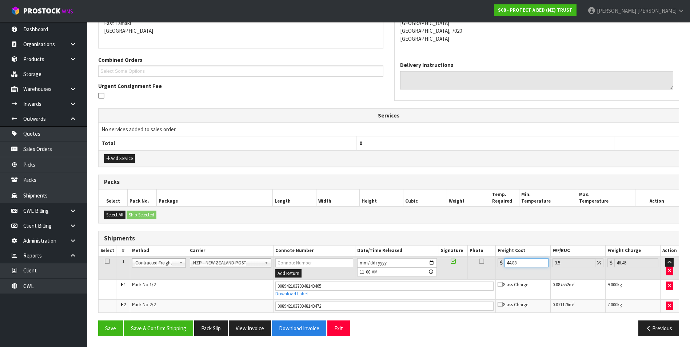
click at [521, 262] on input "44.88" at bounding box center [526, 262] width 44 height 9
type input "44.8"
type input "46.37"
type input "44"
type input "45.54"
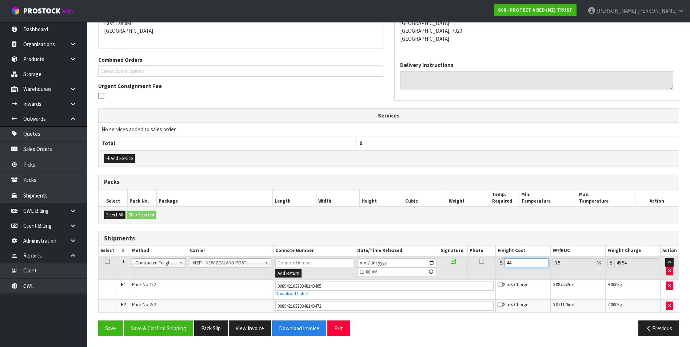
type input "4"
type input "4.14"
type input "0"
type input "5"
type input "5.17"
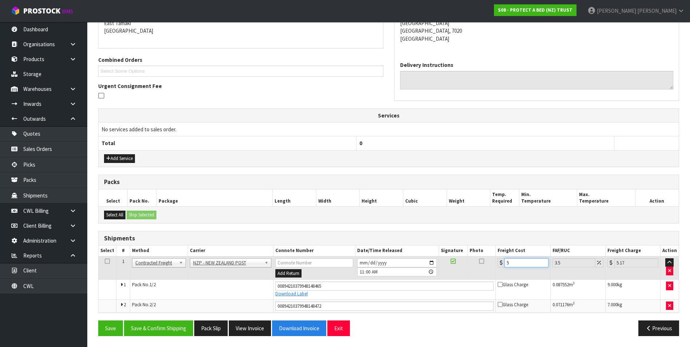
type input "52"
type input "53.82"
type input "52.8"
type input "54.65"
type input "52.82"
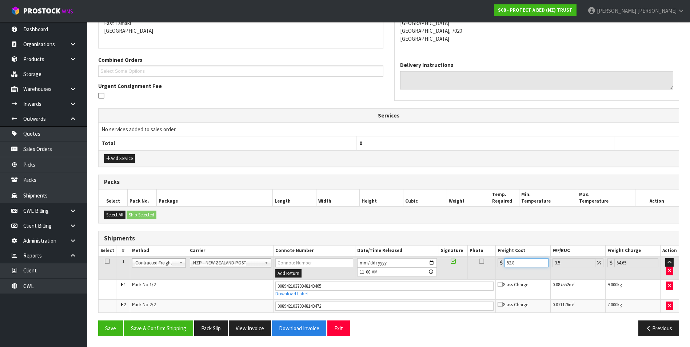
type input "54.67"
type input "52.82"
click at [175, 326] on button "Save & Confirm Shipping" at bounding box center [158, 328] width 69 height 16
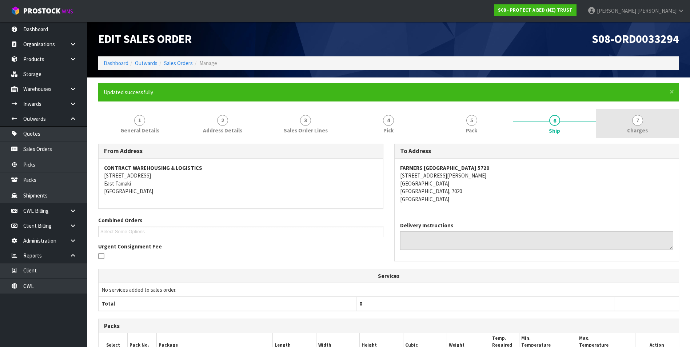
click at [638, 120] on span "7" at bounding box center [637, 120] width 11 height 11
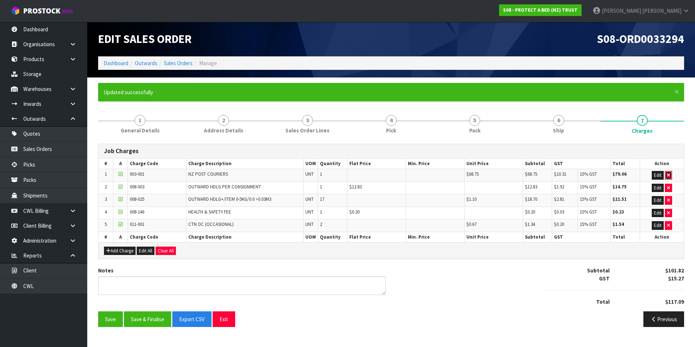
click at [670, 176] on button "button" at bounding box center [668, 175] width 7 height 9
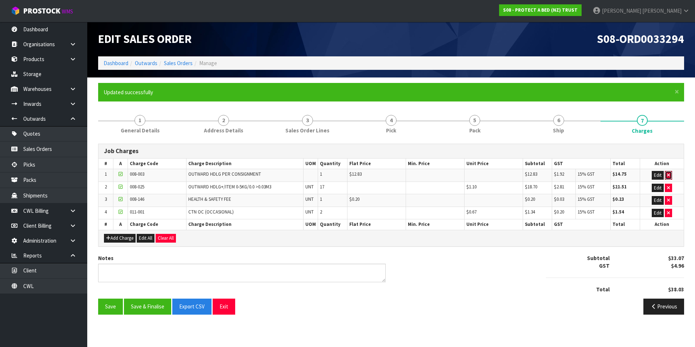
click at [670, 176] on button "button" at bounding box center [668, 175] width 7 height 9
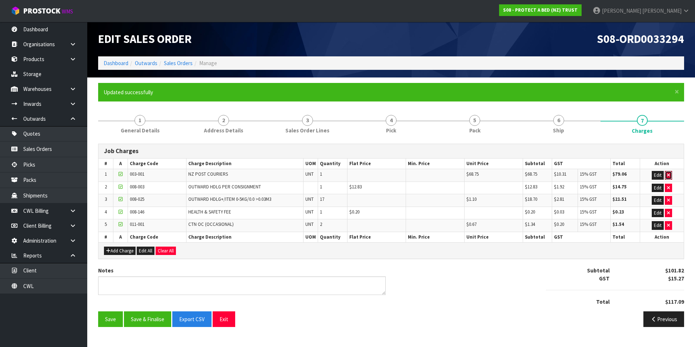
click at [670, 176] on button "button" at bounding box center [668, 175] width 7 height 9
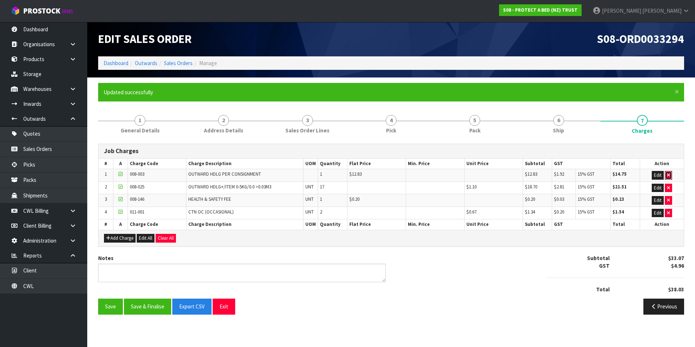
click at [670, 176] on button "button" at bounding box center [668, 175] width 7 height 9
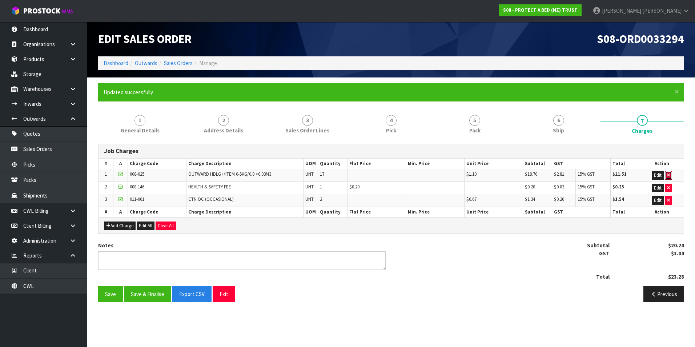
click at [670, 176] on button "button" at bounding box center [668, 175] width 7 height 9
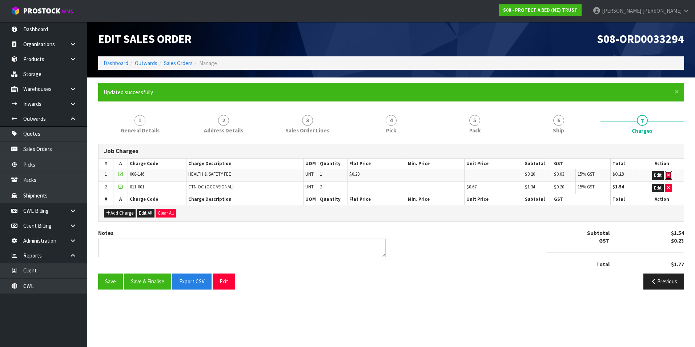
click at [670, 176] on button "button" at bounding box center [668, 175] width 7 height 9
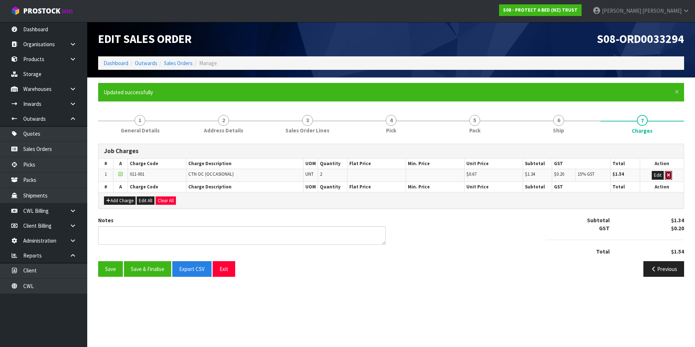
click at [670, 176] on button "button" at bounding box center [668, 175] width 7 height 9
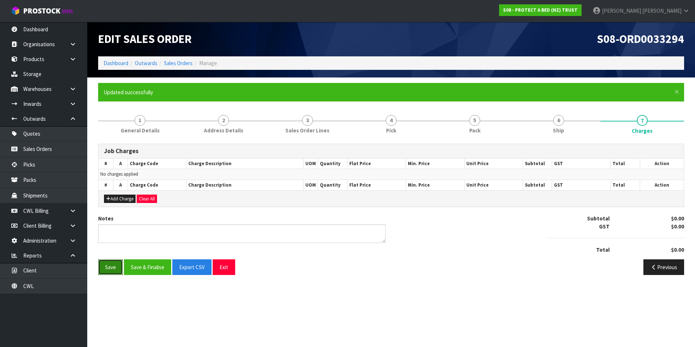
click at [114, 265] on button "Save" at bounding box center [110, 267] width 25 height 16
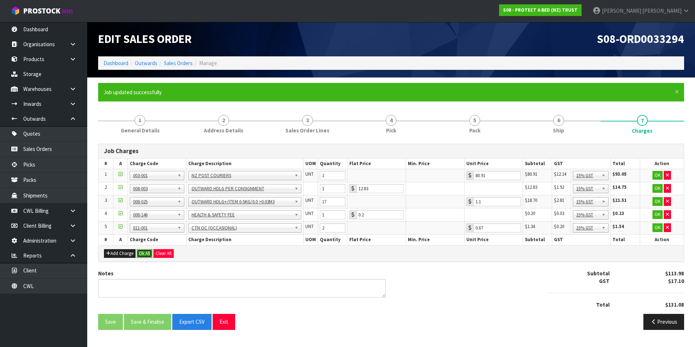
click at [144, 254] on button "Ok All" at bounding box center [145, 253] width 16 height 9
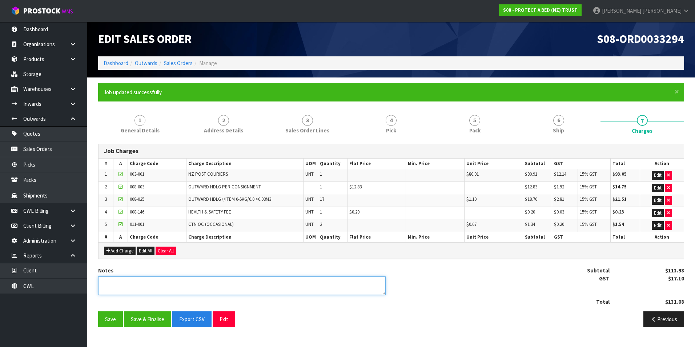
click at [124, 283] on textarea at bounding box center [242, 285] width 288 height 19
type textarea "UNDERTICKETING ADDED"
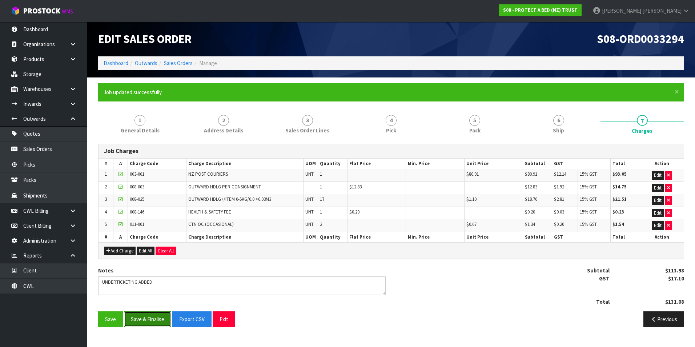
click at [148, 319] on button "Save & Finalise" at bounding box center [147, 319] width 47 height 16
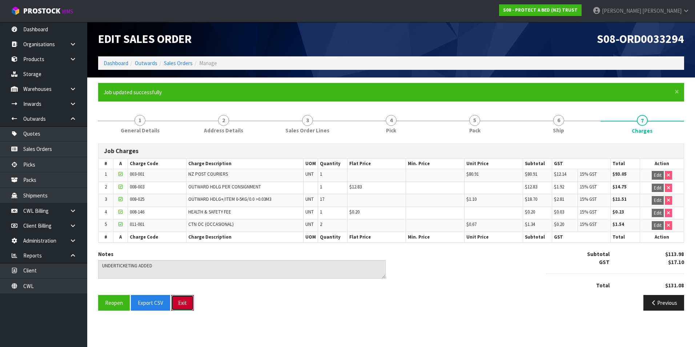
drag, startPoint x: 182, startPoint y: 301, endPoint x: 286, endPoint y: 300, distance: 103.2
click at [183, 301] on button "Exit" at bounding box center [182, 303] width 23 height 16
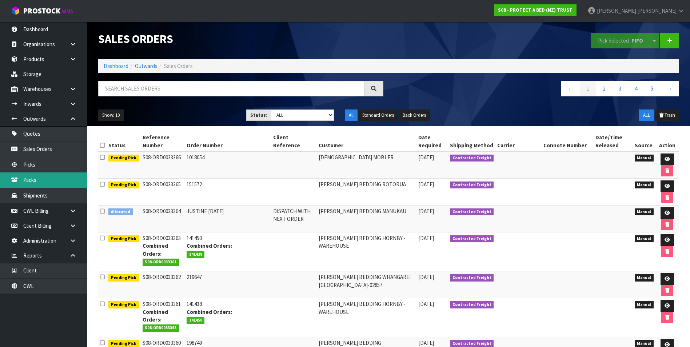
click at [31, 179] on link "Packs" at bounding box center [43, 179] width 87 height 15
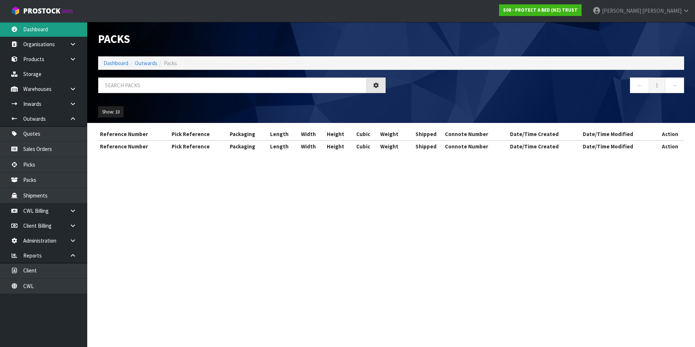
click at [45, 30] on link "Dashboard" at bounding box center [43, 29] width 87 height 15
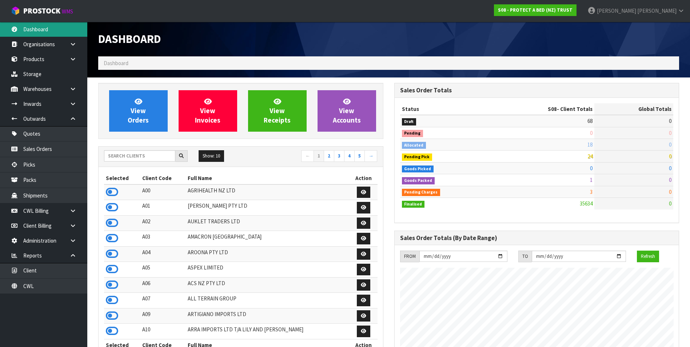
scroll to position [453, 296]
click at [110, 157] on input "text" at bounding box center [139, 155] width 71 height 11
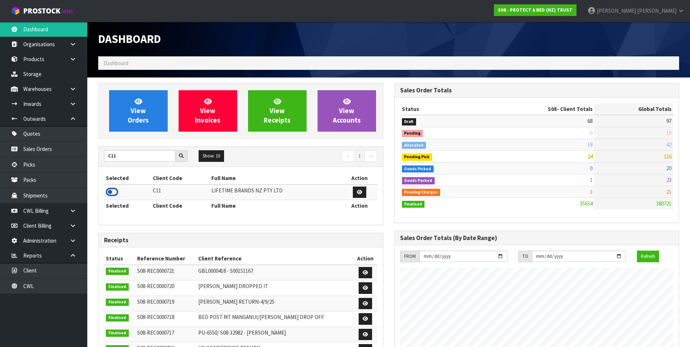
click at [112, 192] on icon at bounding box center [112, 191] width 12 height 11
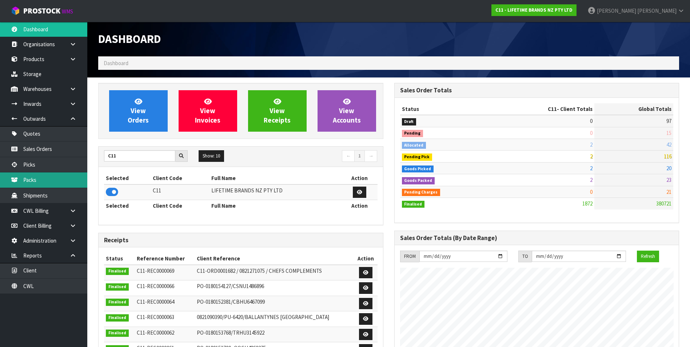
click at [34, 178] on link "Packs" at bounding box center [43, 179] width 87 height 15
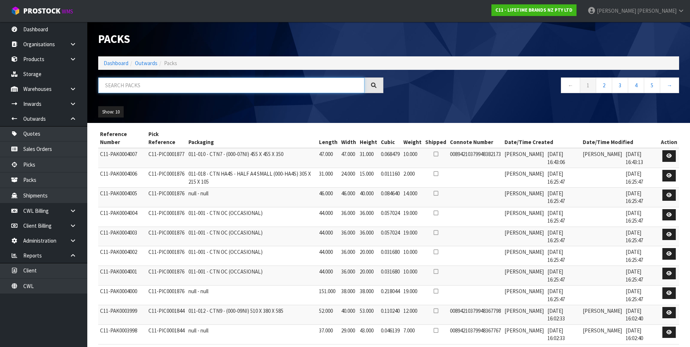
click at [134, 85] on input "text" at bounding box center [231, 85] width 266 height 16
click at [123, 86] on input "text" at bounding box center [231, 85] width 266 height 16
paste input "00894210379948282961"
click at [165, 87] on input "00894210379948282961" at bounding box center [231, 85] width 266 height 16
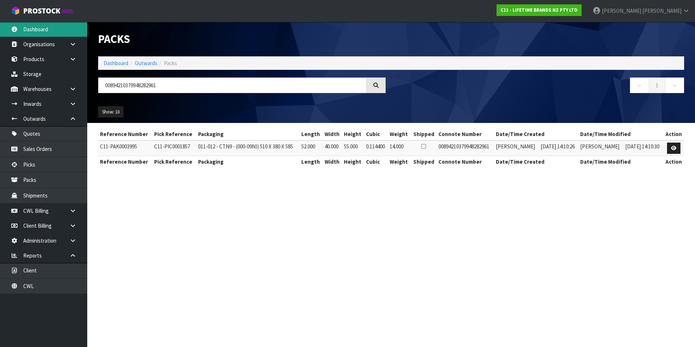
click at [41, 31] on link "Dashboard" at bounding box center [43, 29] width 87 height 15
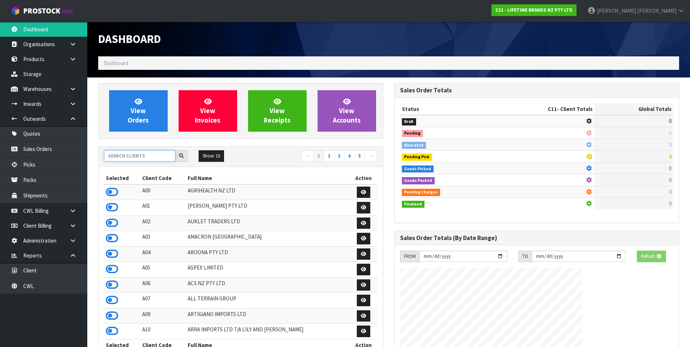
click at [112, 157] on input "text" at bounding box center [139, 155] width 71 height 11
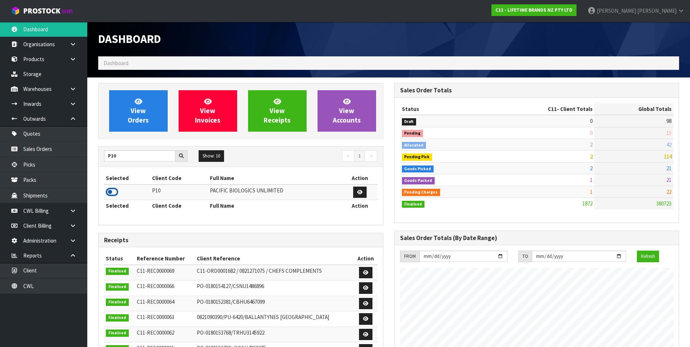
click at [107, 194] on icon at bounding box center [112, 191] width 12 height 11
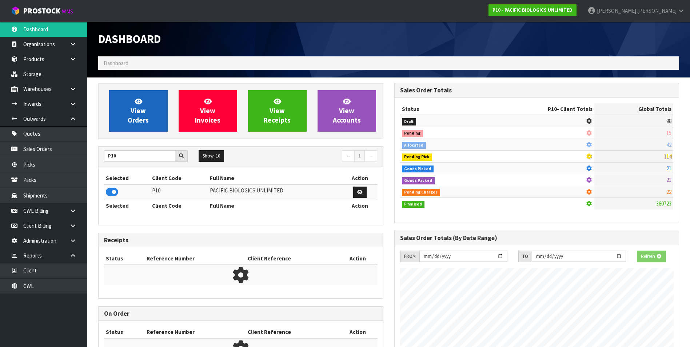
scroll to position [453, 296]
click at [136, 120] on span "View Orders" at bounding box center [138, 110] width 21 height 27
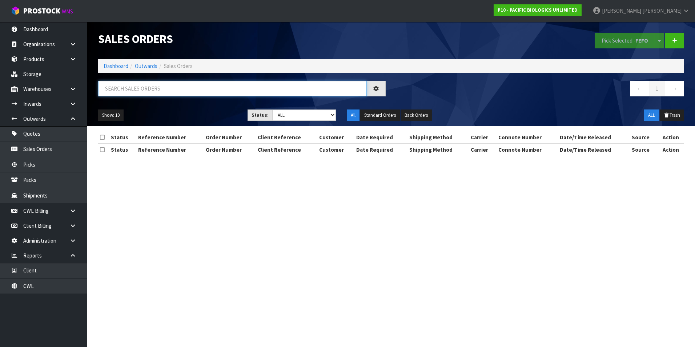
click at [118, 86] on input "text" at bounding box center [232, 89] width 269 height 16
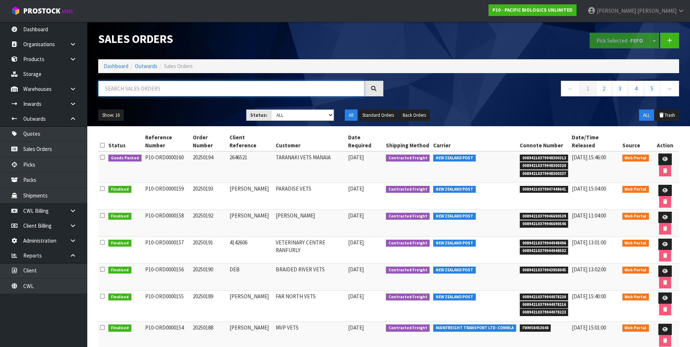
paste input "00894210379948360621"
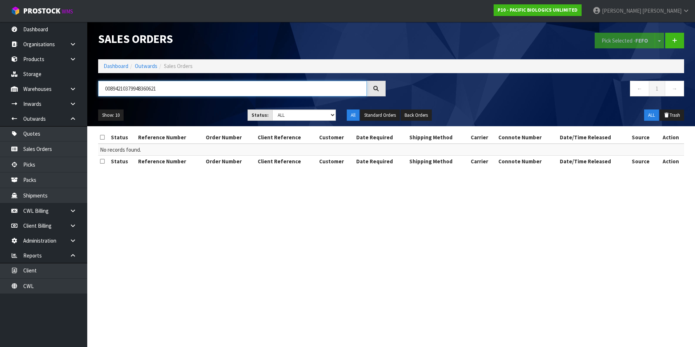
click at [168, 89] on input "00894210379948360621" at bounding box center [232, 89] width 269 height 16
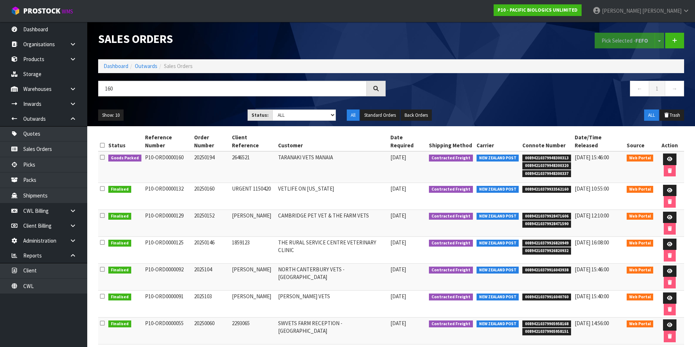
click at [519, 332] on section "Sales Orders Pick Selected - FEFO Split button! FIFO - First In First Out FEFO …" at bounding box center [347, 173] width 695 height 347
click at [142, 83] on input "160" at bounding box center [232, 89] width 269 height 16
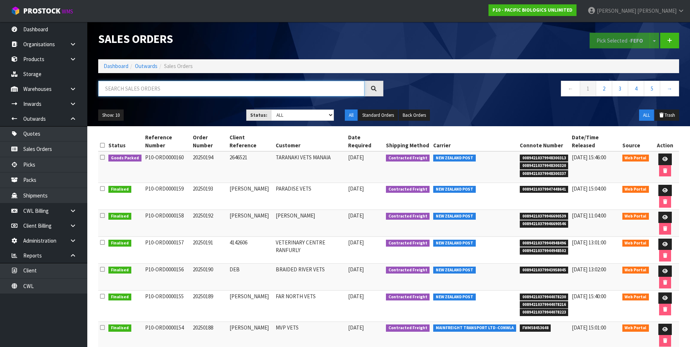
paste input "00894210379948360638"
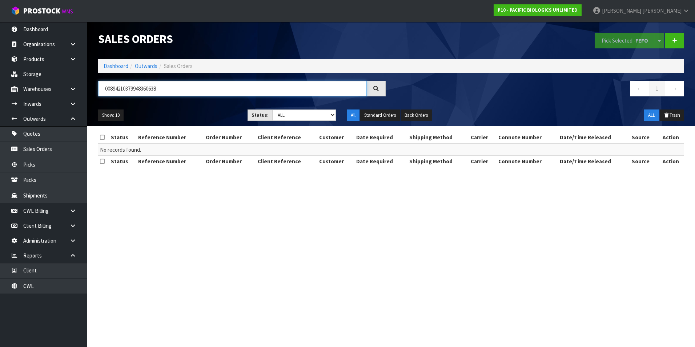
click at [165, 89] on input "00894210379948360638" at bounding box center [232, 89] width 269 height 16
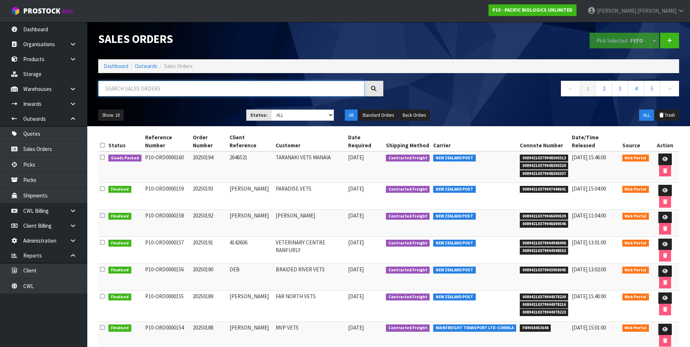
paste input "00894210379948360645"
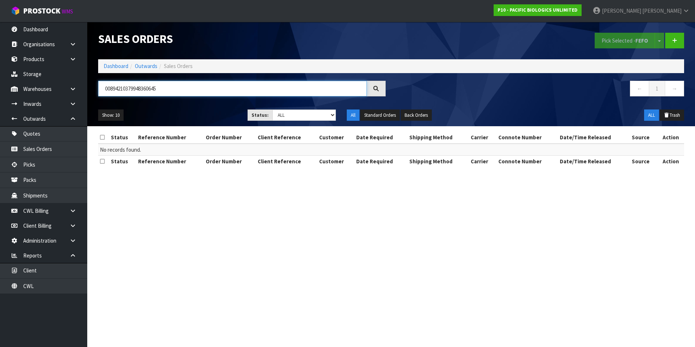
click at [165, 88] on input "00894210379948360645" at bounding box center [232, 89] width 269 height 16
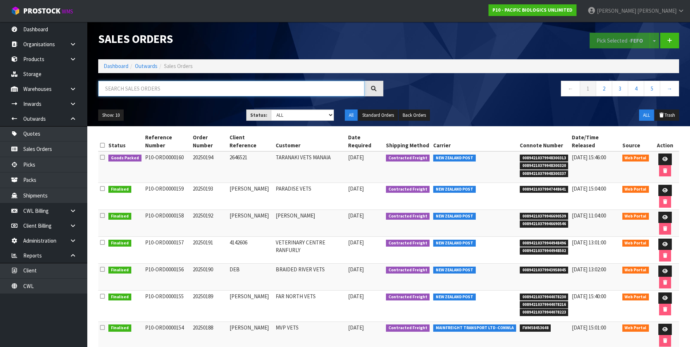
paste input "00894210379948360614"
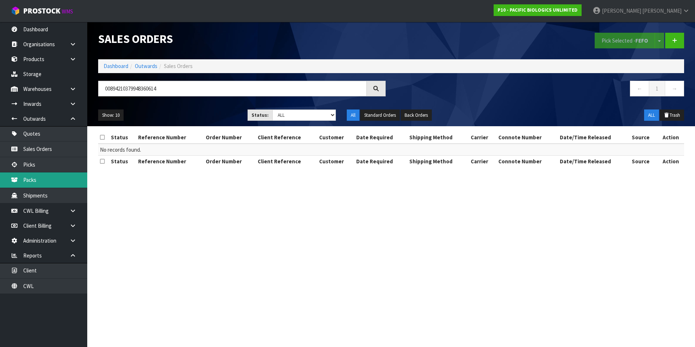
click at [49, 185] on link "Packs" at bounding box center [43, 179] width 87 height 15
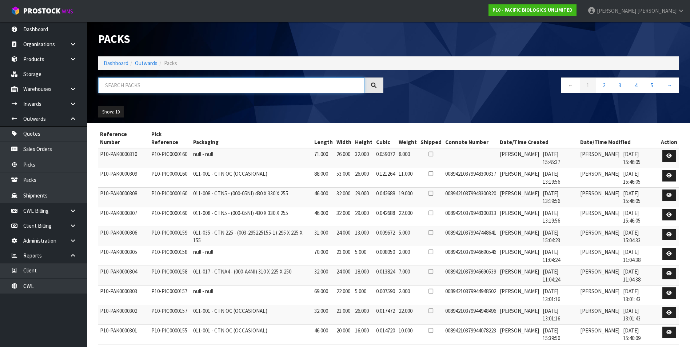
click at [128, 84] on input "text" at bounding box center [231, 85] width 266 height 16
paste input "00894210379948360614"
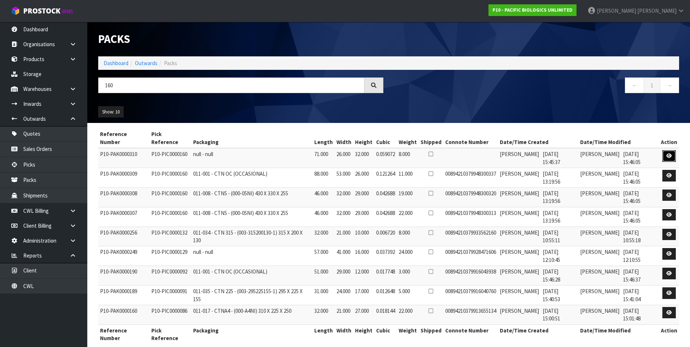
click at [670, 156] on icon at bounding box center [668, 155] width 5 height 5
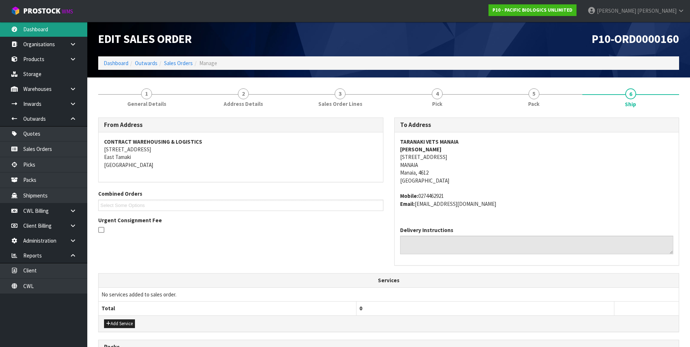
click at [46, 30] on link "Dashboard" at bounding box center [43, 29] width 87 height 15
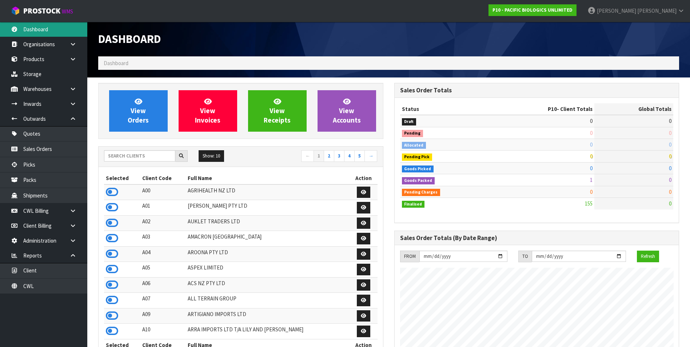
scroll to position [527, 296]
click at [122, 155] on input "text" at bounding box center [139, 155] width 71 height 11
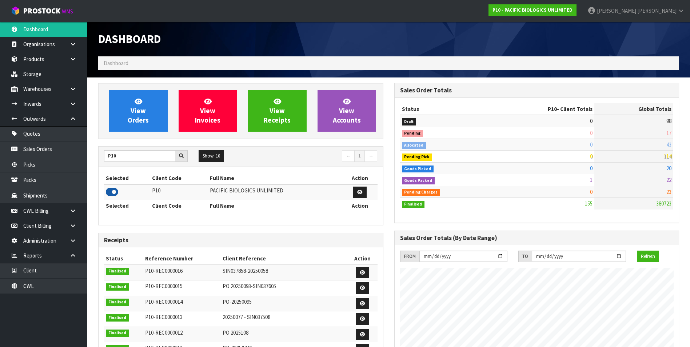
click at [113, 193] on icon at bounding box center [112, 191] width 12 height 11
click at [133, 122] on span "View Orders" at bounding box center [138, 110] width 21 height 27
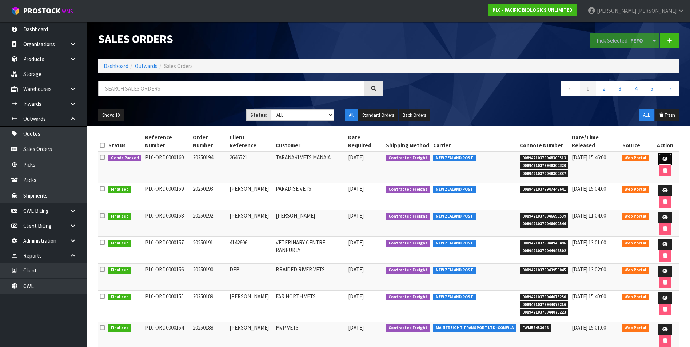
click at [658, 154] on link at bounding box center [664, 159] width 13 height 12
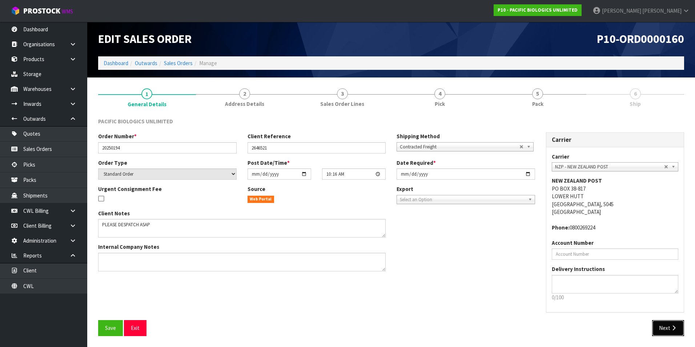
click at [674, 332] on button "Next" at bounding box center [668, 328] width 32 height 16
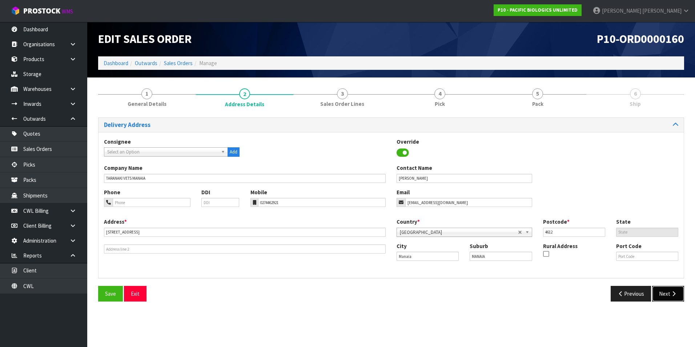
click at [669, 293] on button "Next" at bounding box center [668, 294] width 32 height 16
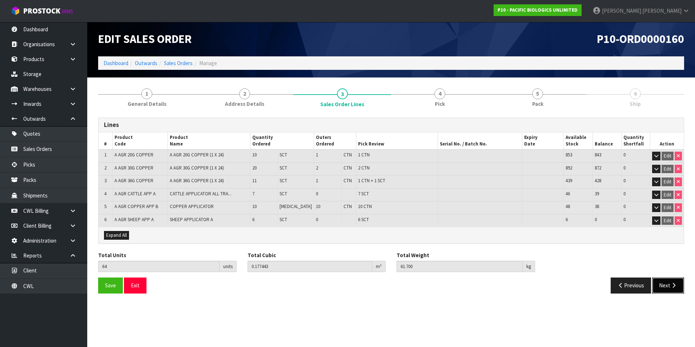
click at [671, 288] on icon "button" at bounding box center [673, 284] width 7 height 5
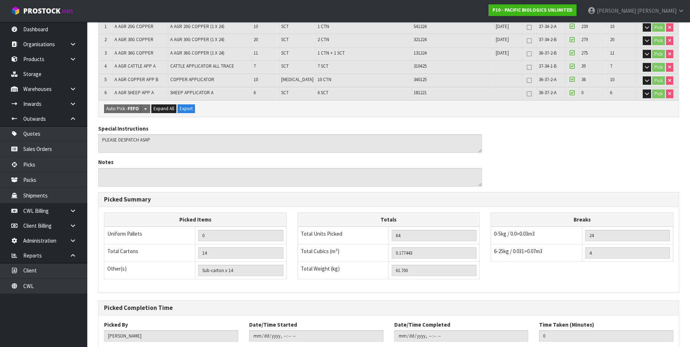
scroll to position [200, 0]
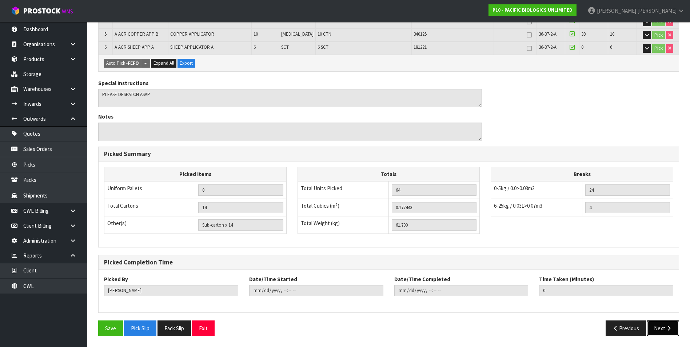
click at [667, 327] on icon "button" at bounding box center [668, 327] width 7 height 5
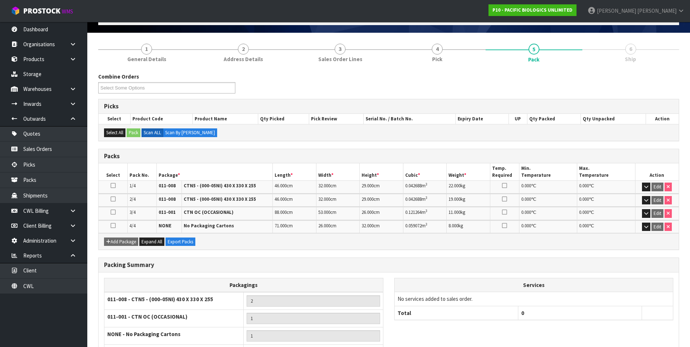
scroll to position [104, 0]
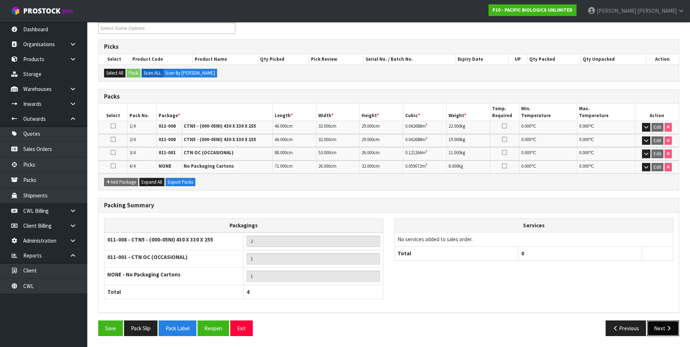
click at [666, 329] on icon "button" at bounding box center [668, 327] width 7 height 5
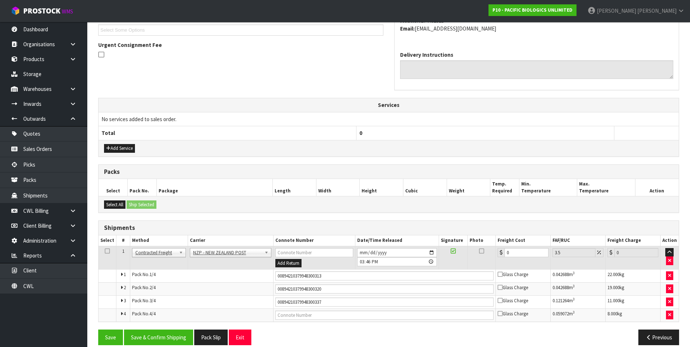
scroll to position [184, 0]
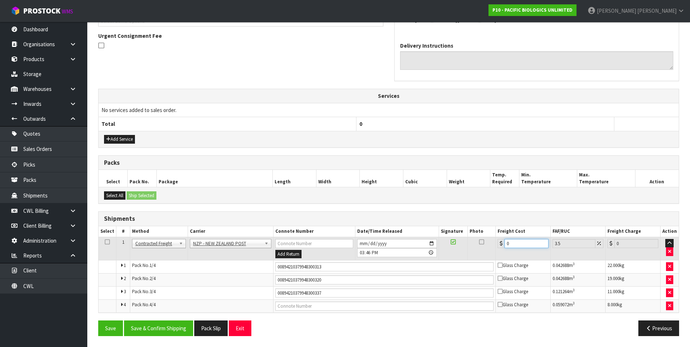
click at [517, 243] on input "0" at bounding box center [526, 243] width 44 height 9
click at [156, 328] on button "Save & Confirm Shipping" at bounding box center [158, 328] width 69 height 16
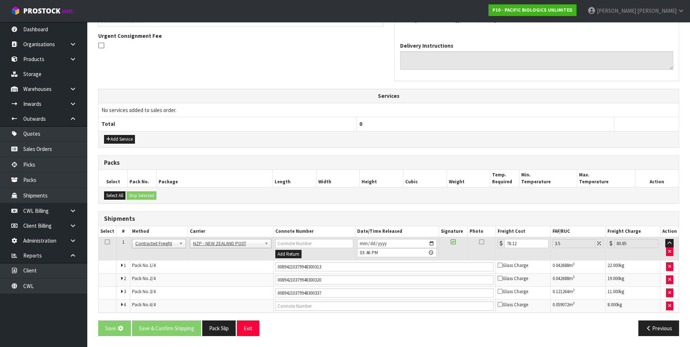
scroll to position [0, 0]
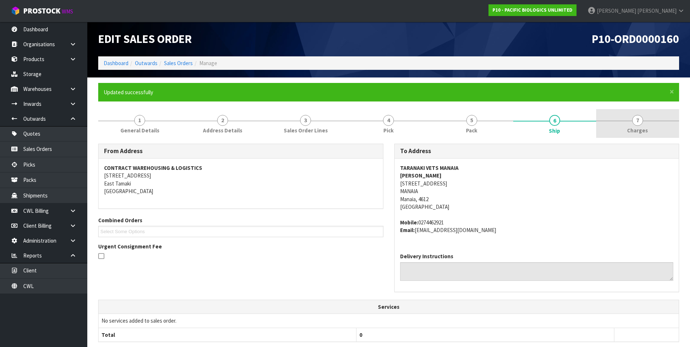
click at [633, 124] on link "7 [GEOGRAPHIC_DATA]" at bounding box center [637, 123] width 83 height 29
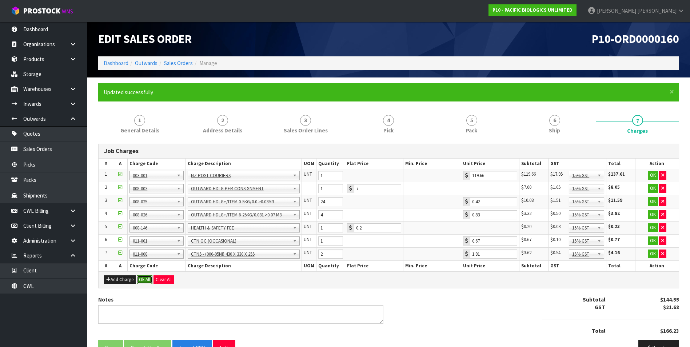
click at [146, 281] on button "Ok All" at bounding box center [145, 279] width 16 height 9
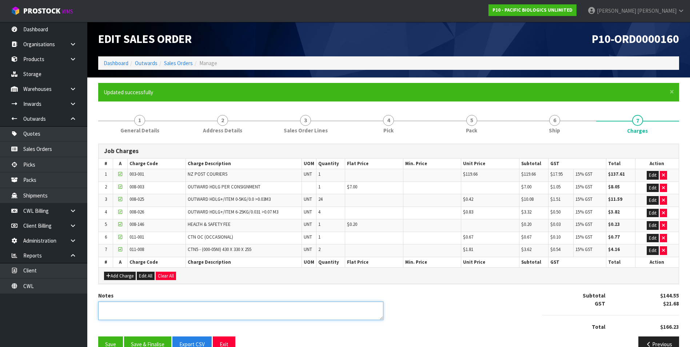
click at [127, 312] on textarea at bounding box center [240, 310] width 285 height 19
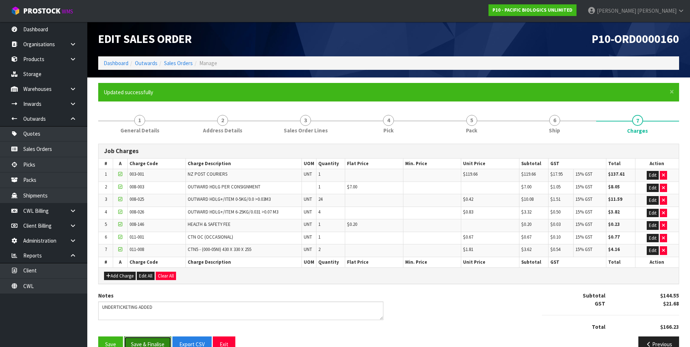
click at [151, 341] on button "Save & Finalise" at bounding box center [147, 344] width 47 height 16
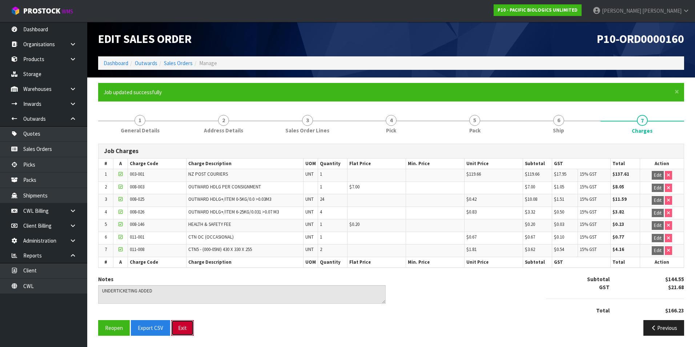
click at [180, 326] on button "Exit" at bounding box center [182, 328] width 23 height 16
